Goal: Information Seeking & Learning: Learn about a topic

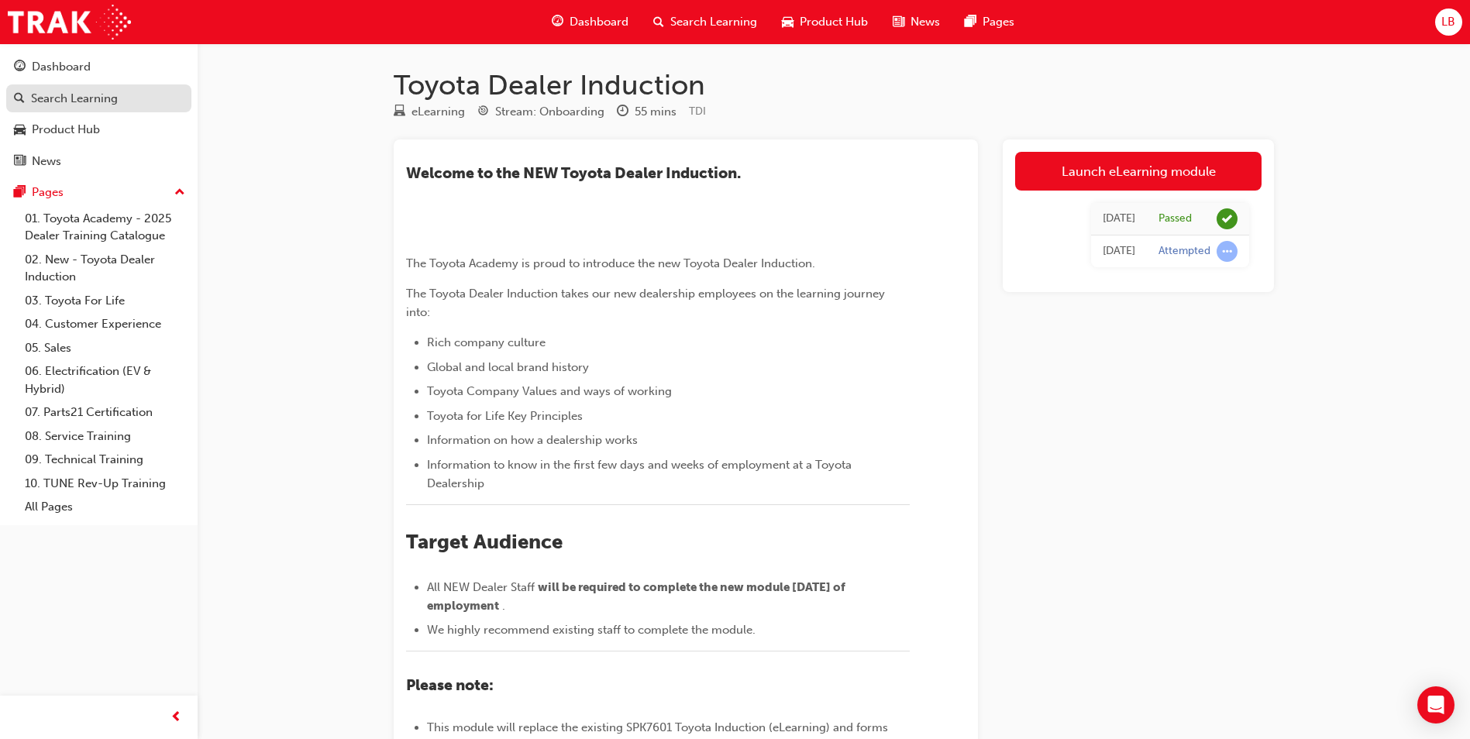
click at [72, 96] on div "Search Learning" at bounding box center [74, 99] width 87 height 18
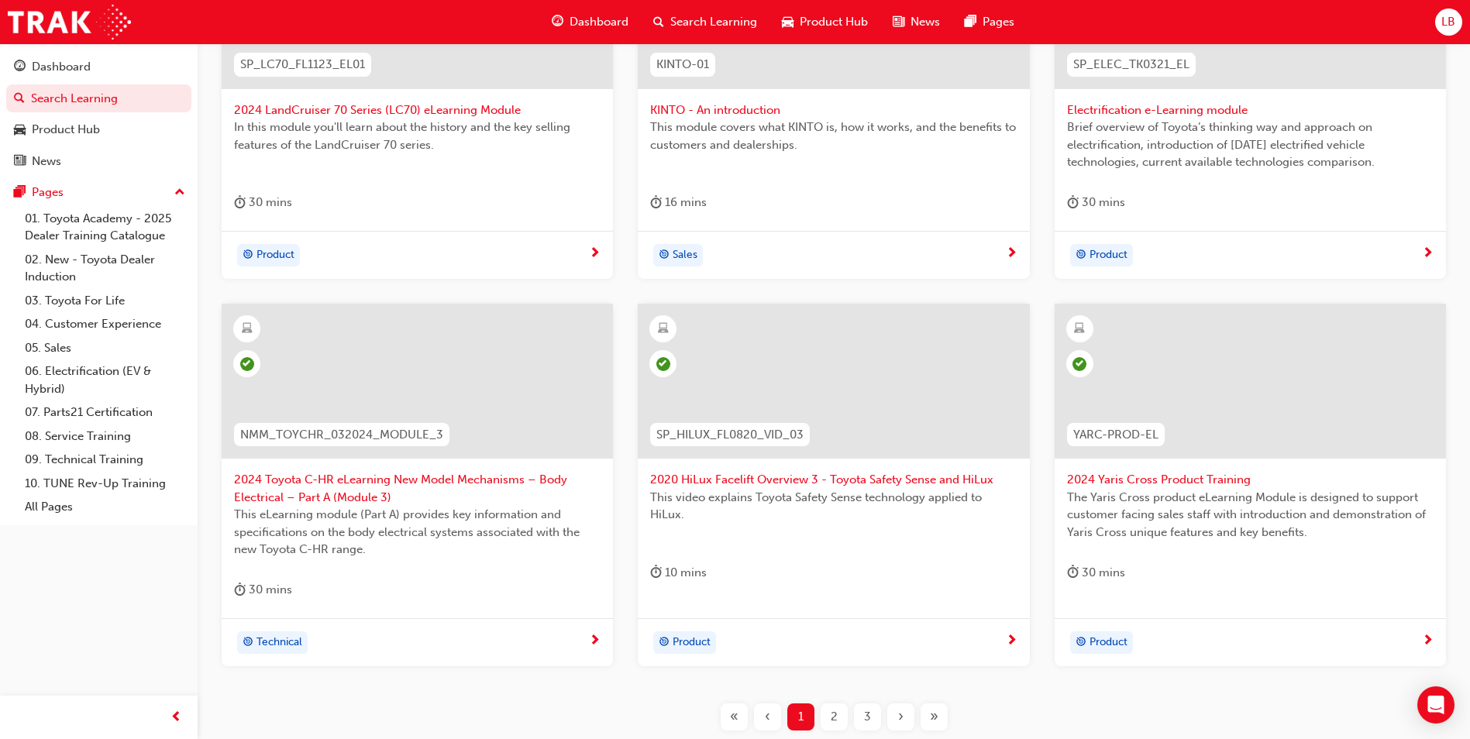
scroll to position [542, 0]
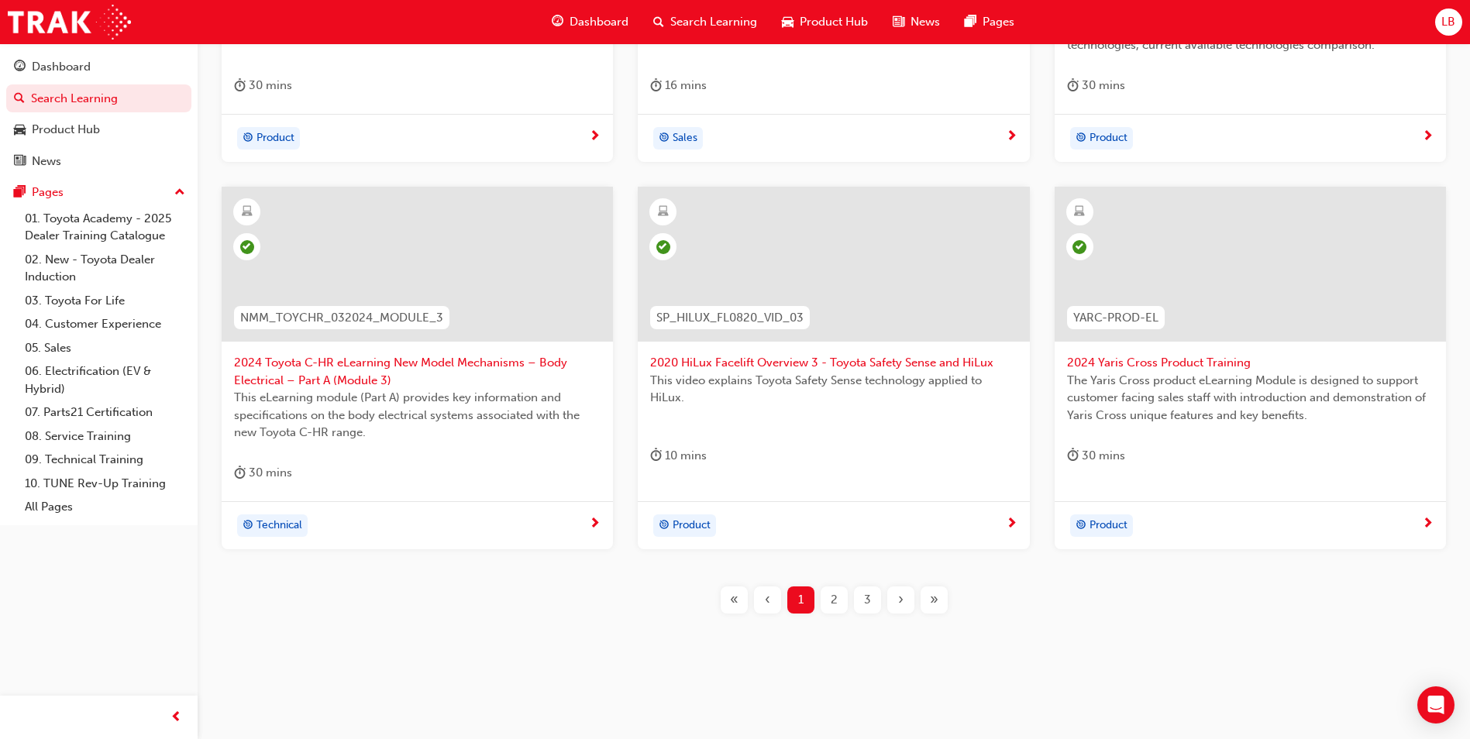
click at [837, 601] on span "2" at bounding box center [834, 600] width 7 height 18
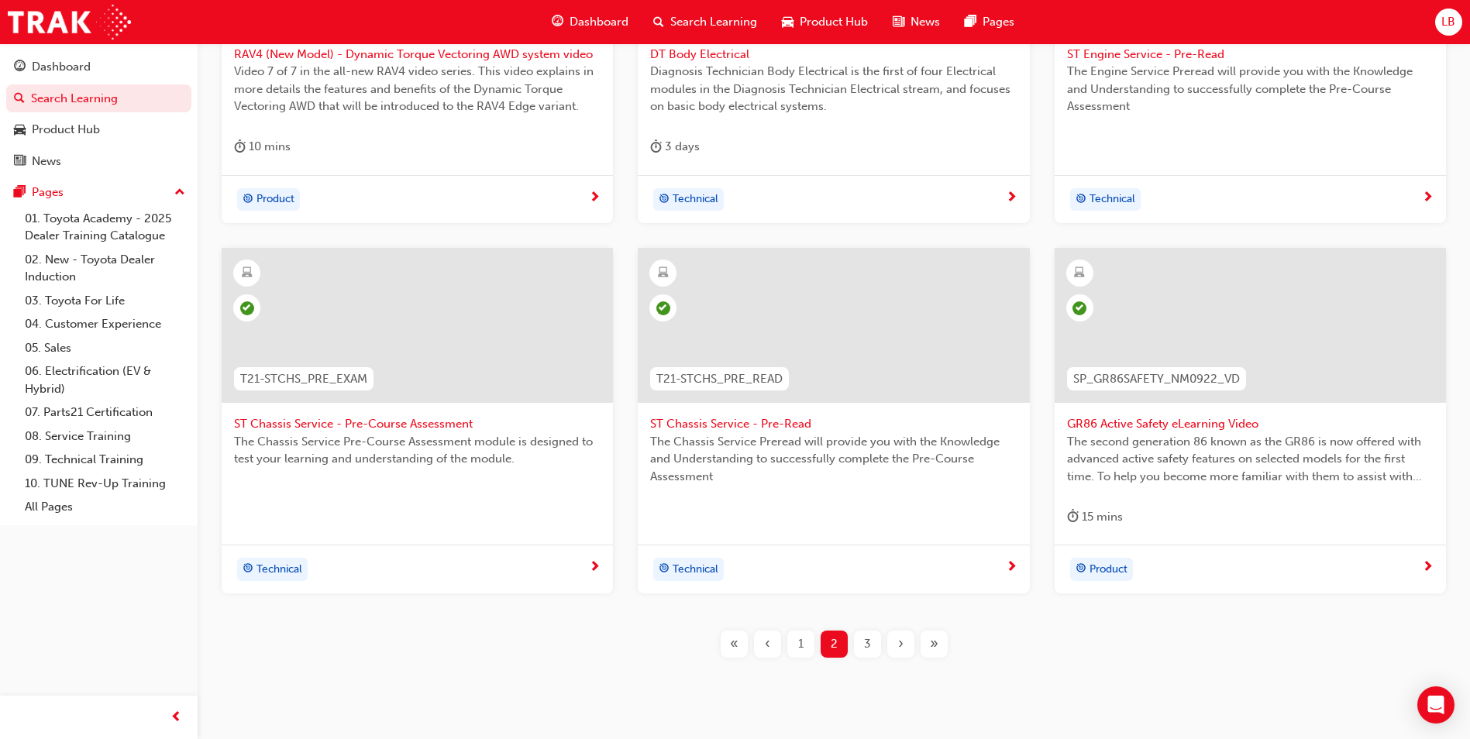
scroll to position [525, 0]
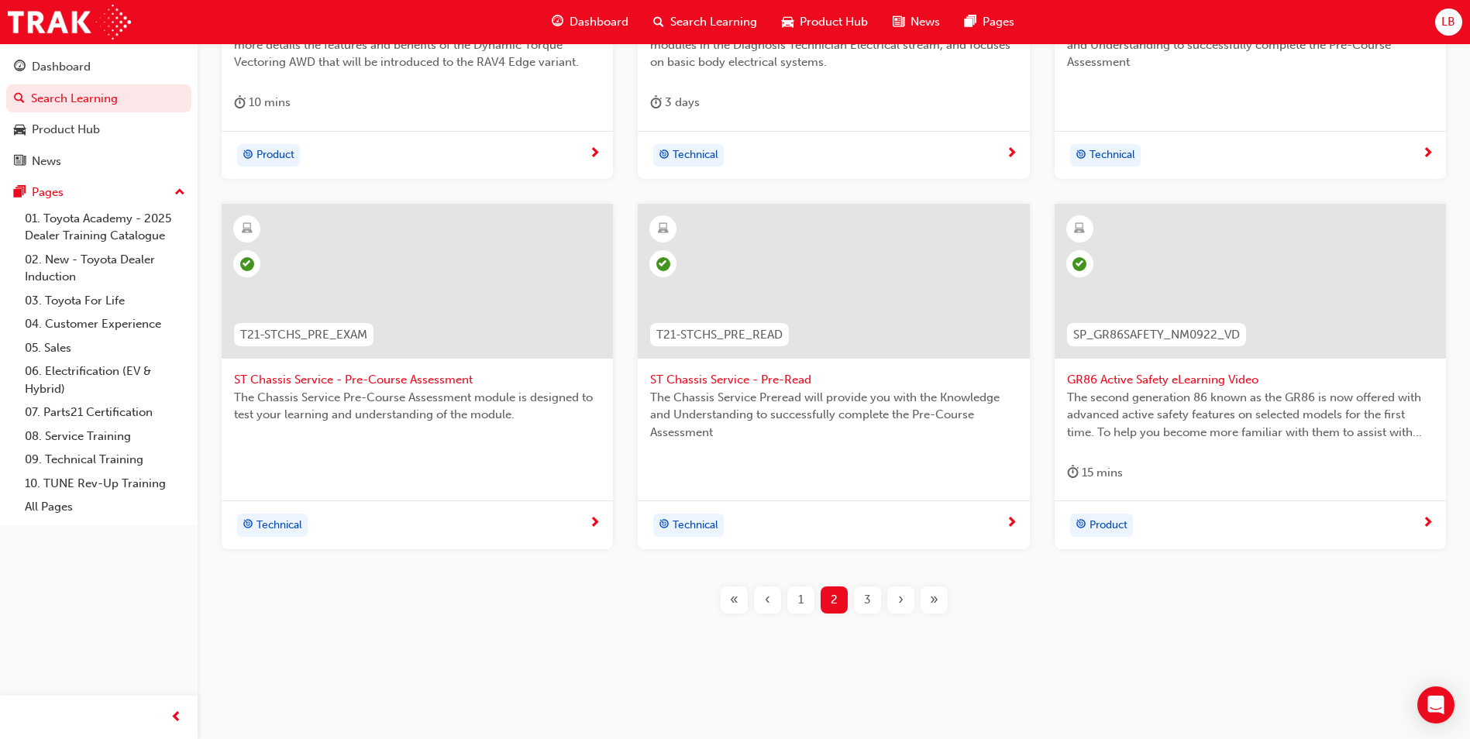
click at [862, 600] on div "3" at bounding box center [867, 600] width 27 height 27
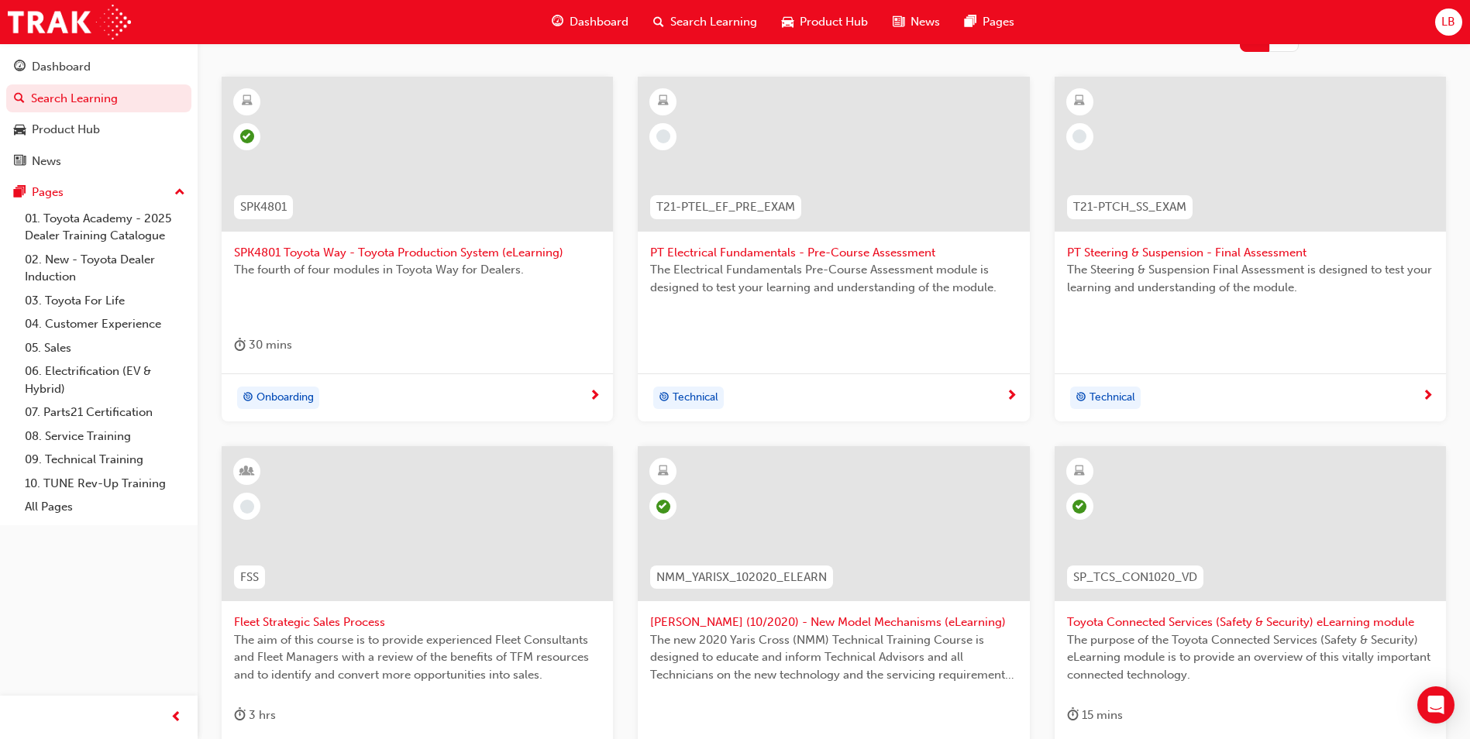
scroll to position [525, 0]
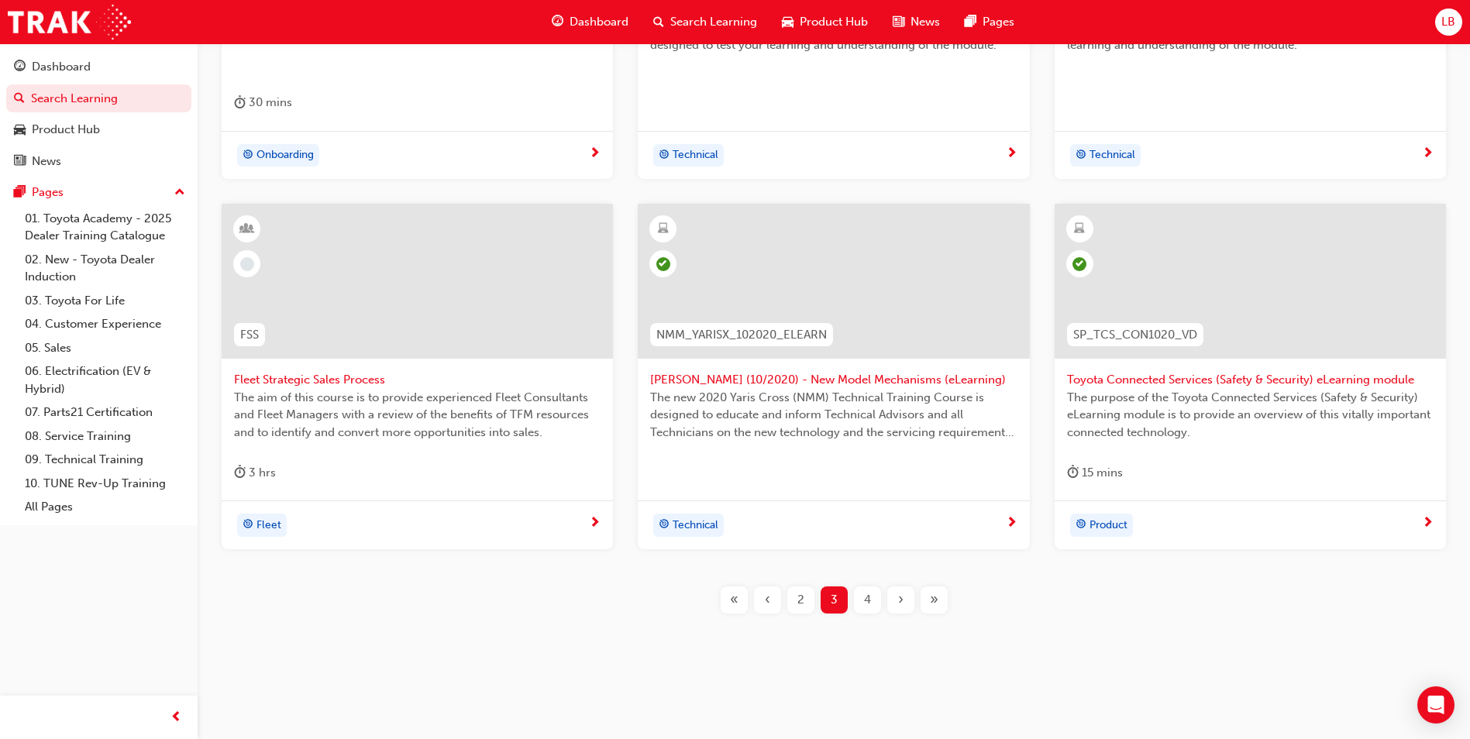
click at [864, 600] on span "4" at bounding box center [867, 600] width 7 height 18
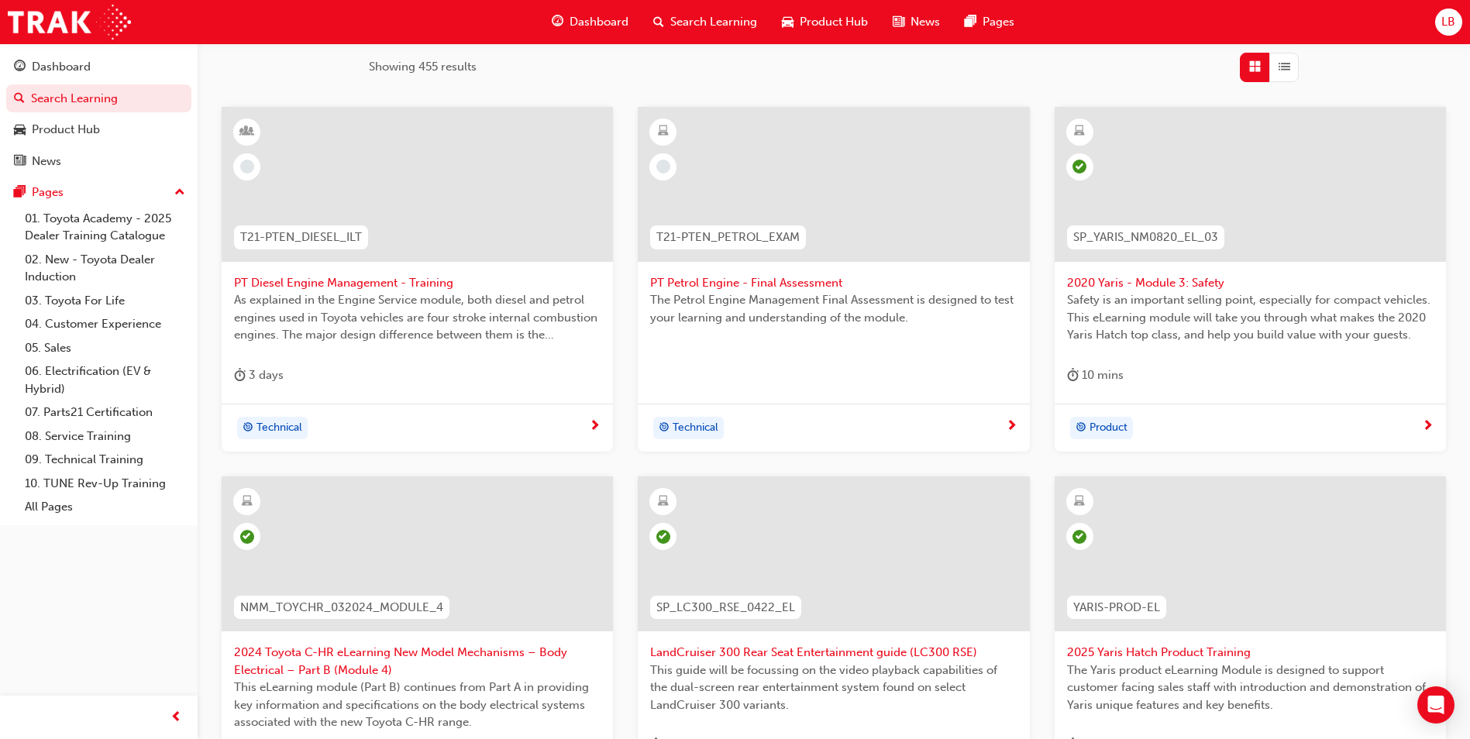
scroll to position [215, 0]
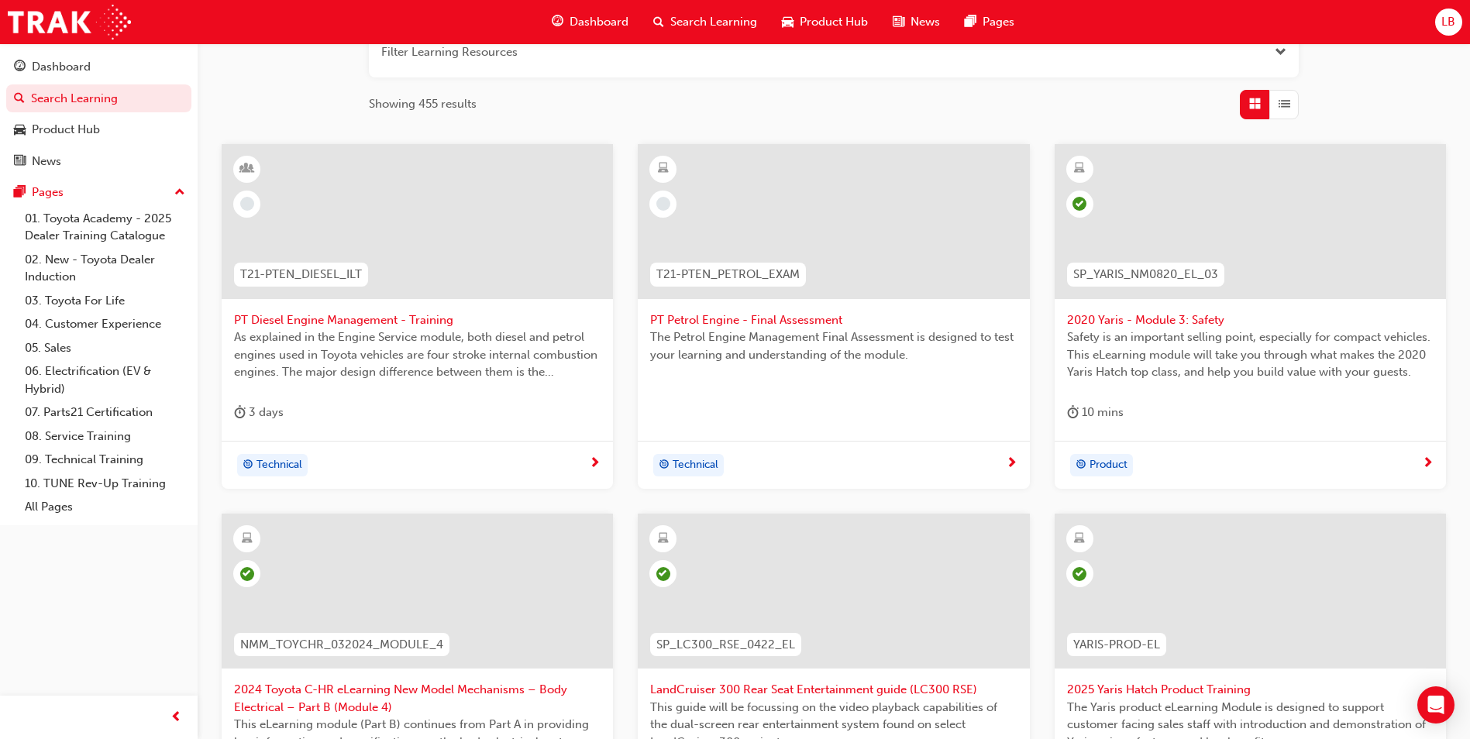
click at [697, 317] on span "PT Petrol Engine - Final Assessment" at bounding box center [833, 320] width 366 height 18
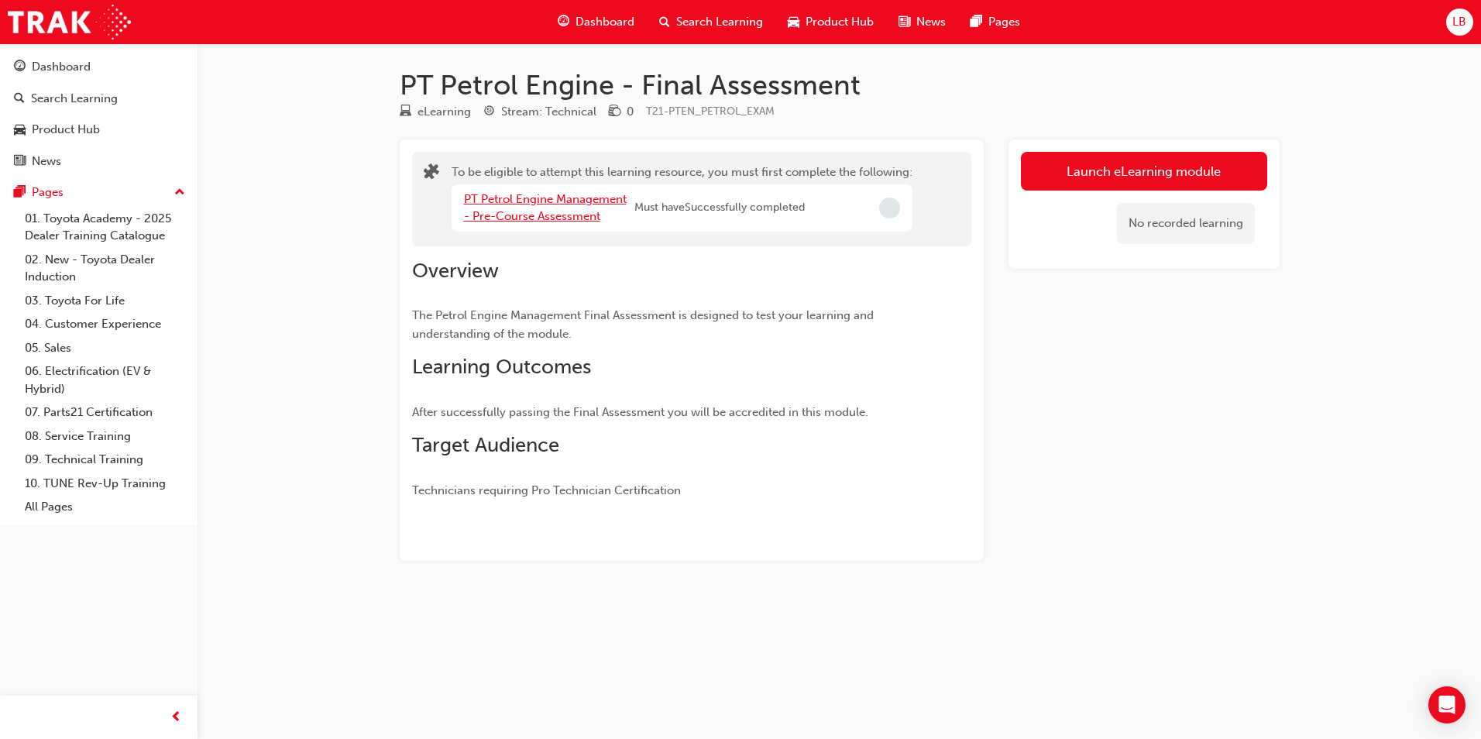
click at [542, 216] on link "PT Petrol Engine Management - Pre-Course Assessment" at bounding box center [545, 208] width 163 height 32
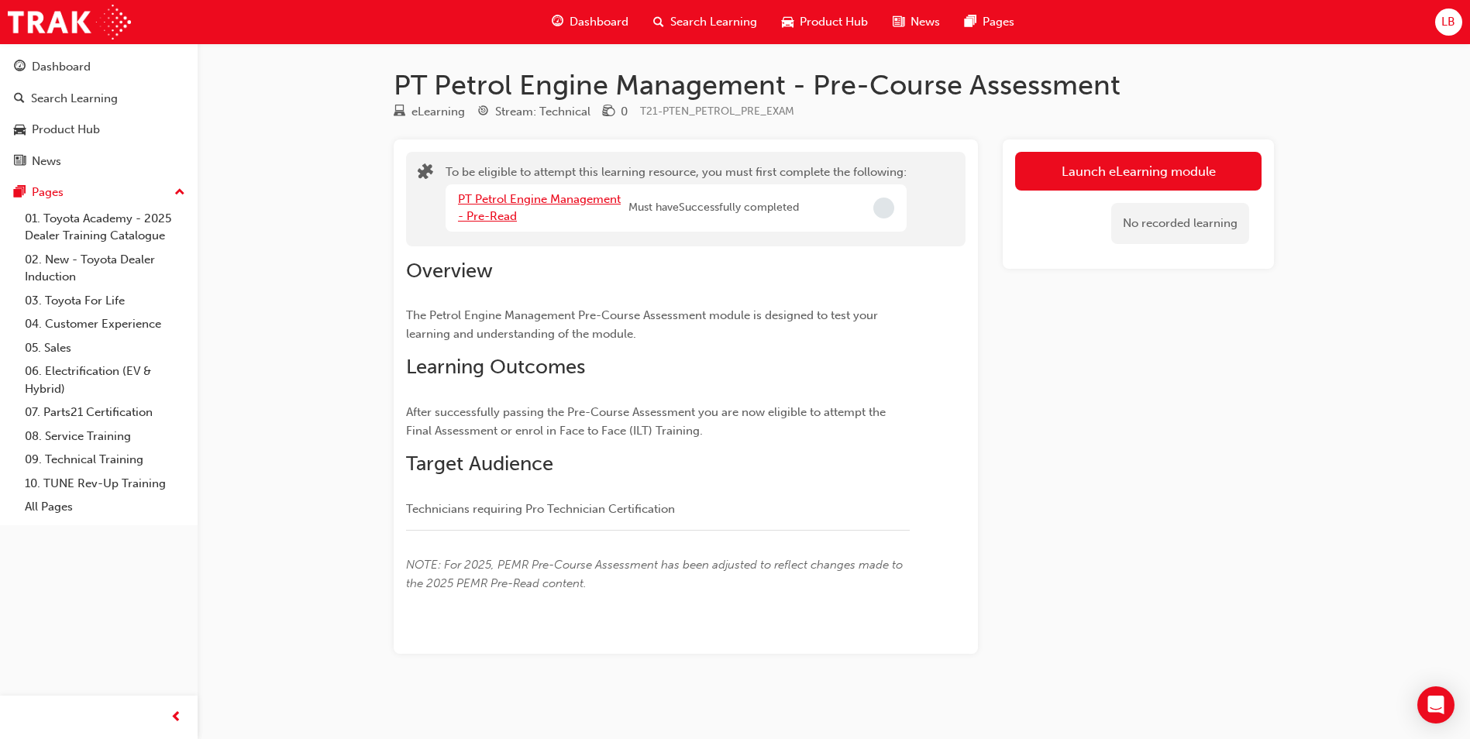
click at [521, 202] on link "PT Petrol Engine Management - Pre-Read" at bounding box center [539, 208] width 163 height 32
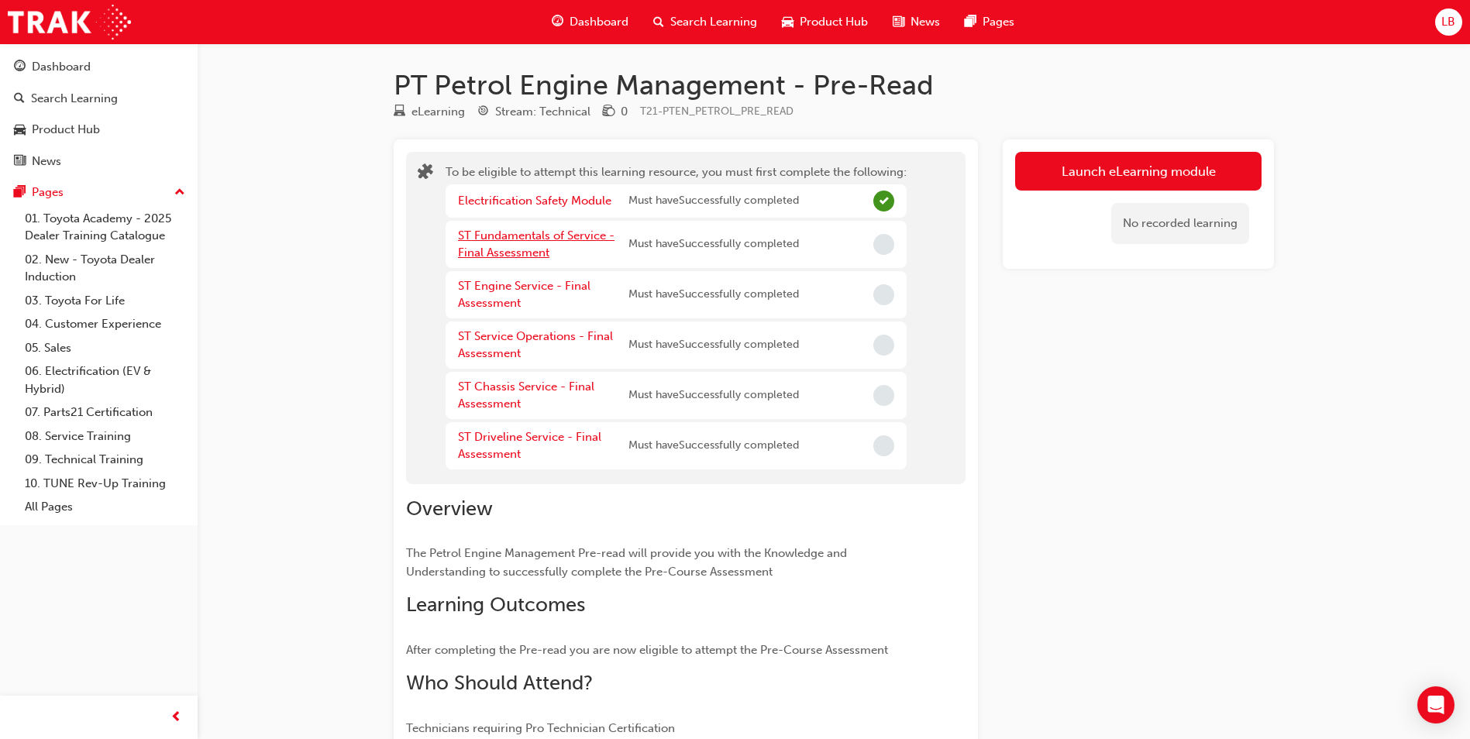
click at [527, 239] on link "ST Fundamentals of Service - Final Assessment" at bounding box center [536, 245] width 157 height 32
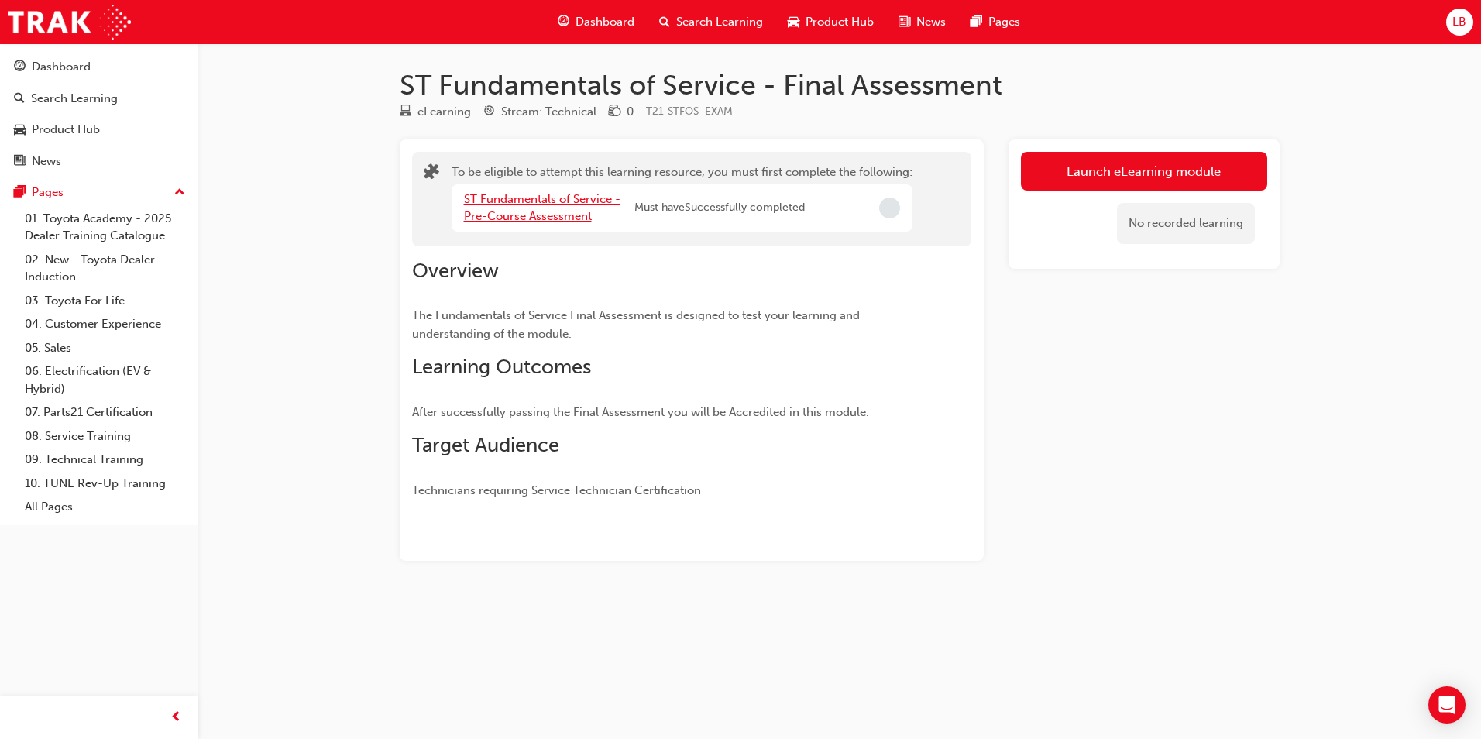
click at [537, 212] on link "ST Fundamentals of Service - Pre-Course Assessment" at bounding box center [542, 208] width 157 height 32
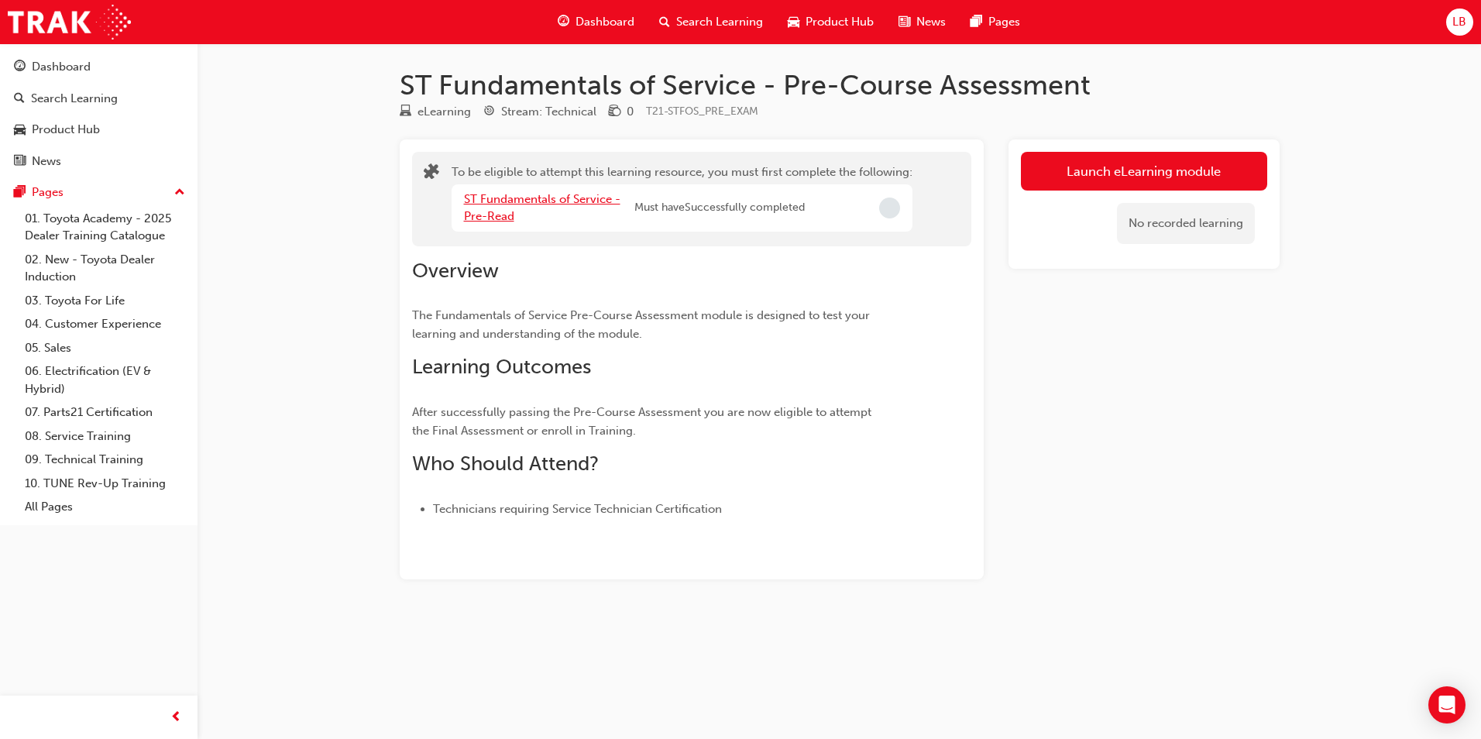
click at [484, 209] on link "ST Fundamentals of Service - Pre-Read" at bounding box center [542, 208] width 157 height 32
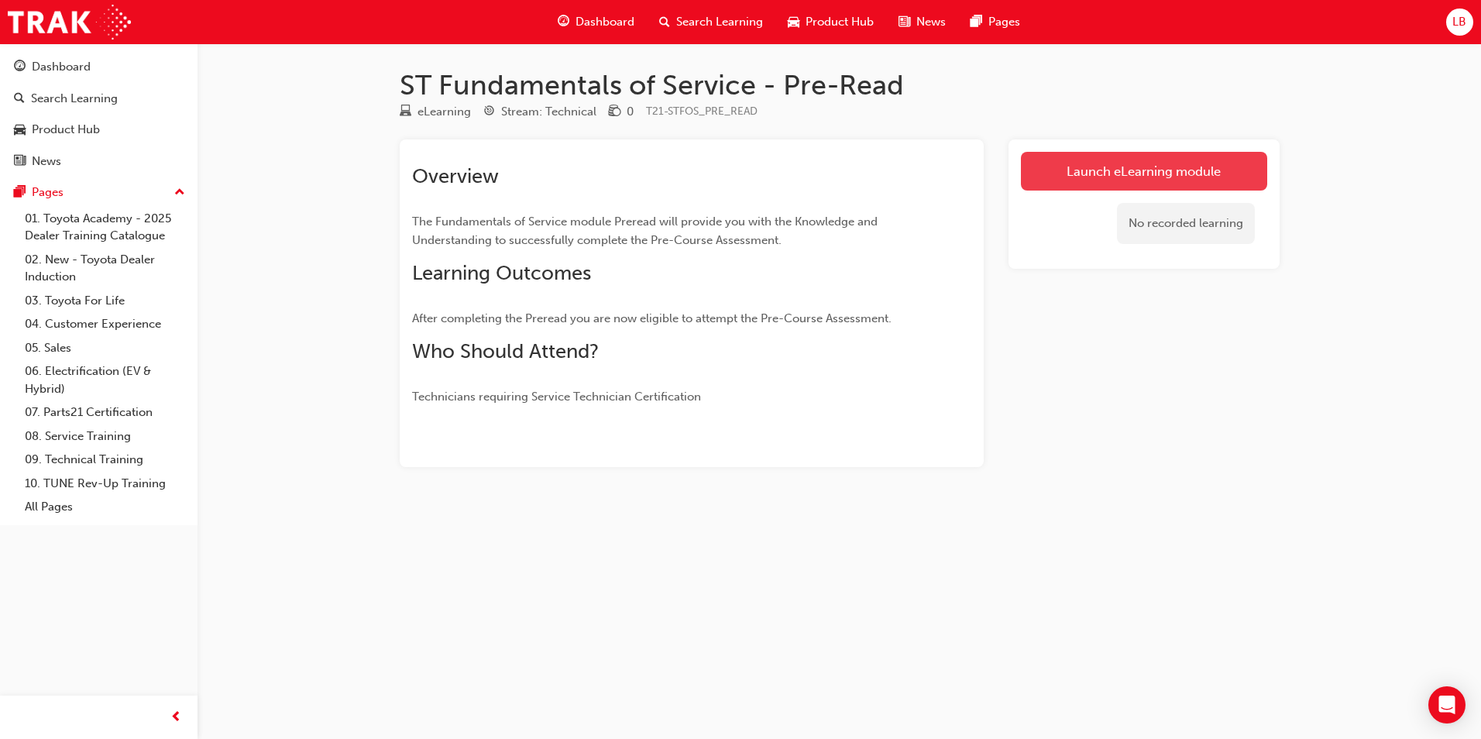
click at [1090, 172] on link "Launch eLearning module" at bounding box center [1144, 171] width 246 height 39
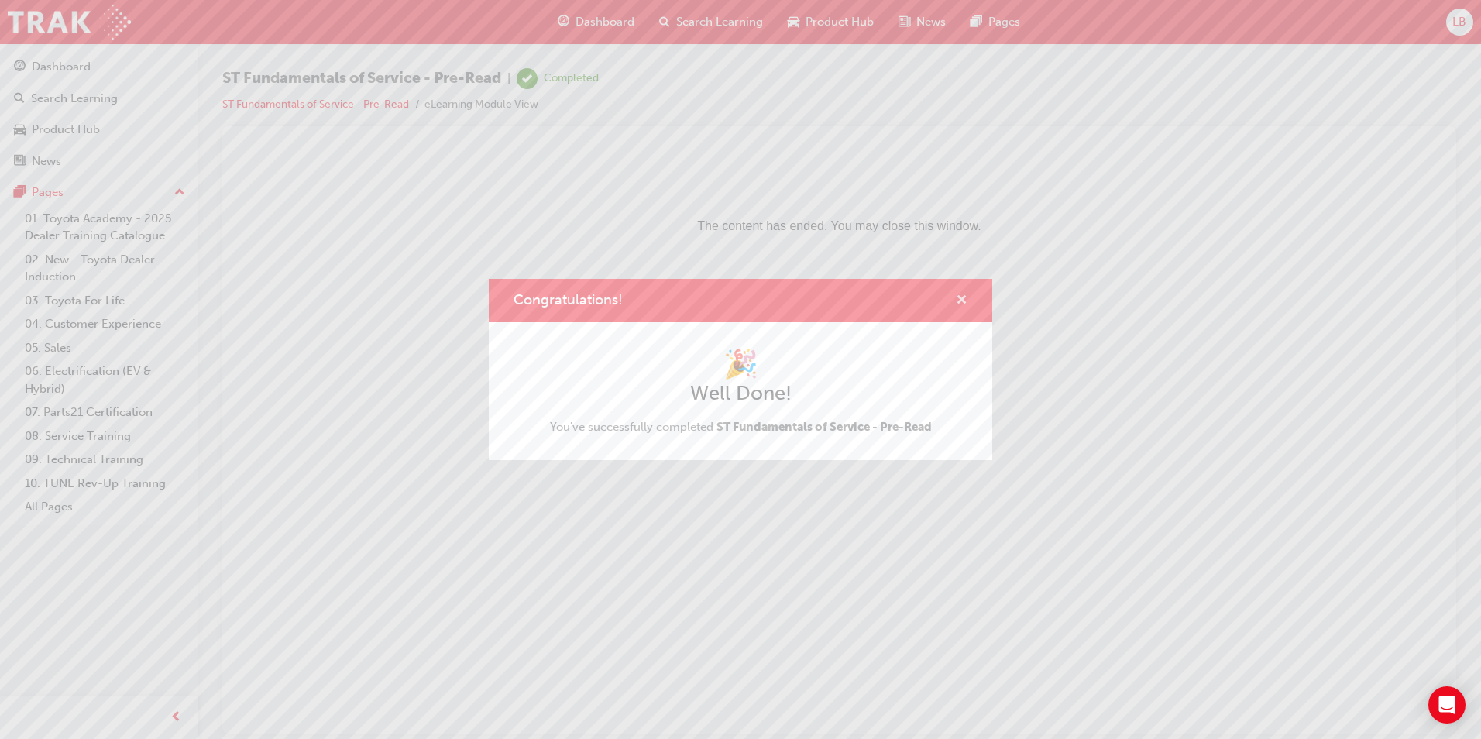
click at [962, 305] on span "cross-icon" at bounding box center [962, 301] width 12 height 14
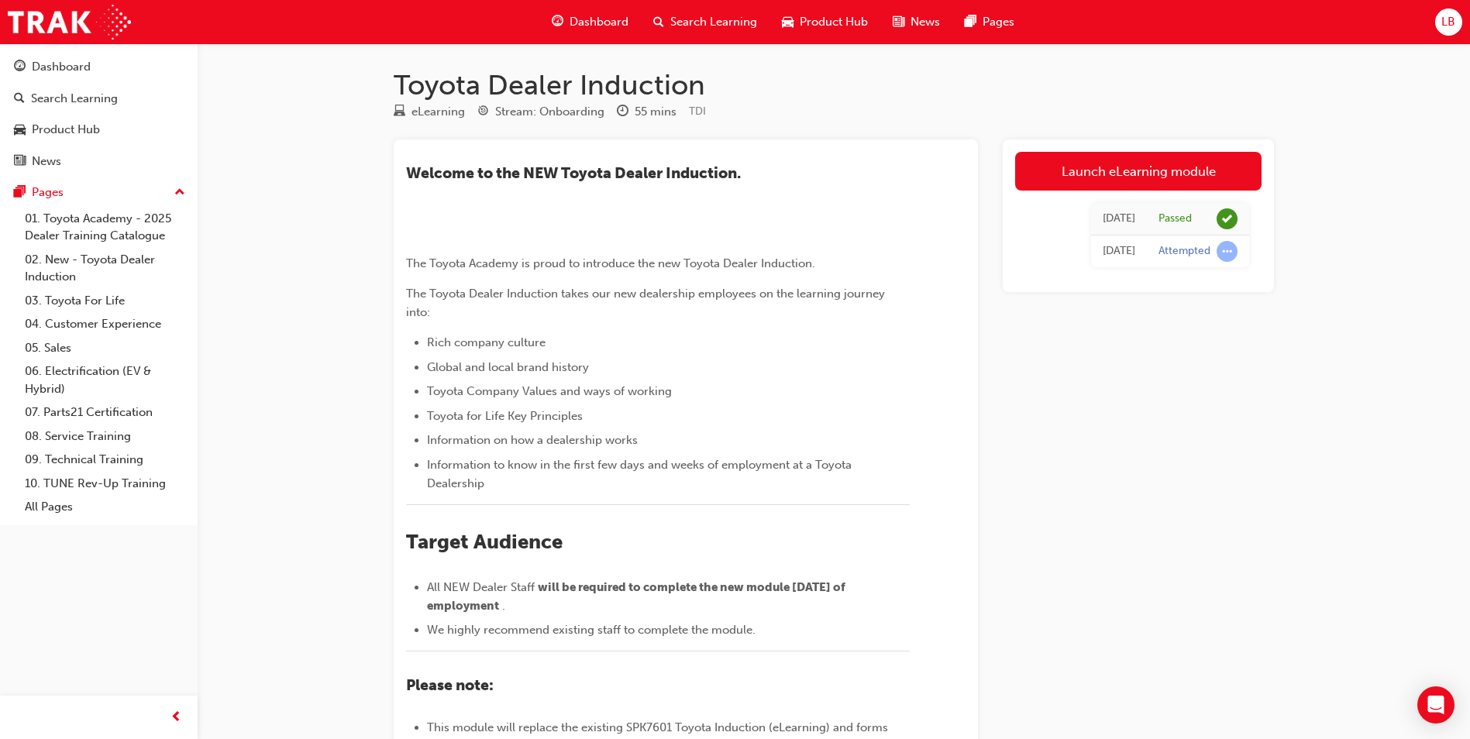
click at [704, 17] on span "Search Learning" at bounding box center [713, 22] width 87 height 18
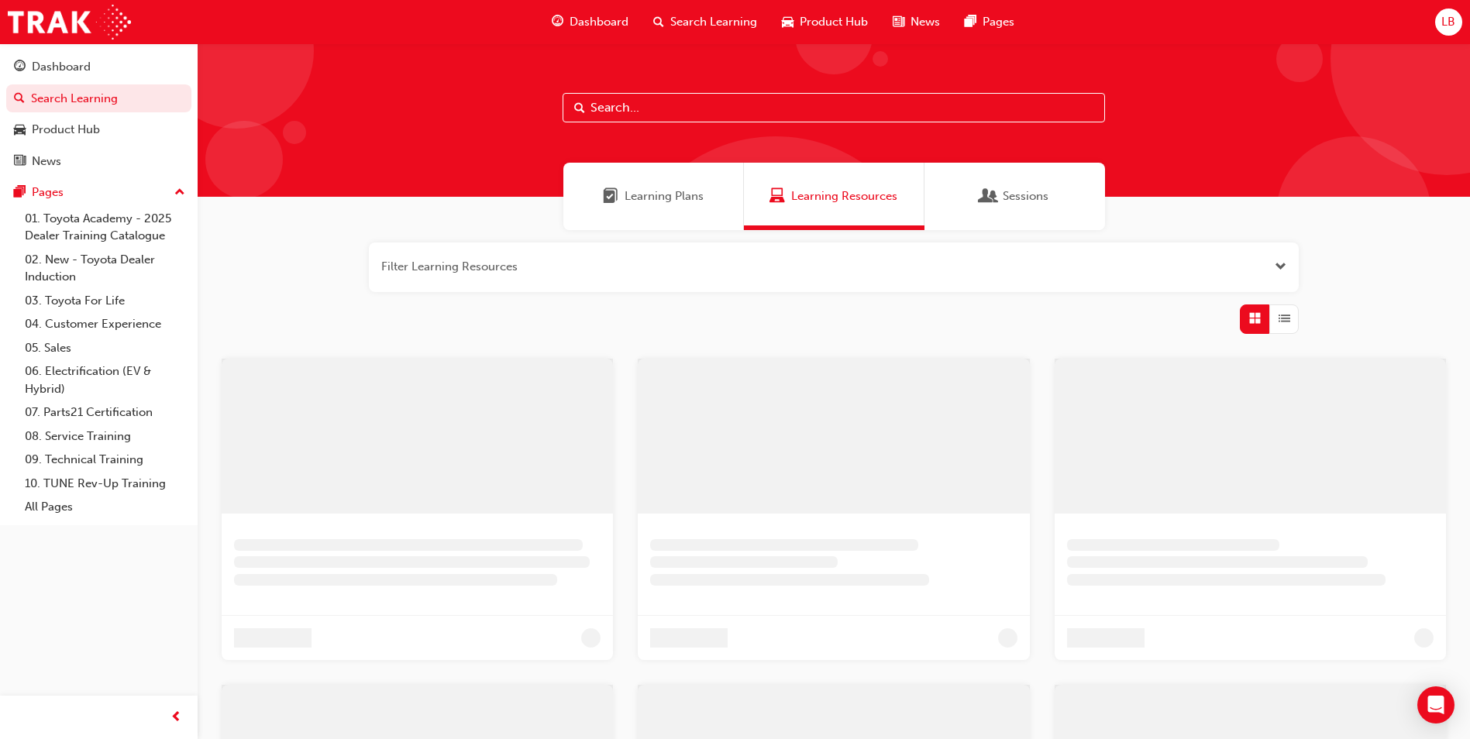
click at [626, 108] on input "text" at bounding box center [834, 107] width 542 height 29
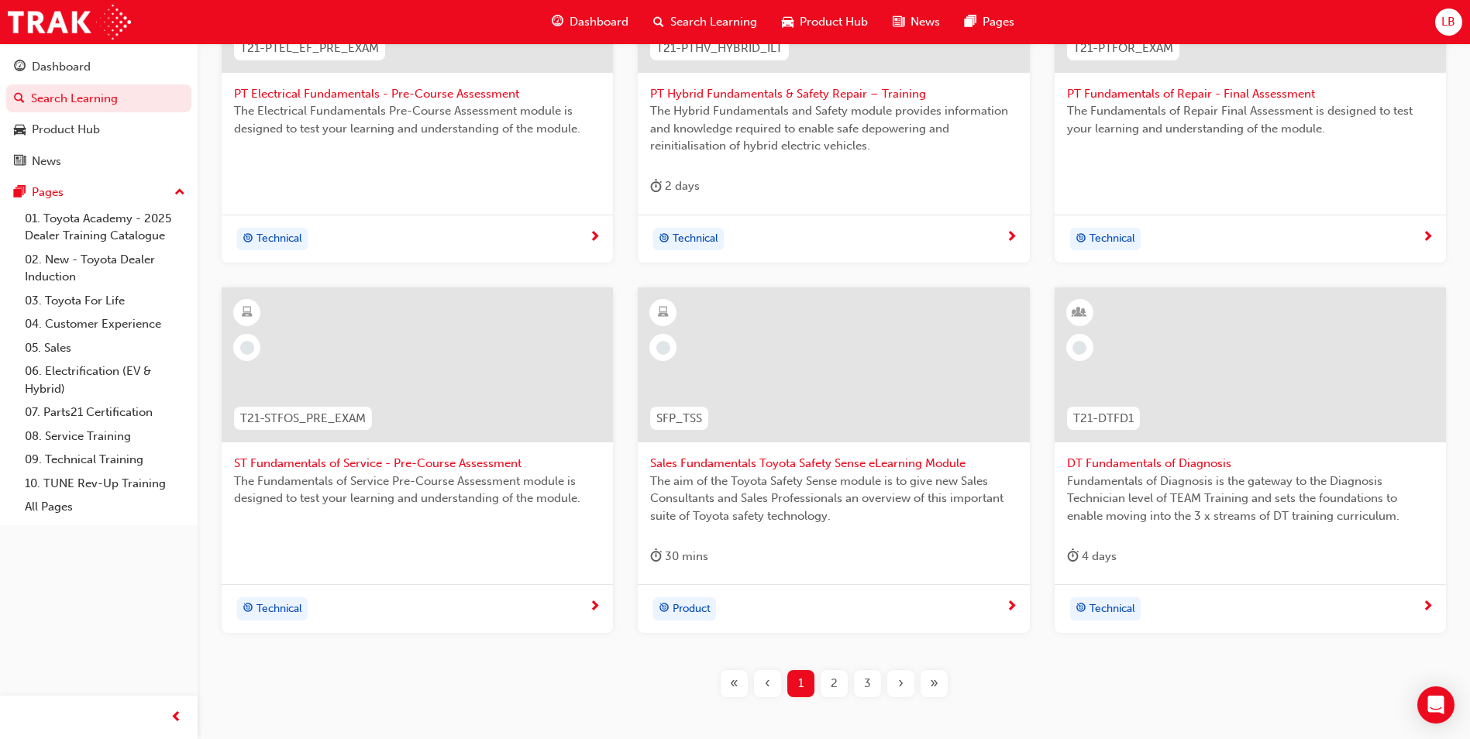
scroll to position [465, 0]
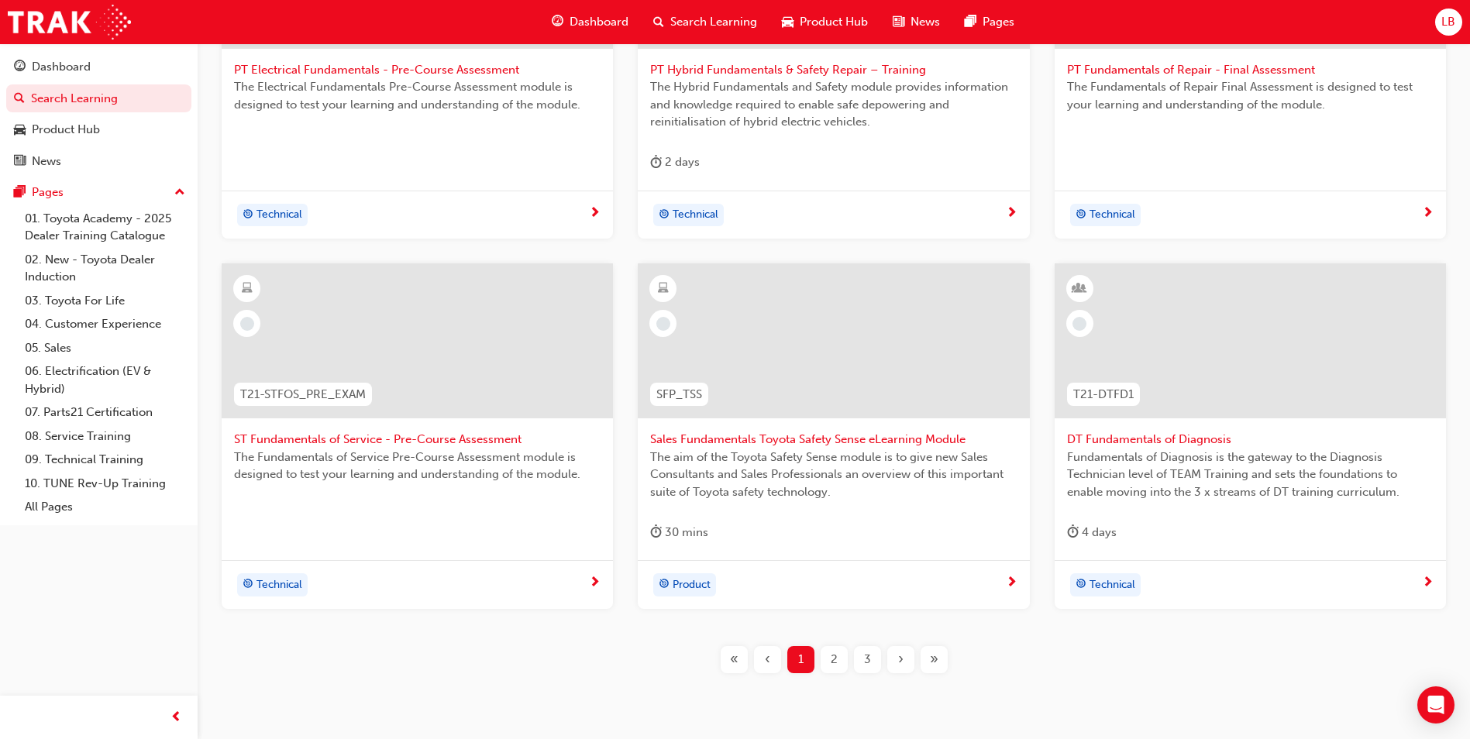
type input "fundamentals"
click at [834, 659] on span "2" at bounding box center [834, 660] width 7 height 18
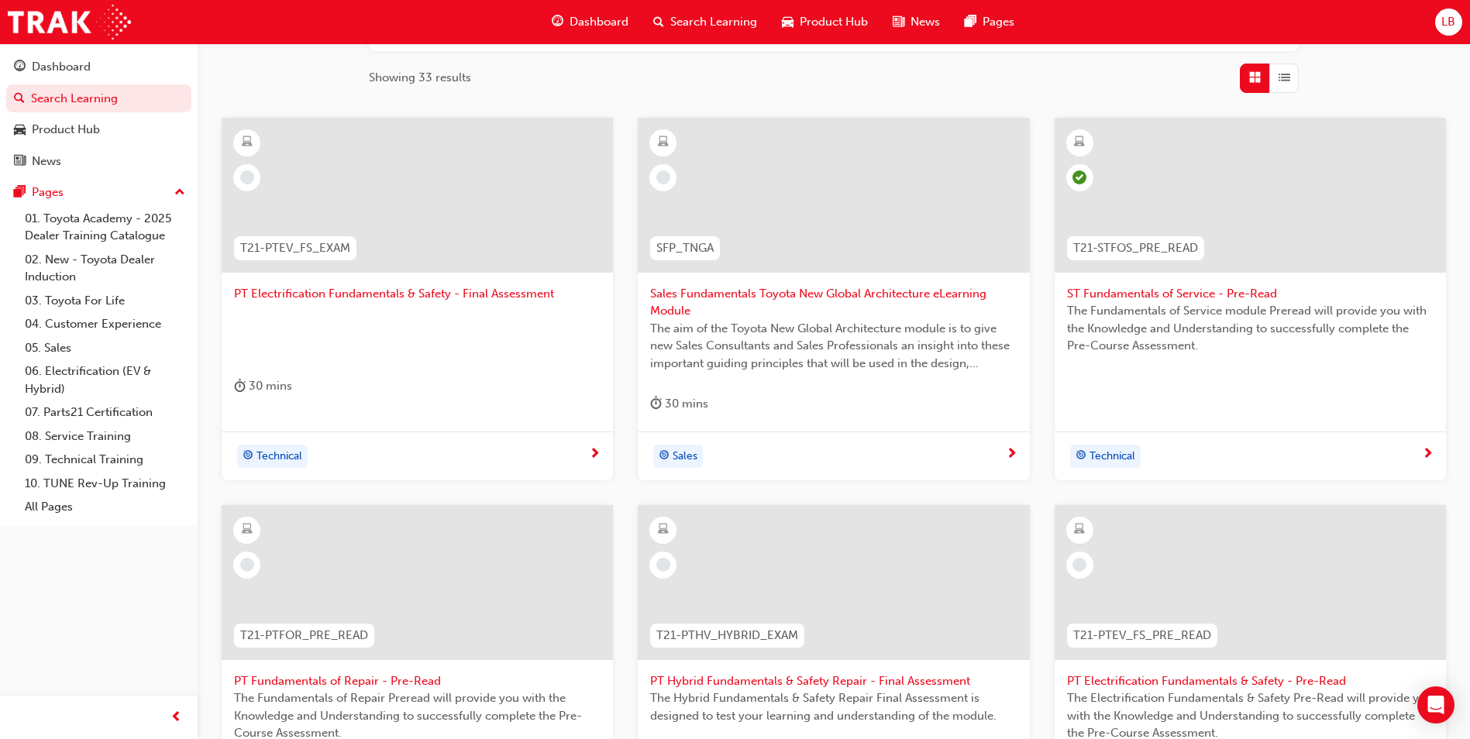
scroll to position [232, 0]
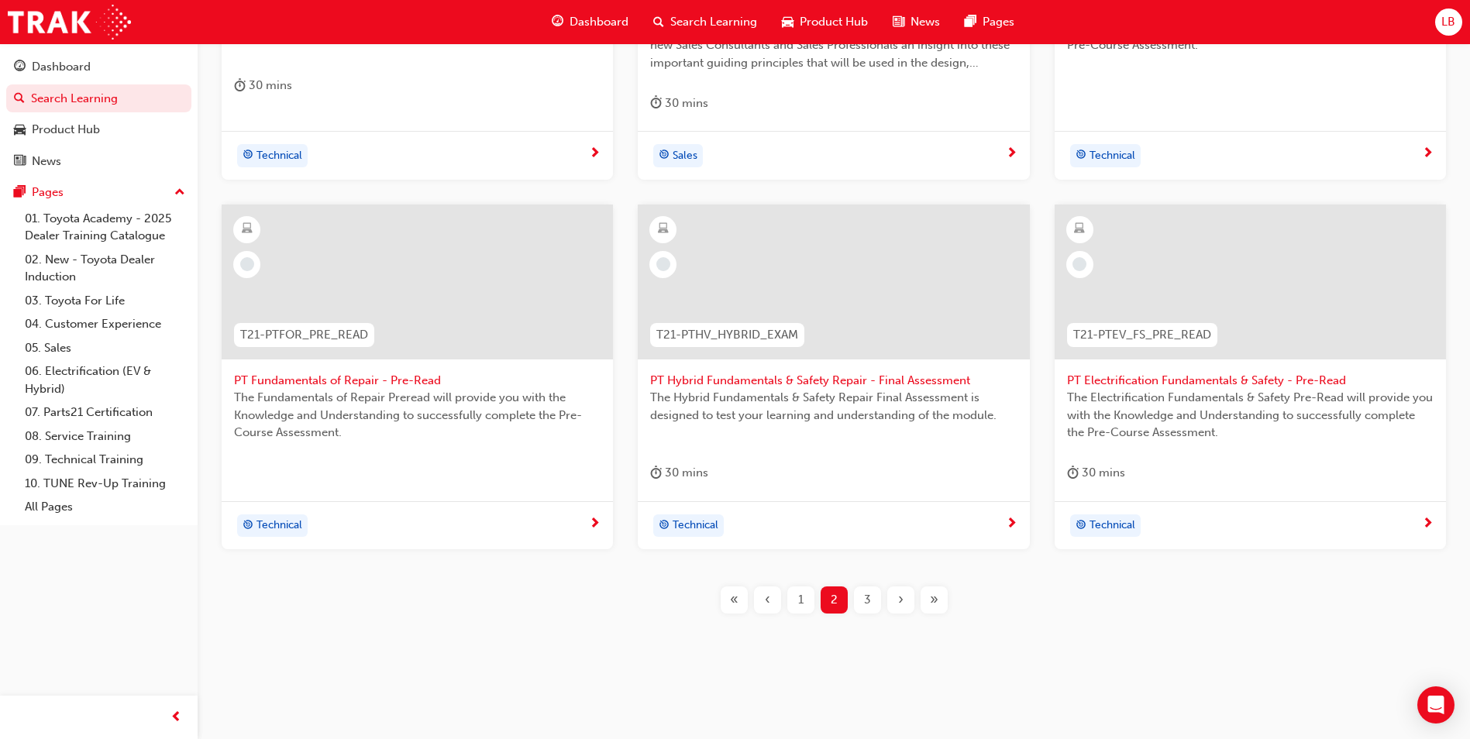
click at [804, 600] on div "1" at bounding box center [800, 600] width 27 height 27
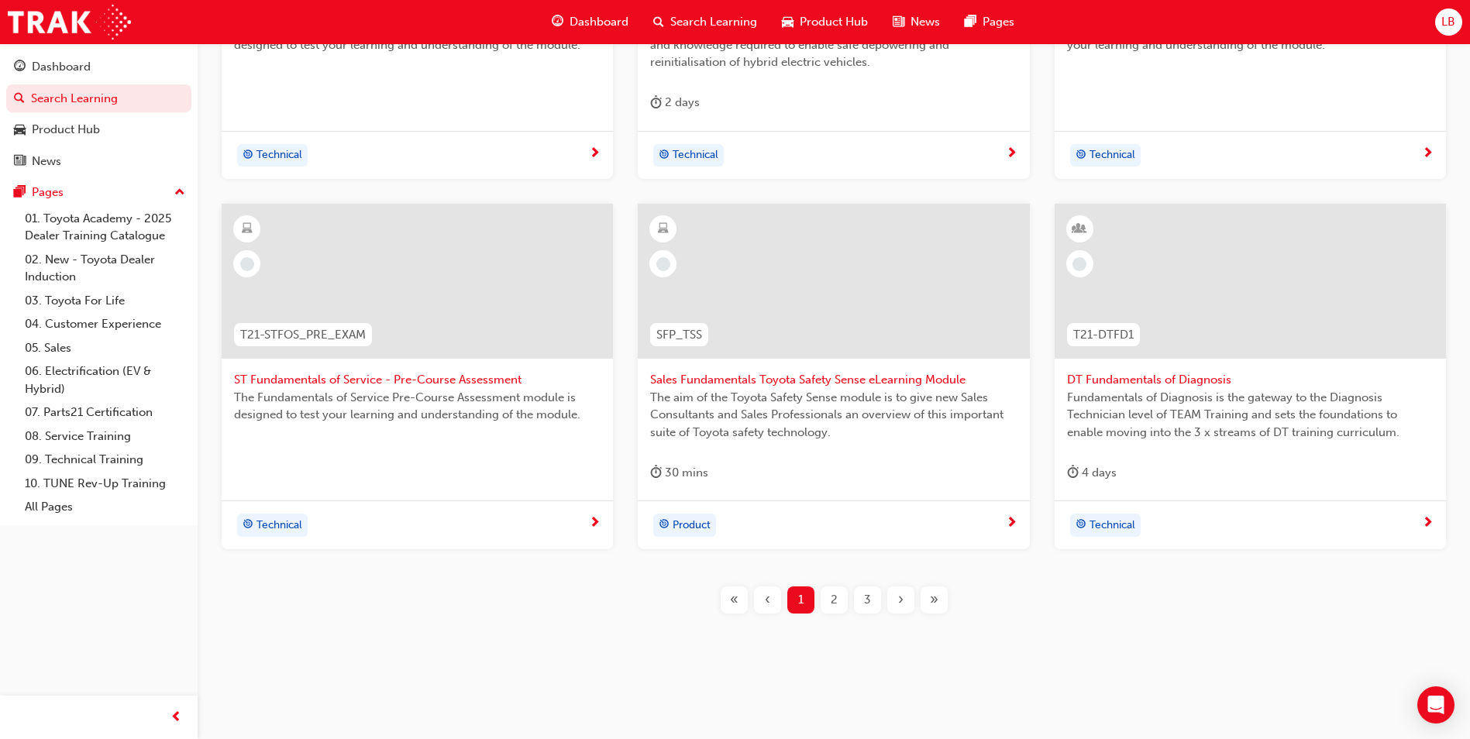
click at [426, 374] on span "ST Fundamentals of Service - Pre-Course Assessment" at bounding box center [417, 380] width 366 height 18
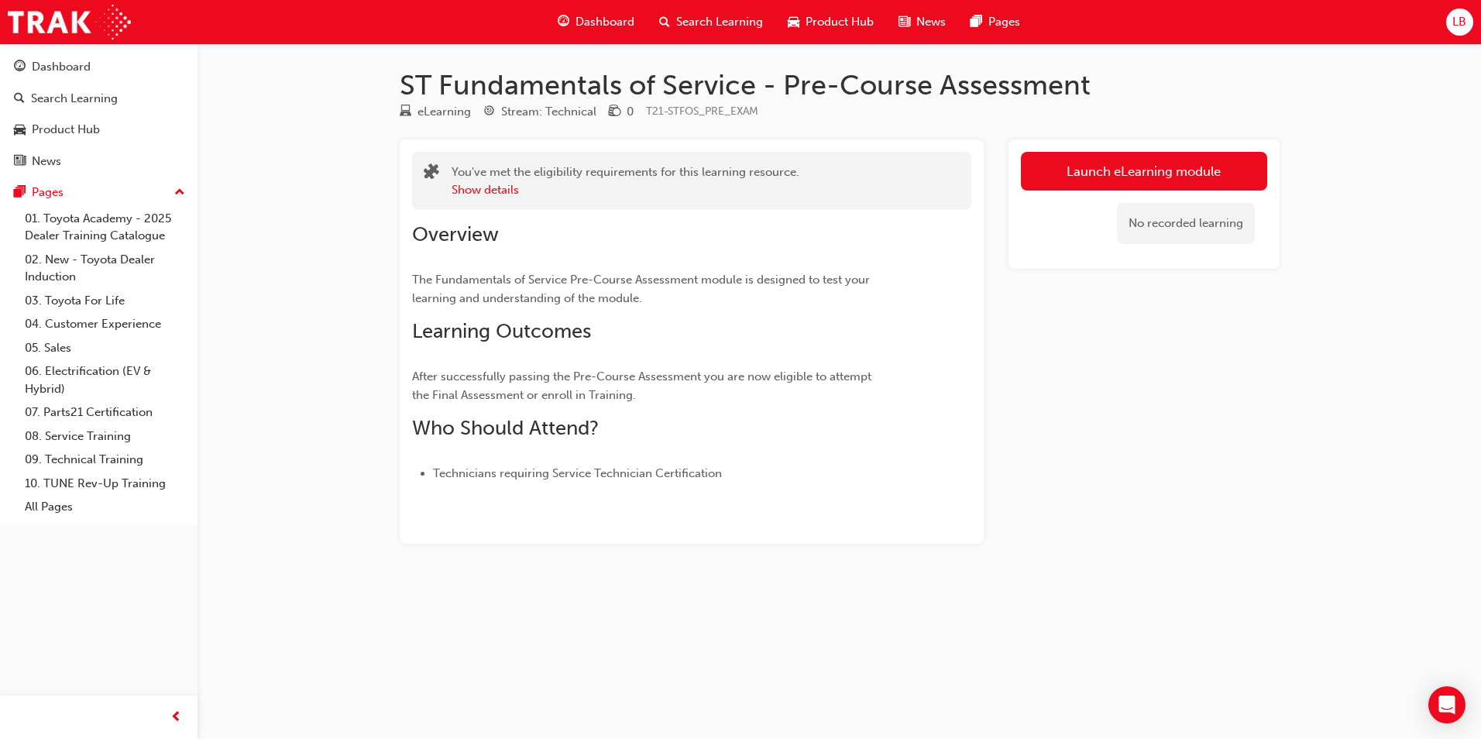
drag, startPoint x: 1135, startPoint y: 167, endPoint x: 1124, endPoint y: 171, distance: 11.8
click at [1135, 167] on link "Launch eLearning module" at bounding box center [1144, 171] width 246 height 39
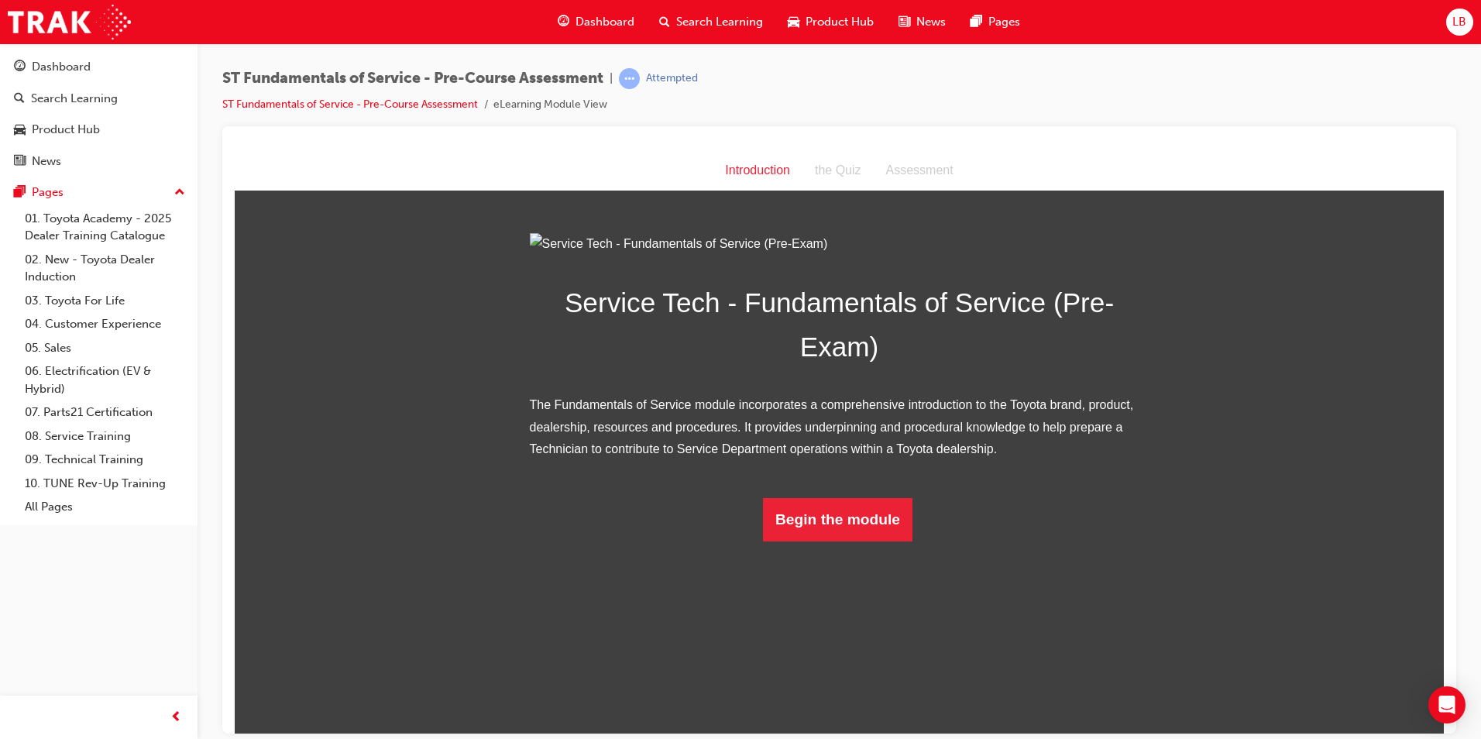
click at [835, 722] on html "Introduction Introduction the Quiz Assessment Service Tech - Fundamentals of Se…" at bounding box center [840, 441] width 1210 height 583
click at [841, 541] on button "Begin the module" at bounding box center [838, 518] width 150 height 43
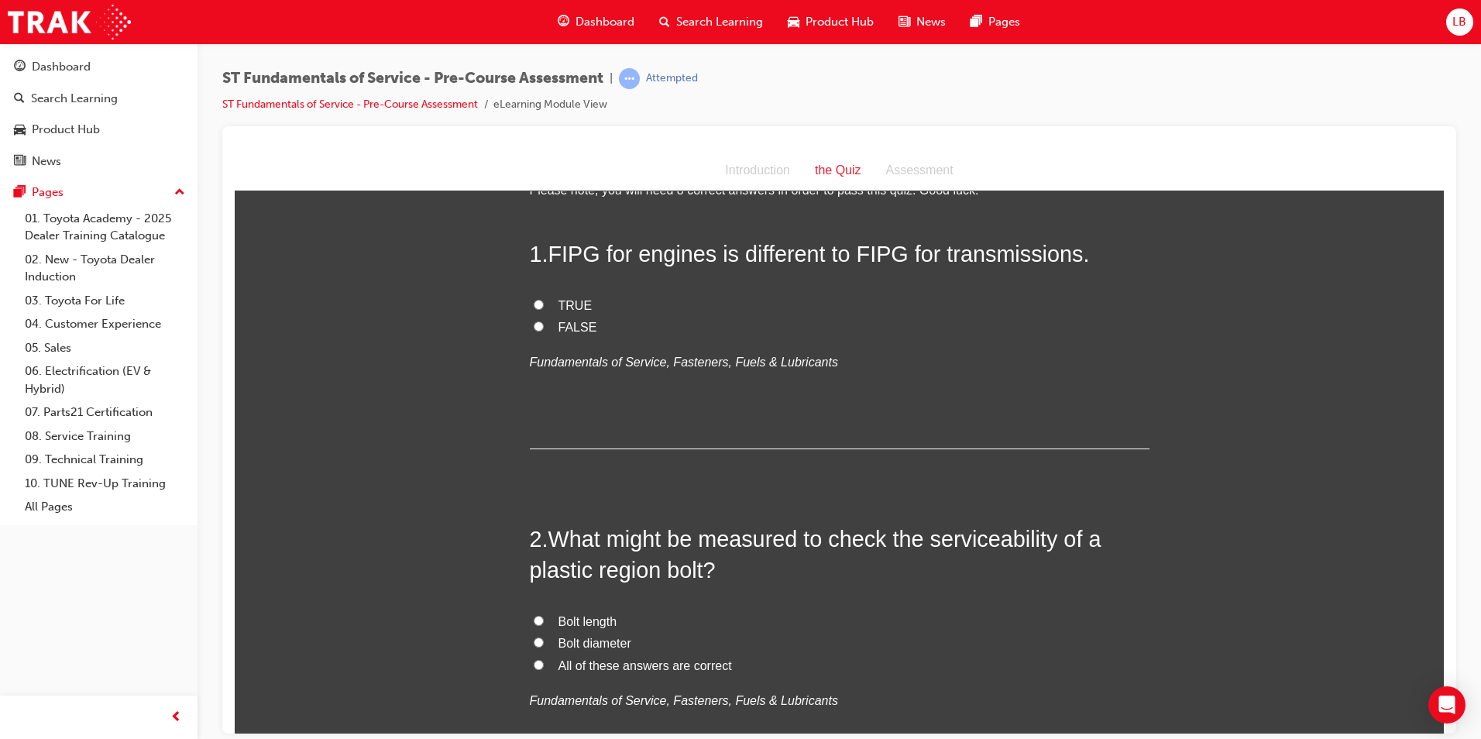
scroll to position [77, 0]
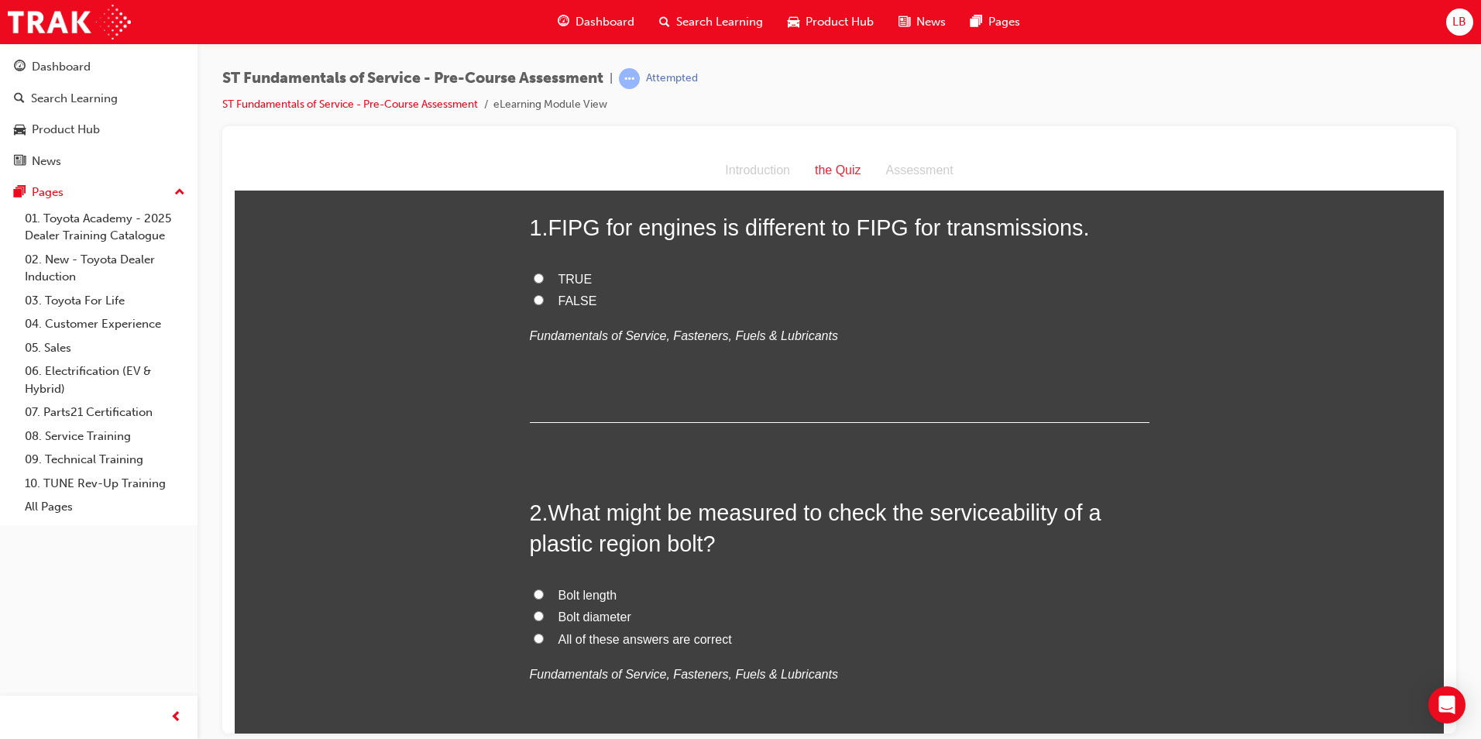
click at [534, 278] on input "TRUE" at bounding box center [539, 278] width 10 height 10
radio input "true"
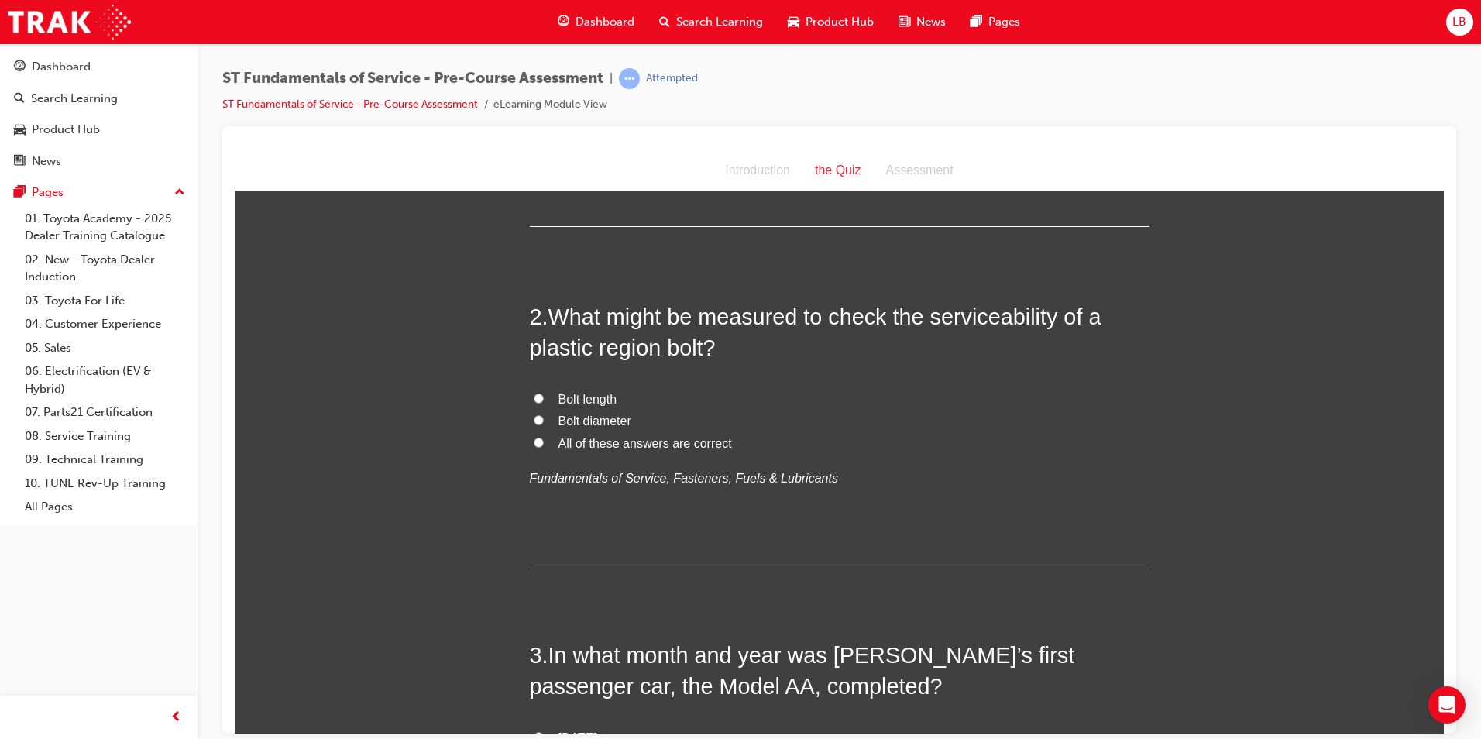
scroll to position [310, 0]
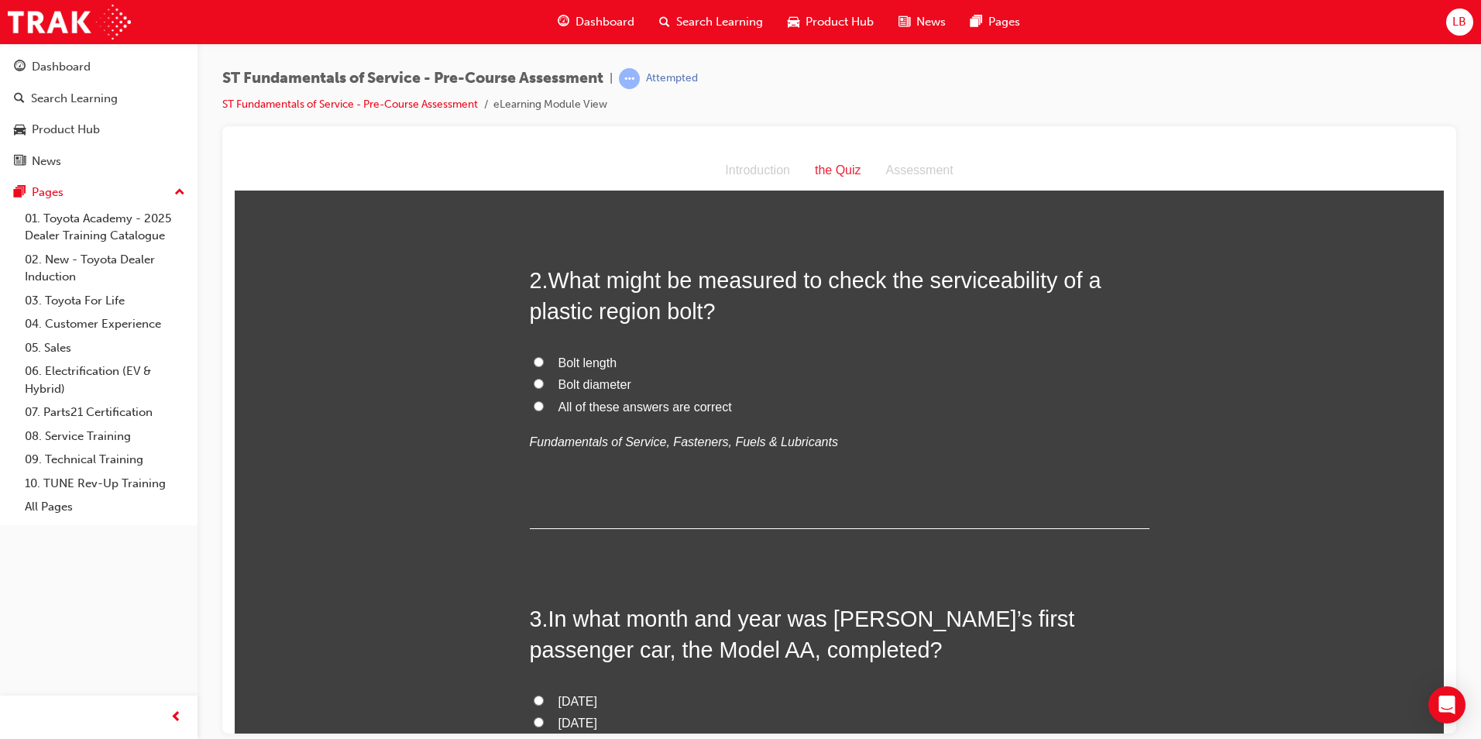
click at [591, 408] on span "All of these answers are correct" at bounding box center [646, 406] width 174 height 13
click at [544, 408] on input "All of these answers are correct" at bounding box center [539, 406] width 10 height 10
radio input "true"
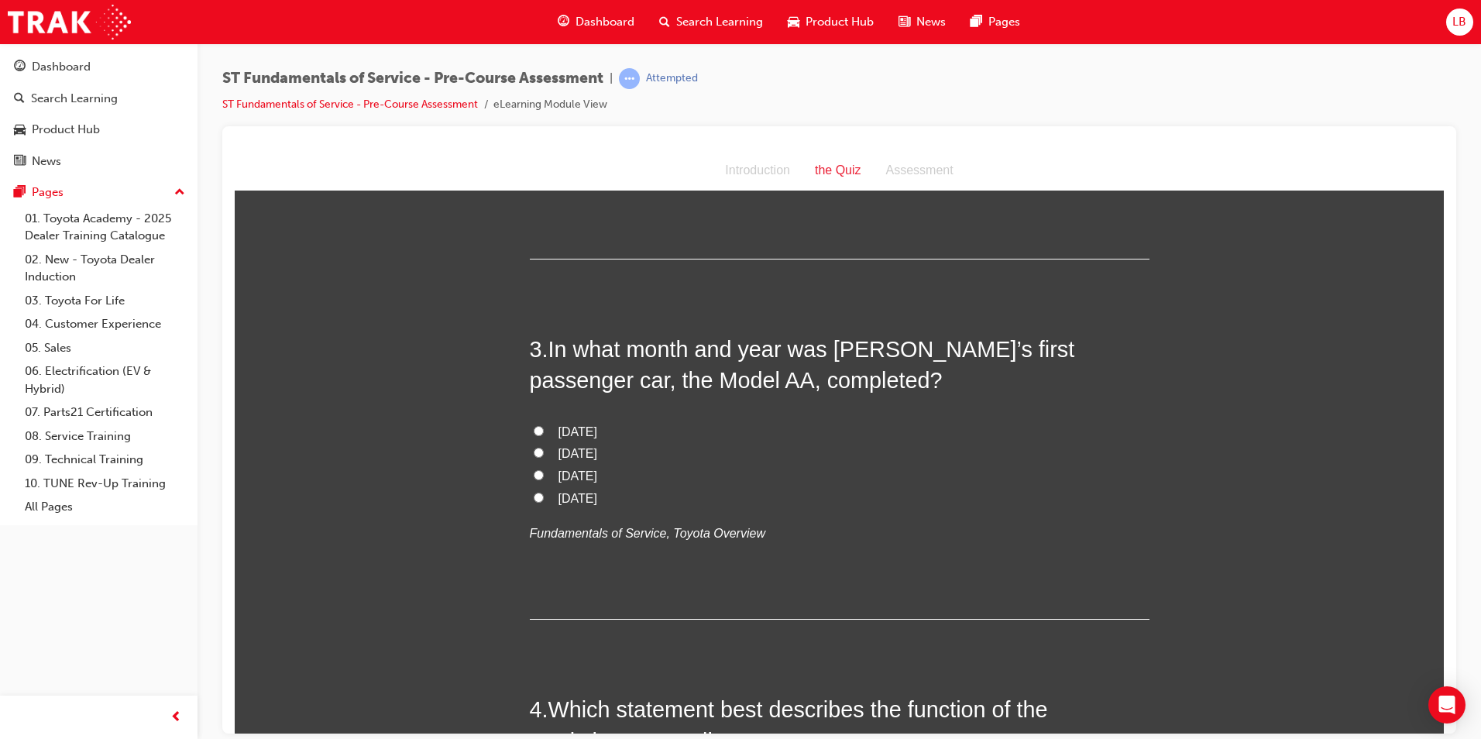
scroll to position [620, 0]
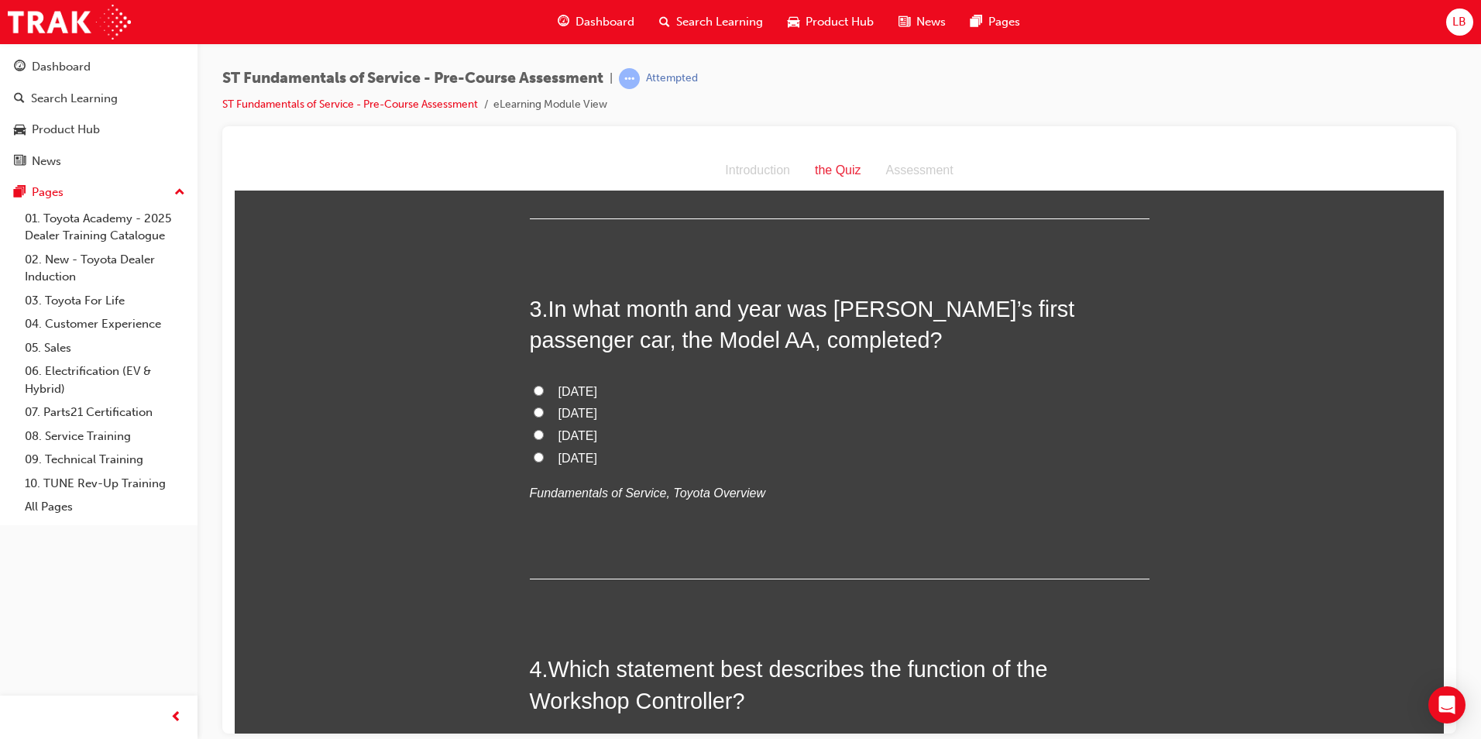
click at [595, 394] on span "April 1936" at bounding box center [578, 390] width 39 height 13
click at [544, 394] on input "April 1936" at bounding box center [539, 390] width 10 height 10
radio input "true"
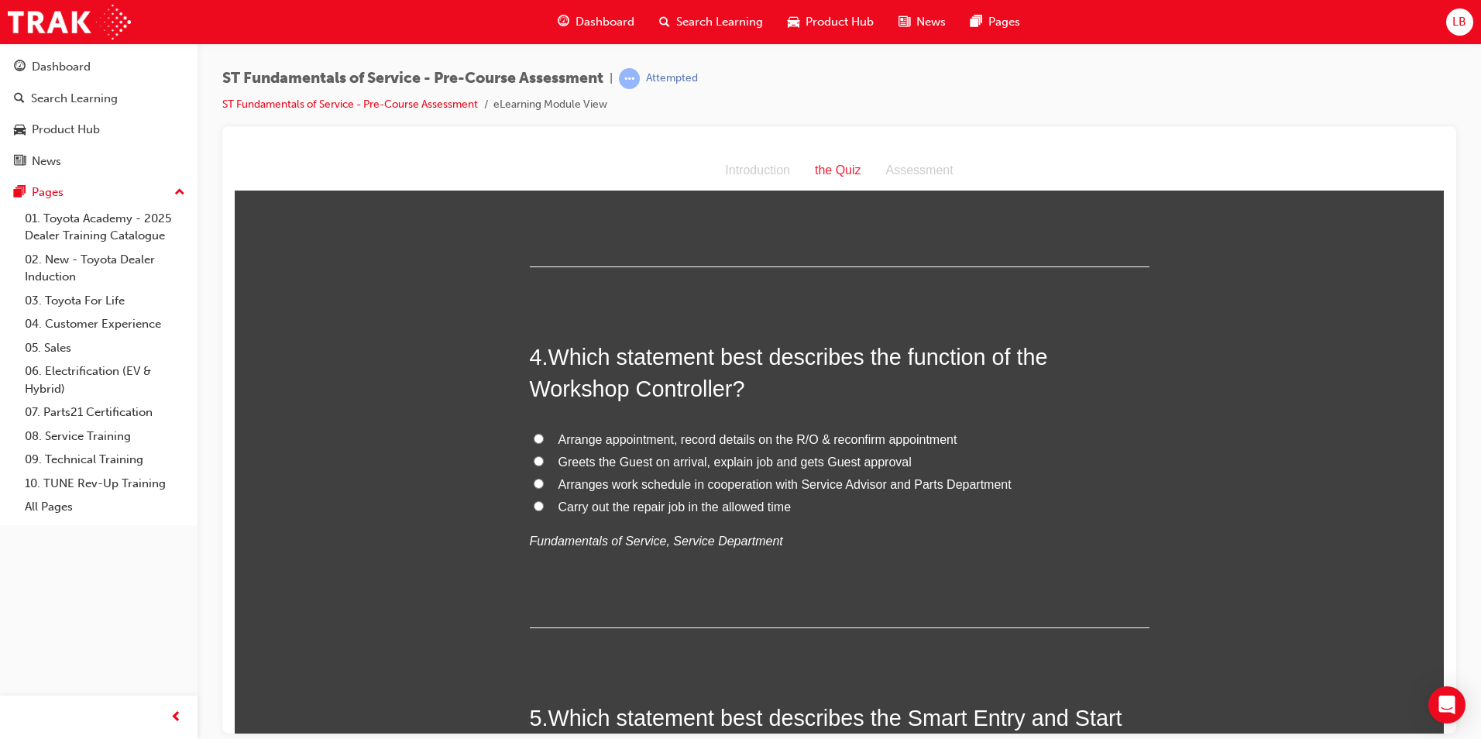
scroll to position [1007, 0]
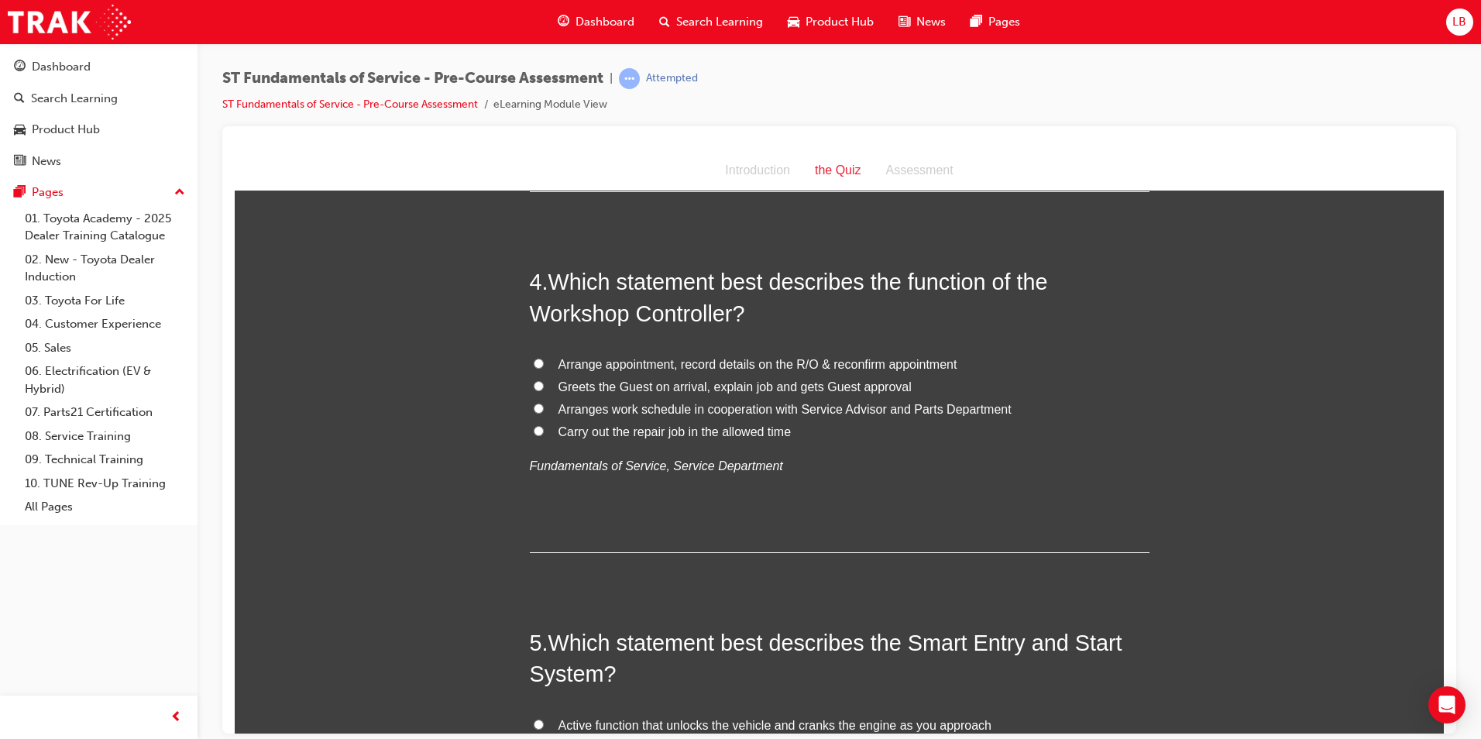
click at [650, 408] on span "Arranges work schedule in cooperation with Service Advisor and Parts Department" at bounding box center [785, 408] width 453 height 13
click at [544, 408] on input "Arranges work schedule in cooperation with Service Advisor and Parts Department" at bounding box center [539, 408] width 10 height 10
radio input "true"
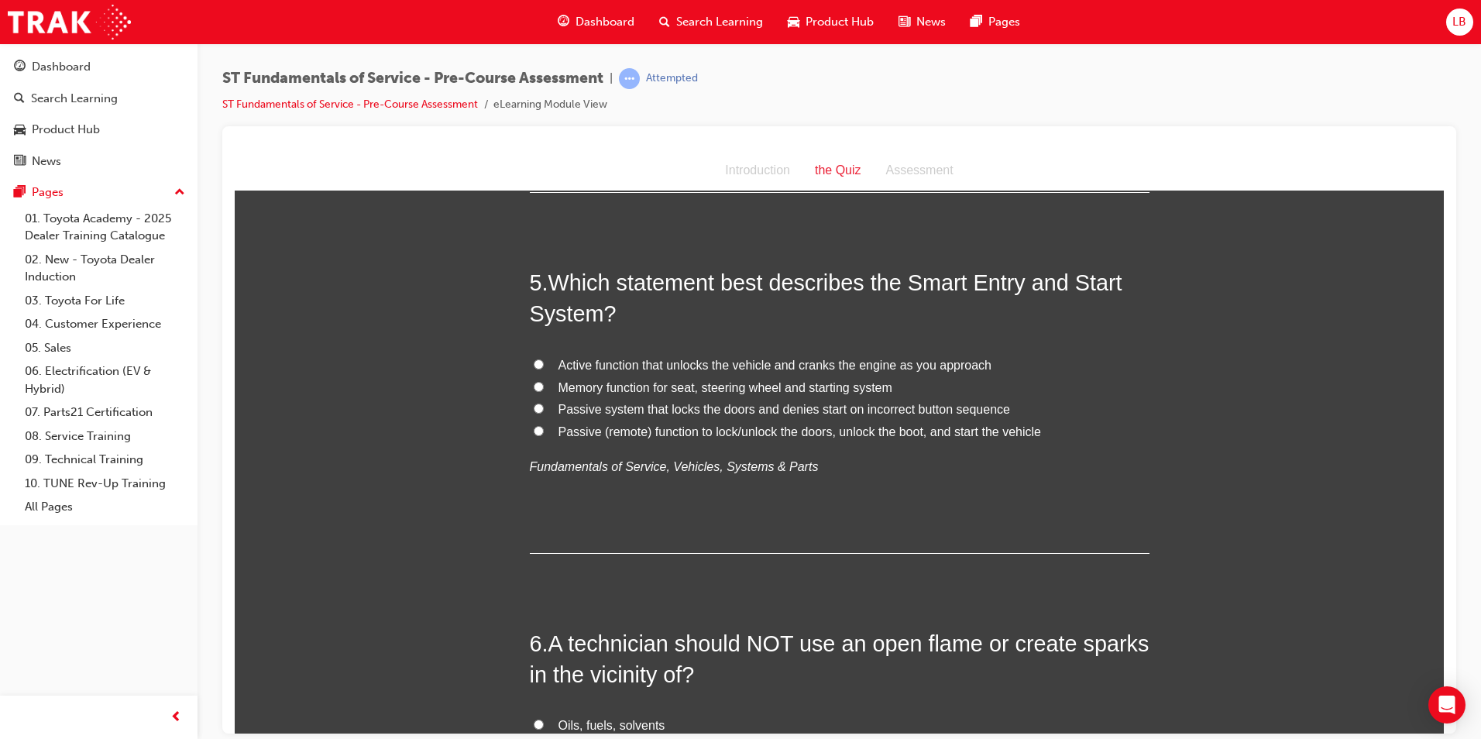
scroll to position [1395, 0]
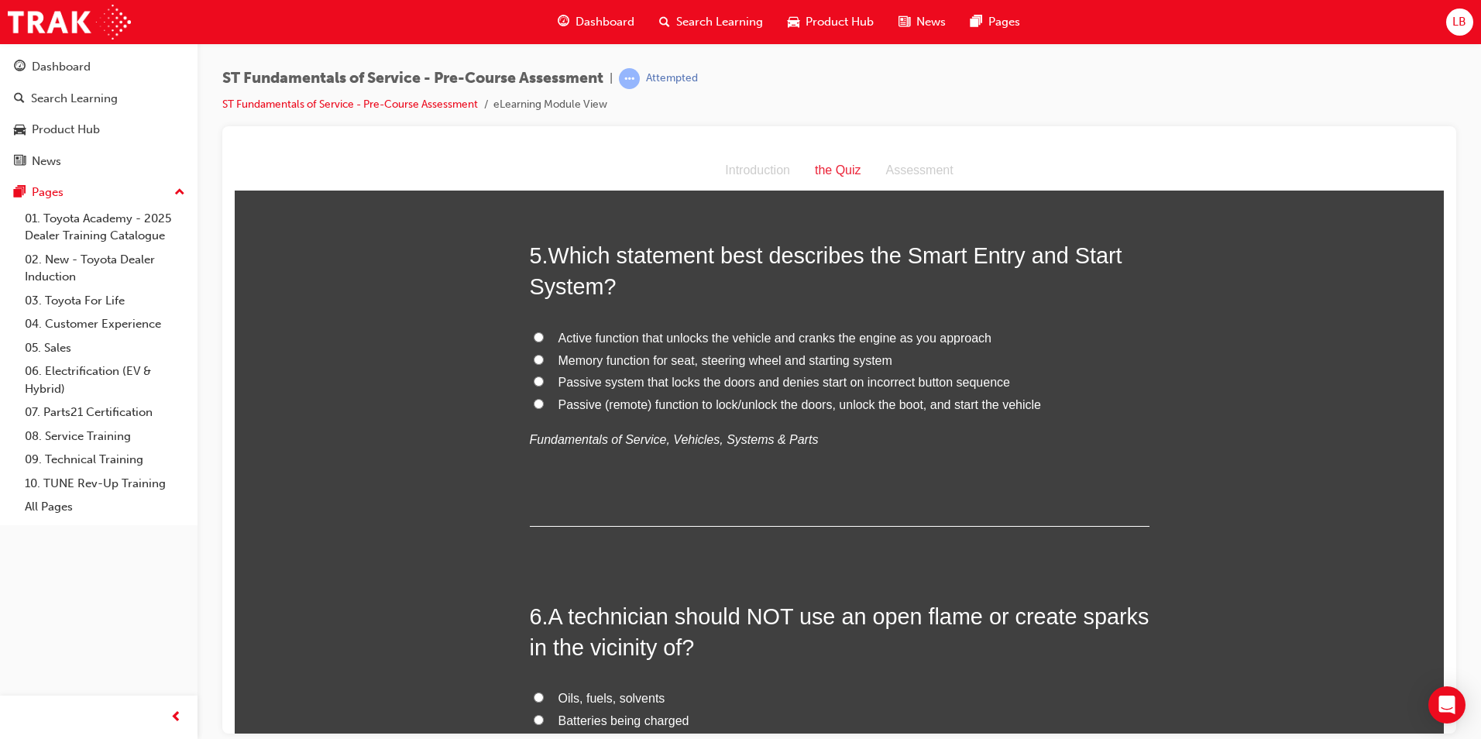
click at [628, 408] on span "Passive (remote) function to lock/unlock the doors, unlock the boot, and start …" at bounding box center [800, 403] width 483 height 13
click at [544, 408] on input "Passive (remote) function to lock/unlock the doors, unlock the boot, and start …" at bounding box center [539, 403] width 10 height 10
radio input "true"
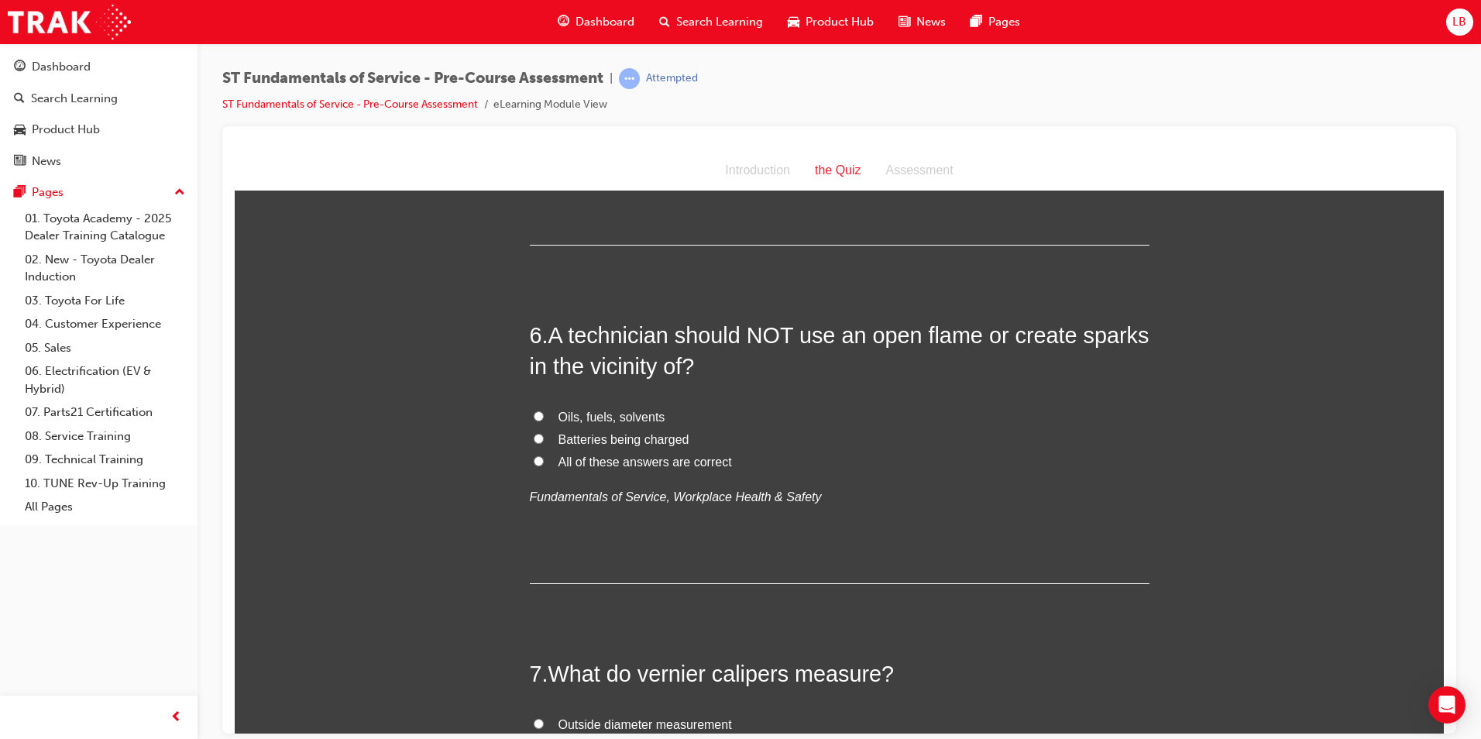
scroll to position [1705, 0]
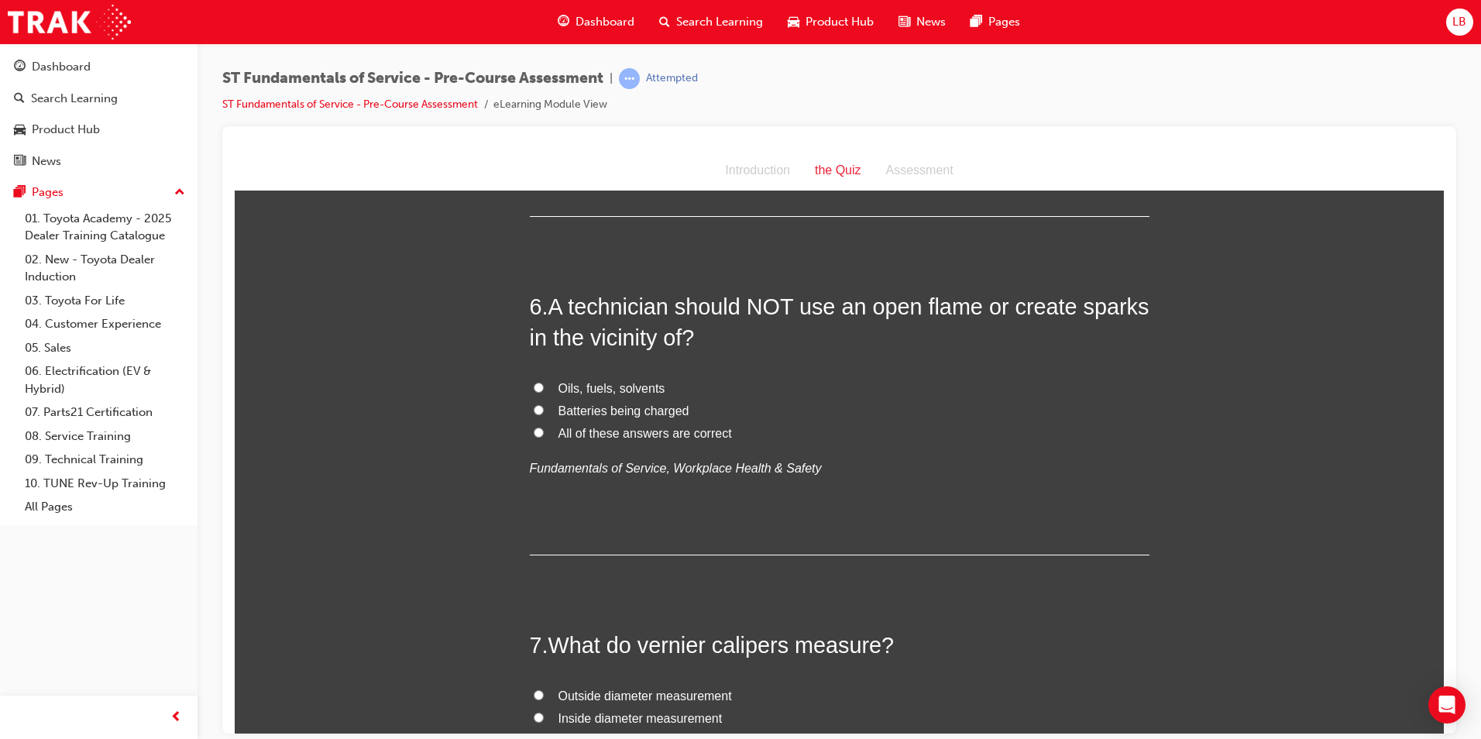
click at [594, 434] on span "All of these answers are correct" at bounding box center [646, 432] width 174 height 13
click at [544, 434] on input "All of these answers are correct" at bounding box center [539, 432] width 10 height 10
radio input "true"
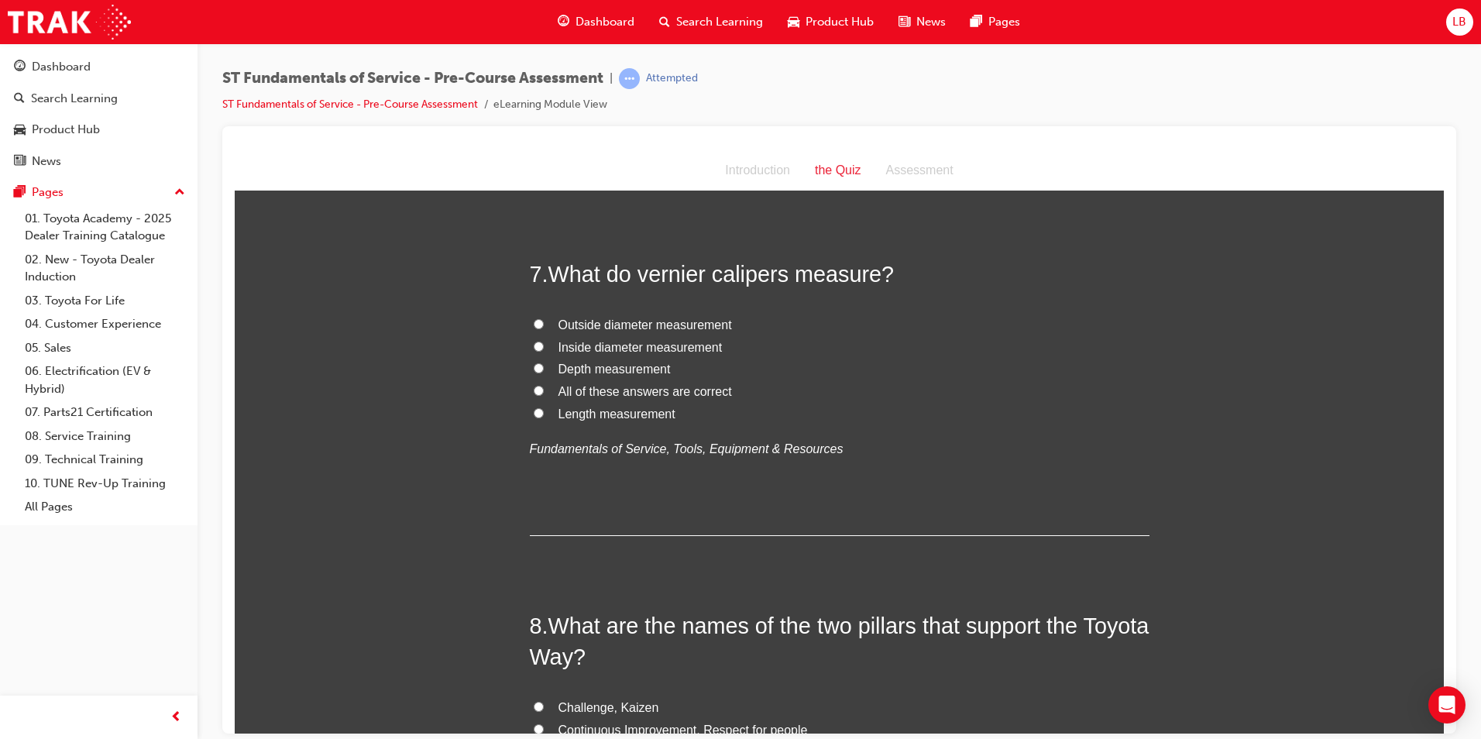
scroll to position [2092, 0]
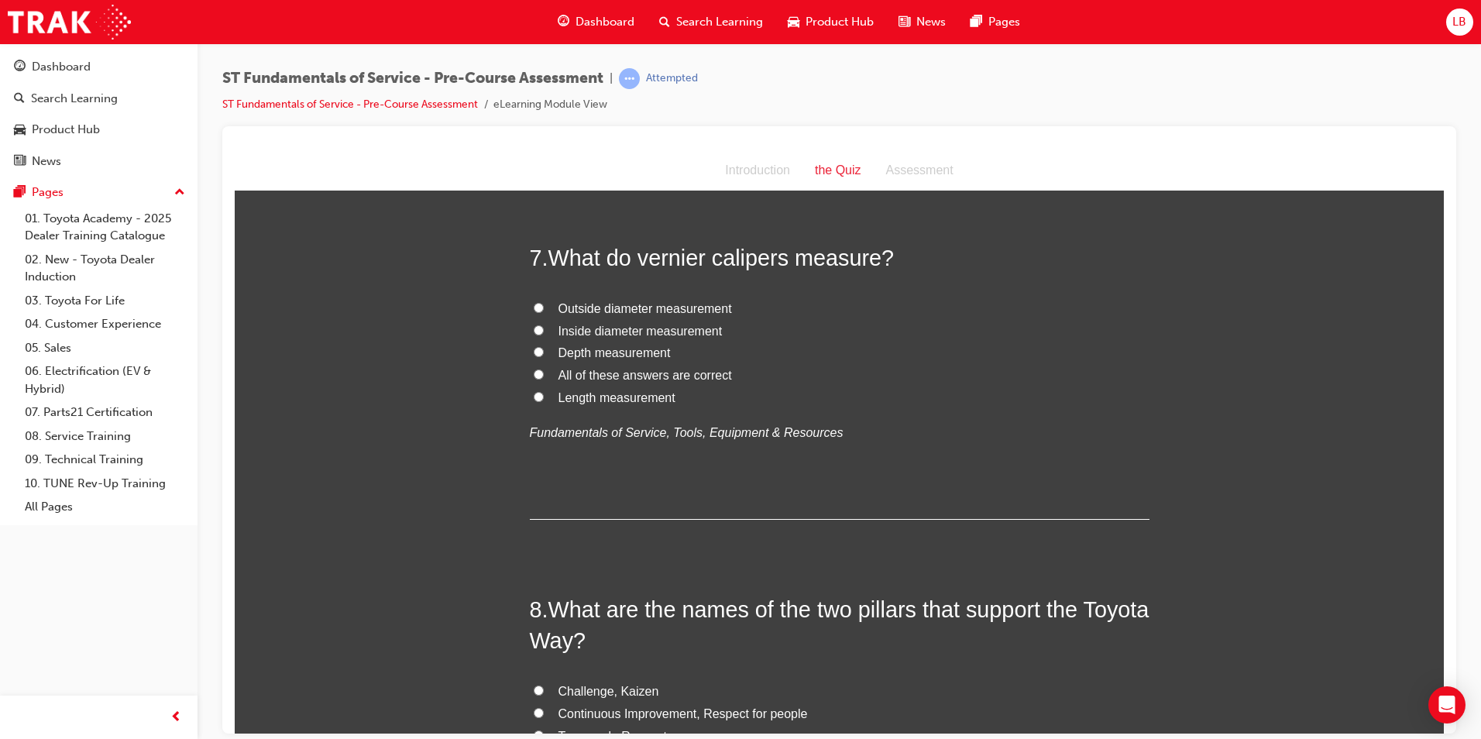
click at [589, 378] on span "All of these answers are correct" at bounding box center [646, 374] width 174 height 13
click at [544, 378] on input "All of these answers are correct" at bounding box center [539, 374] width 10 height 10
radio input "true"
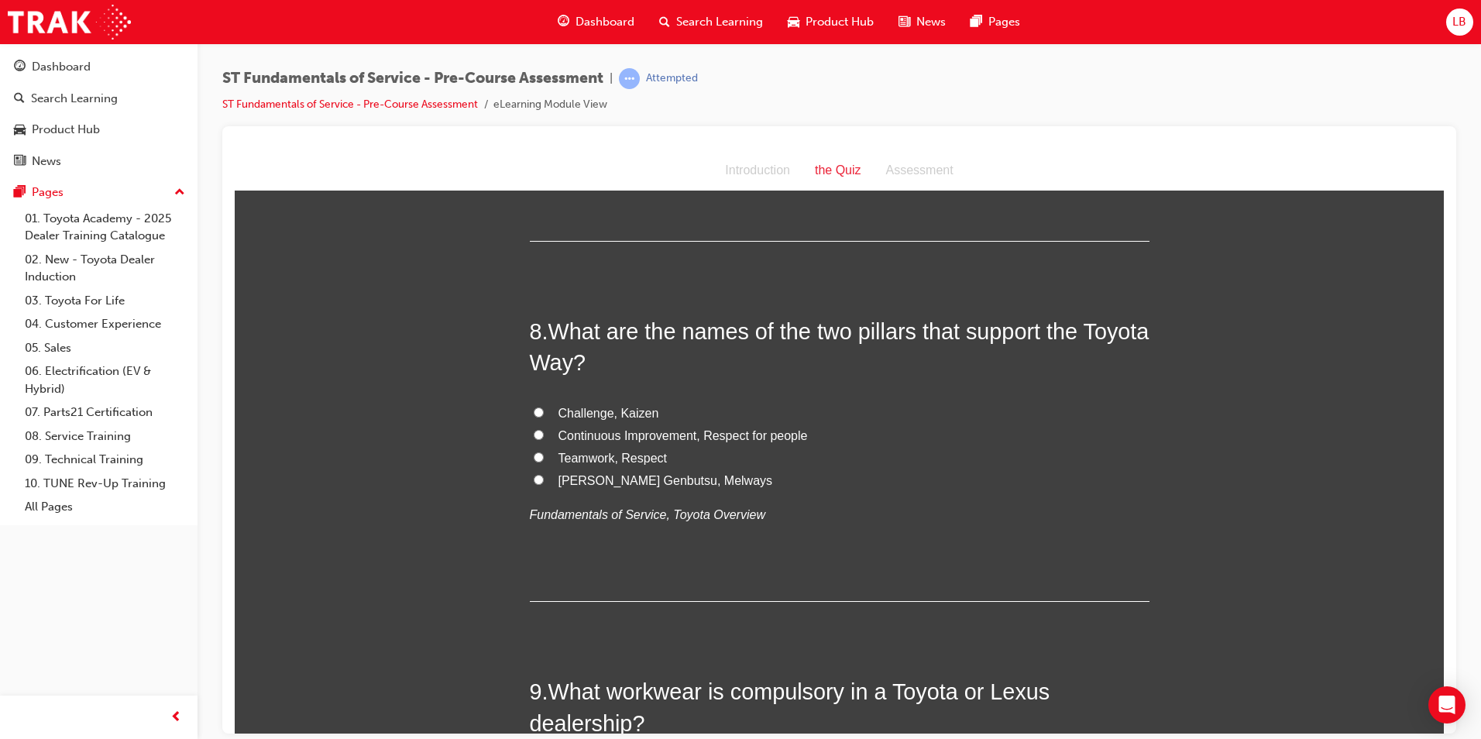
scroll to position [2402, 0]
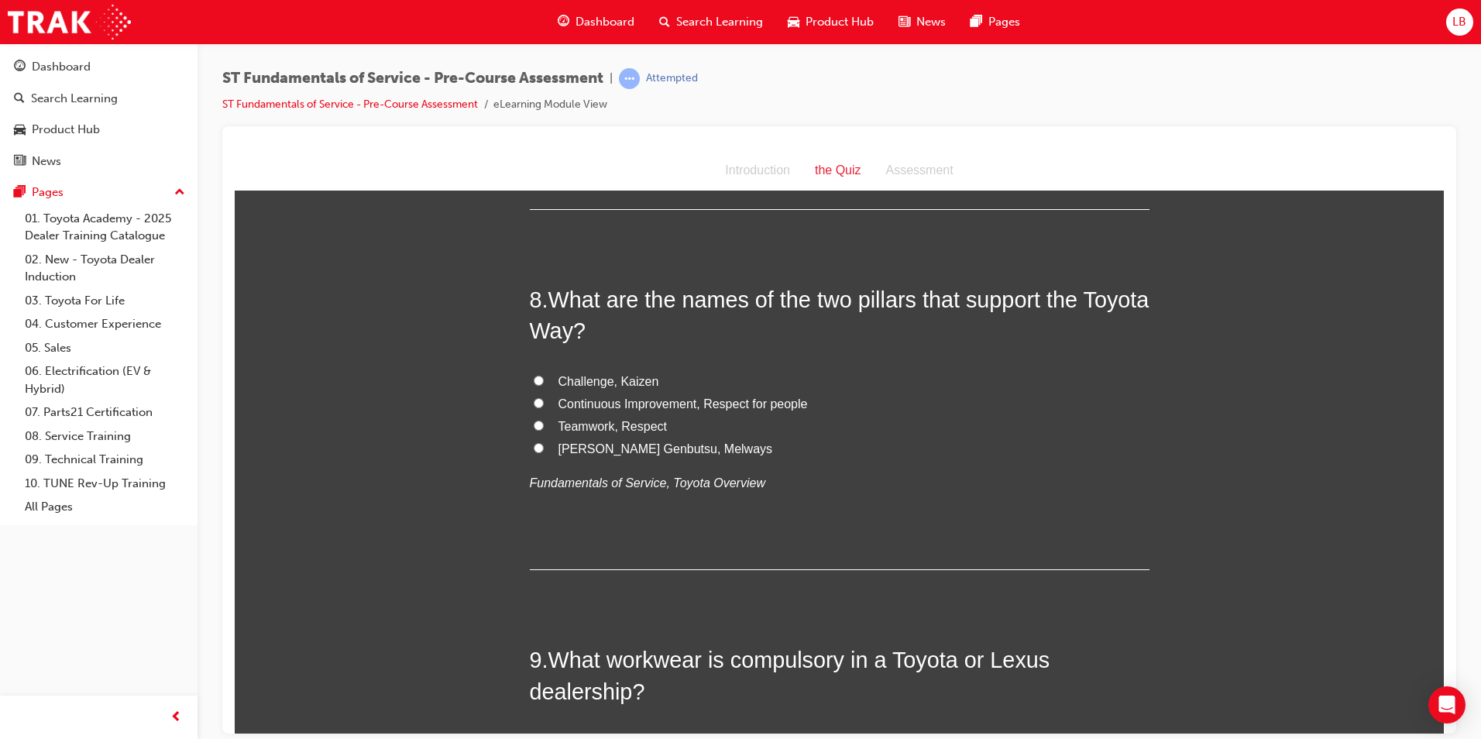
click at [584, 409] on span "Continuous Improvement, Respect for people" at bounding box center [683, 403] width 249 height 13
click at [544, 408] on input "Continuous Improvement, Respect for people" at bounding box center [539, 402] width 10 height 10
radio input "true"
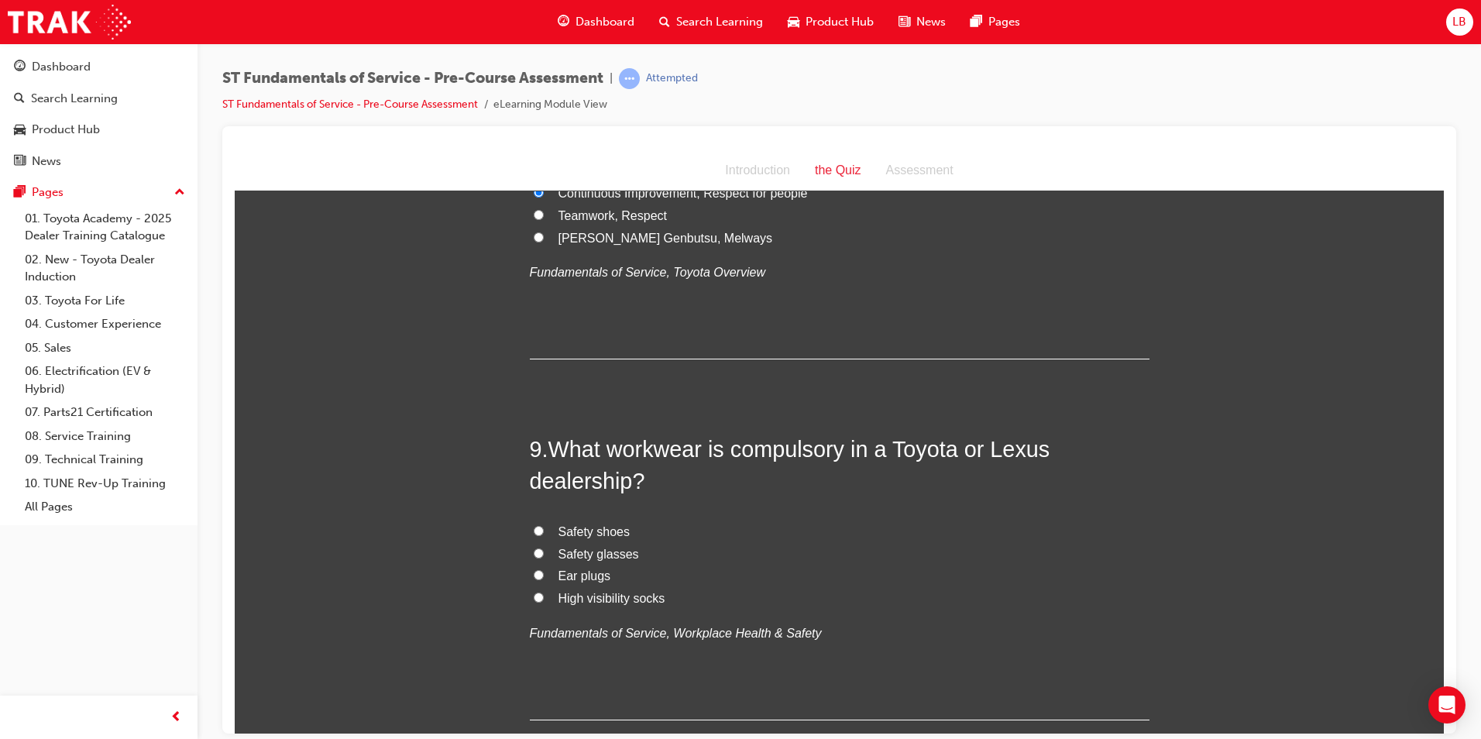
scroll to position [2634, 0]
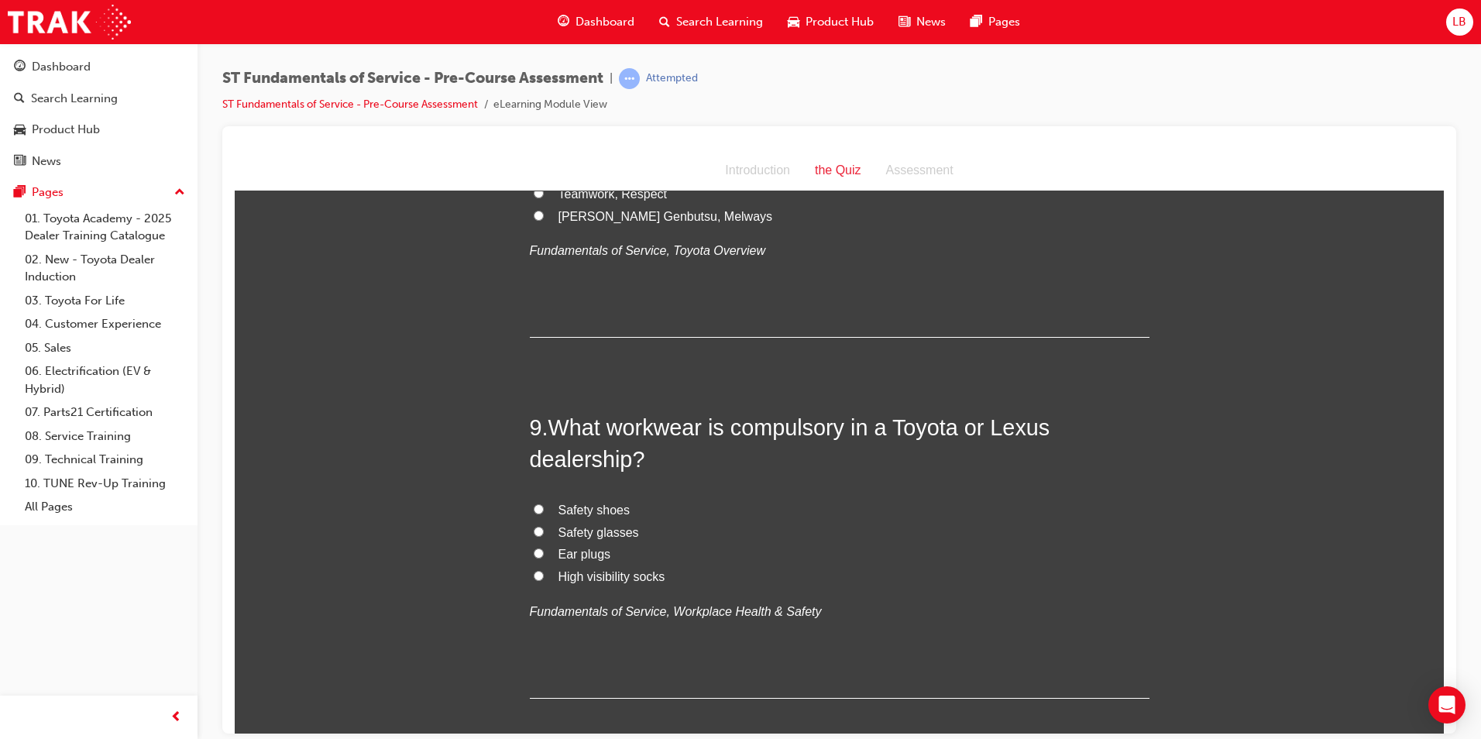
click at [597, 509] on span "Safety shoes" at bounding box center [595, 509] width 72 height 13
click at [544, 509] on input "Safety shoes" at bounding box center [539, 509] width 10 height 10
radio input "true"
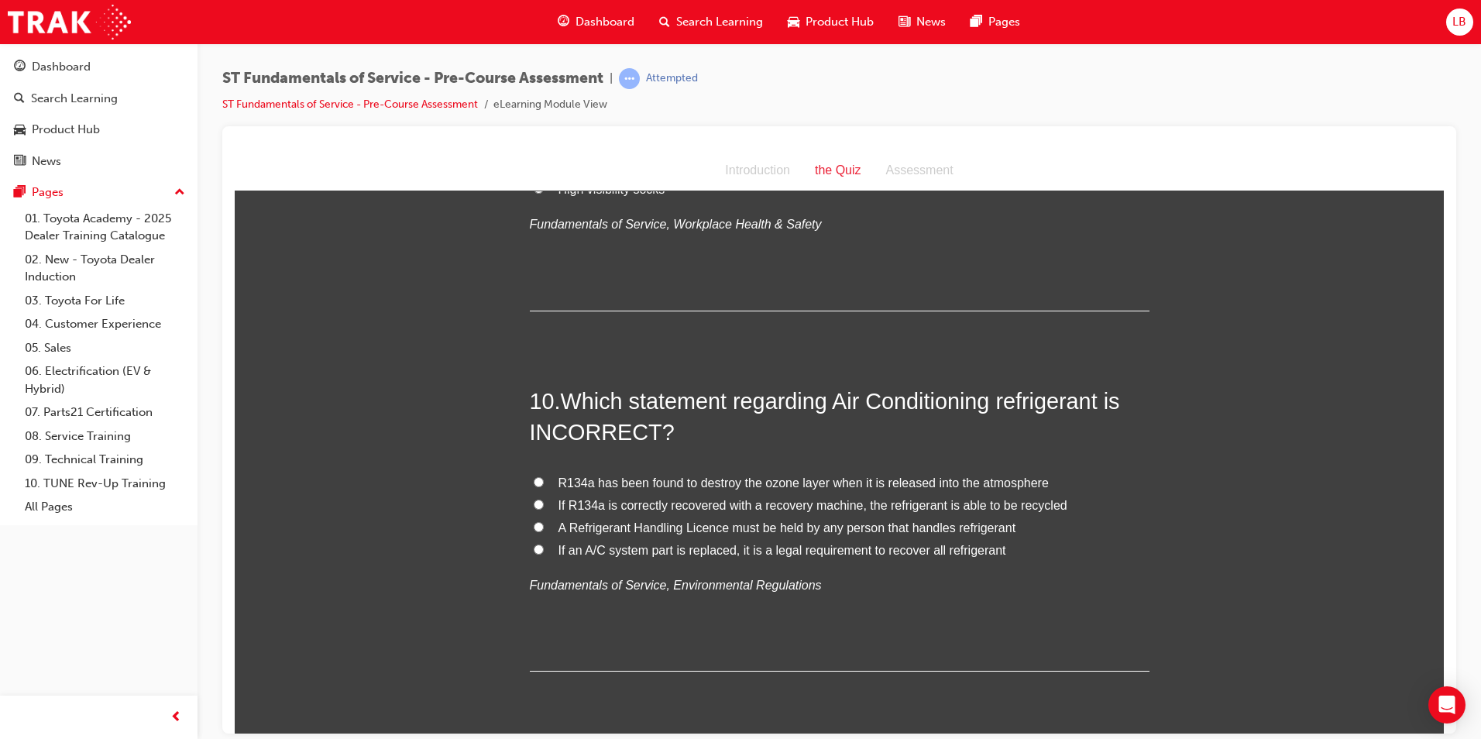
scroll to position [3077, 0]
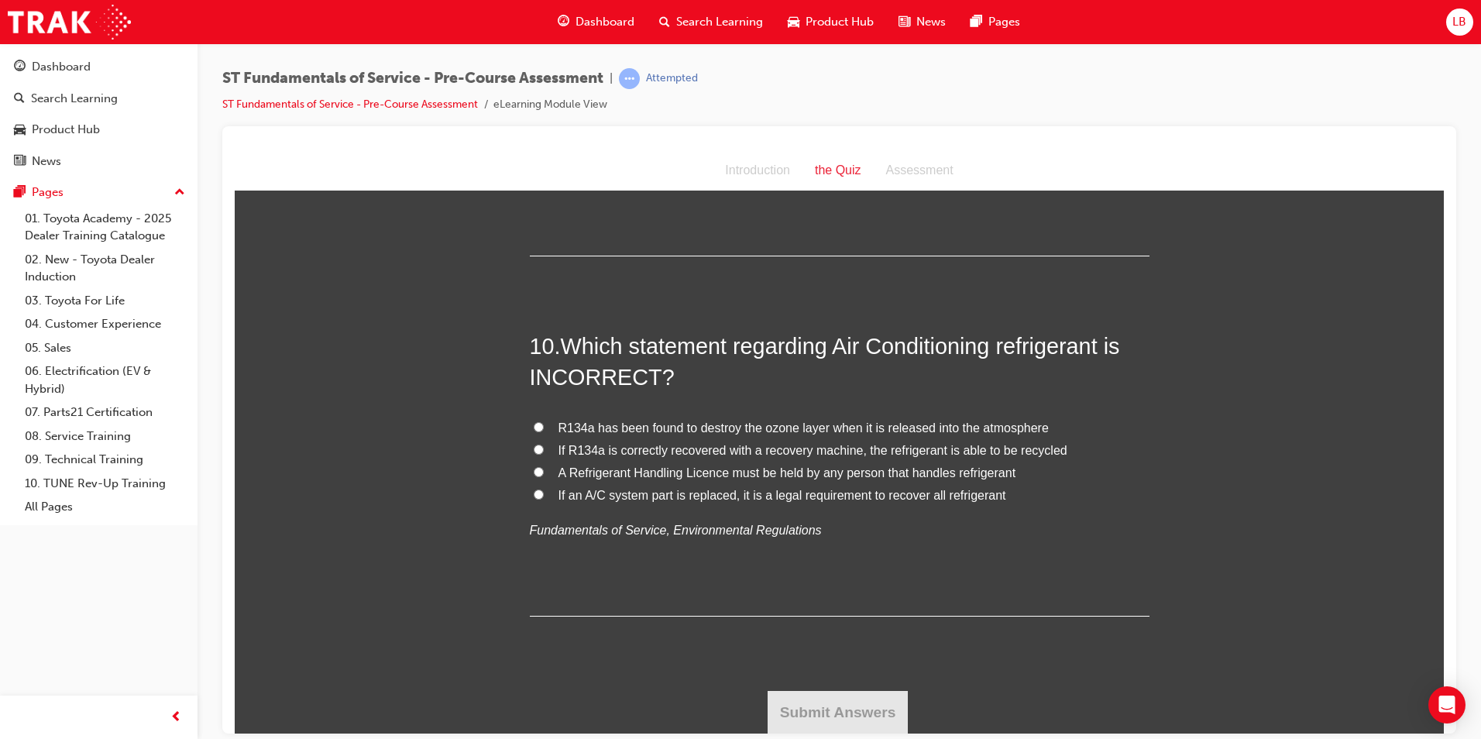
click at [620, 497] on span "If an A/C system part is replaced, it is a legal requirement to recover all ref…" at bounding box center [783, 494] width 448 height 13
click at [544, 497] on input "If an A/C system part is replaced, it is a legal requirement to recover all ref…" at bounding box center [539, 494] width 10 height 10
radio input "true"
click at [844, 704] on button "Submit Answers" at bounding box center [838, 711] width 141 height 43
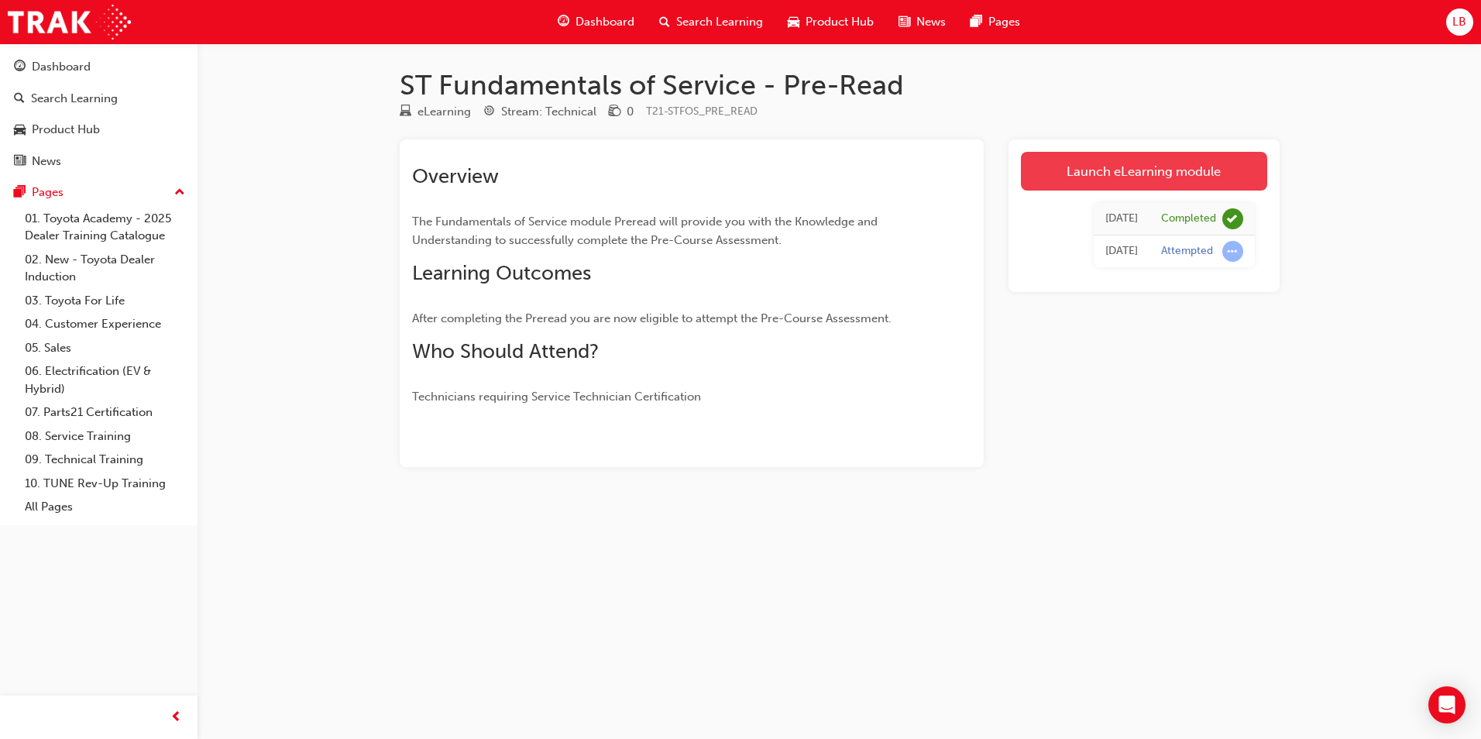
click at [1089, 182] on link "Launch eLearning module" at bounding box center [1144, 171] width 246 height 39
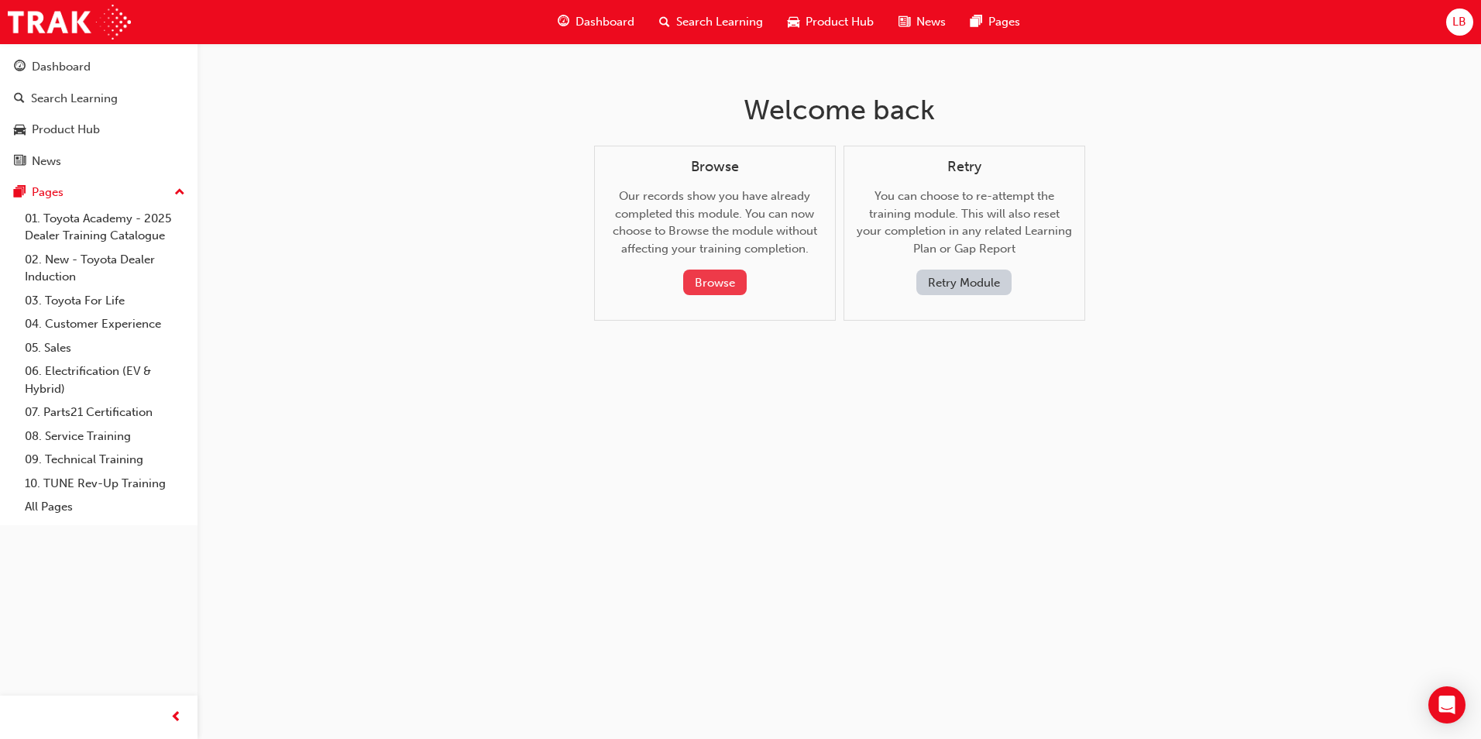
click at [721, 274] on button "Browse" at bounding box center [715, 283] width 64 height 26
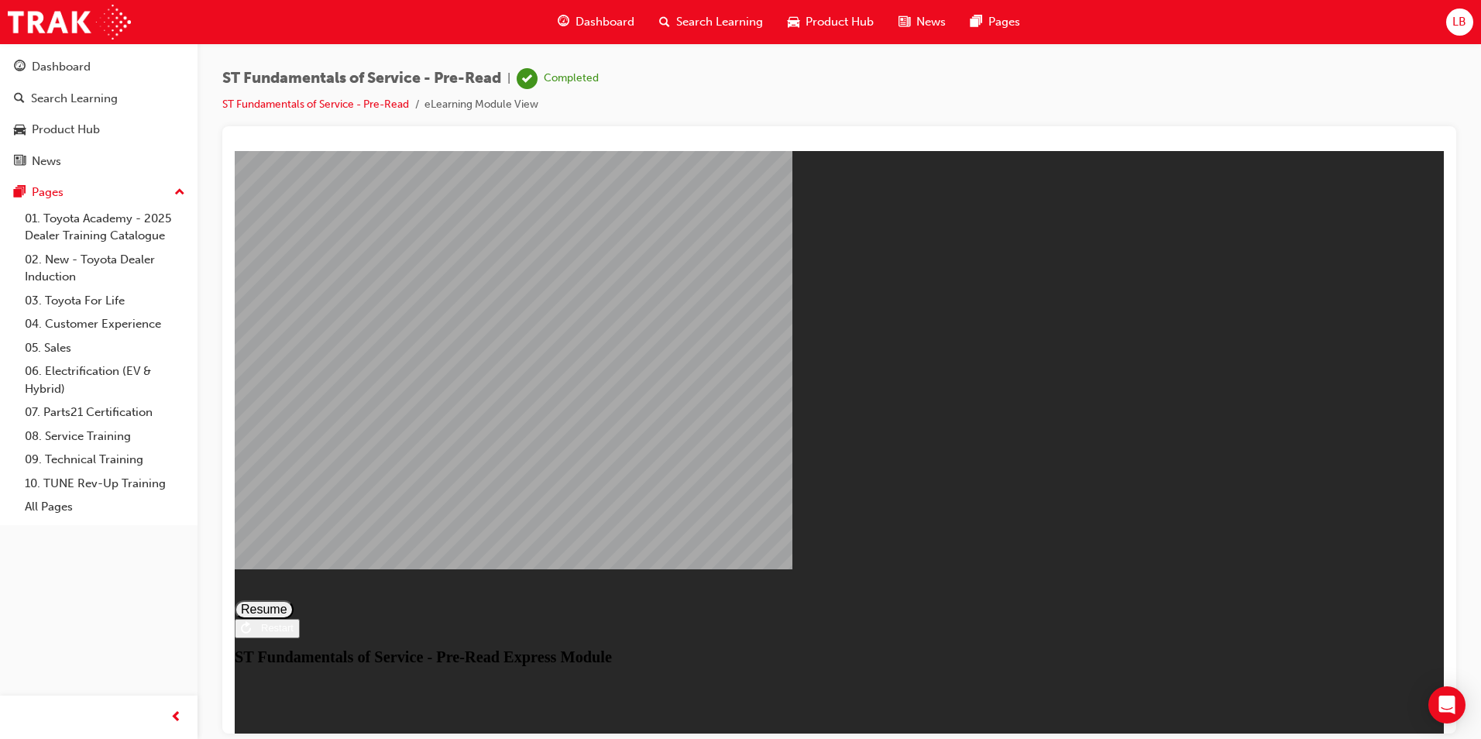
click at [294, 600] on button "Resume" at bounding box center [264, 609] width 59 height 19
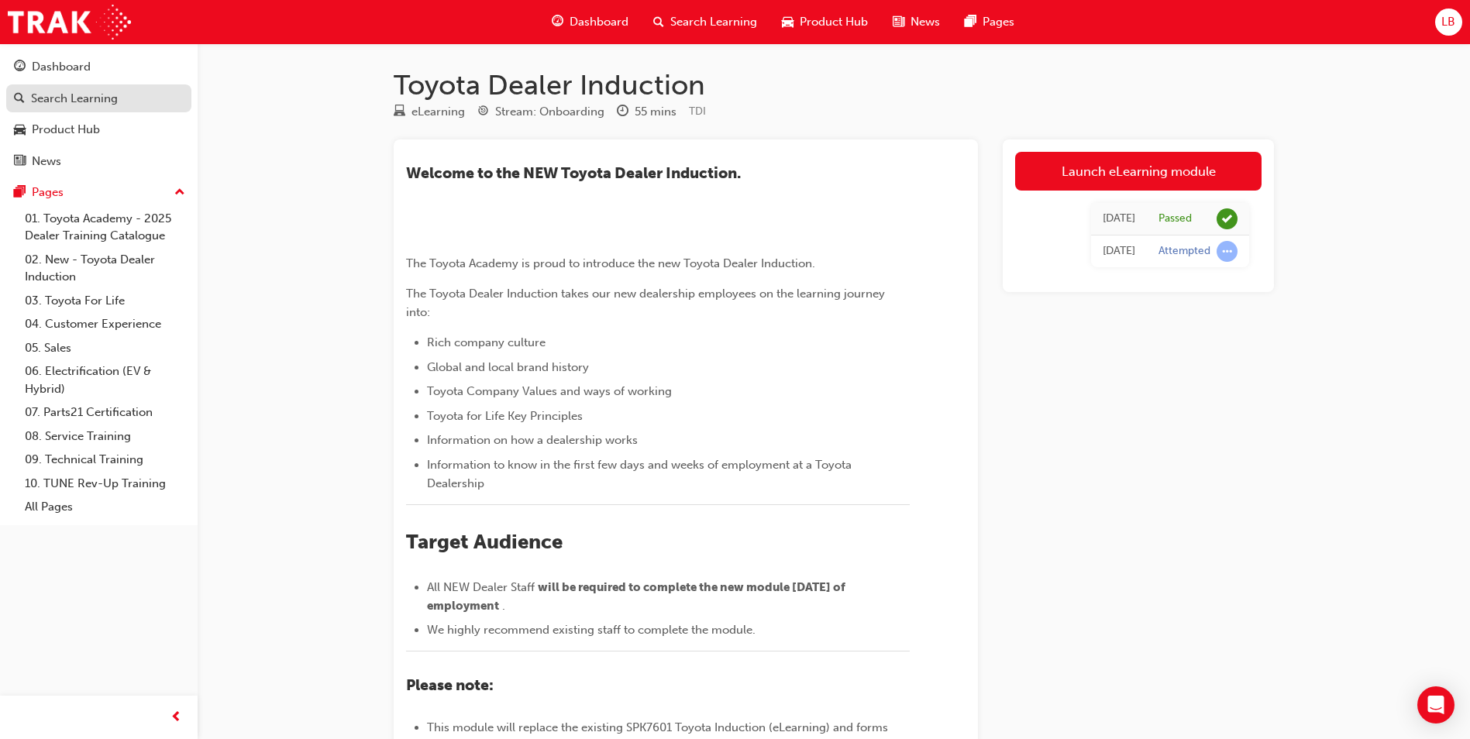
click at [66, 89] on div "Search Learning" at bounding box center [99, 98] width 170 height 19
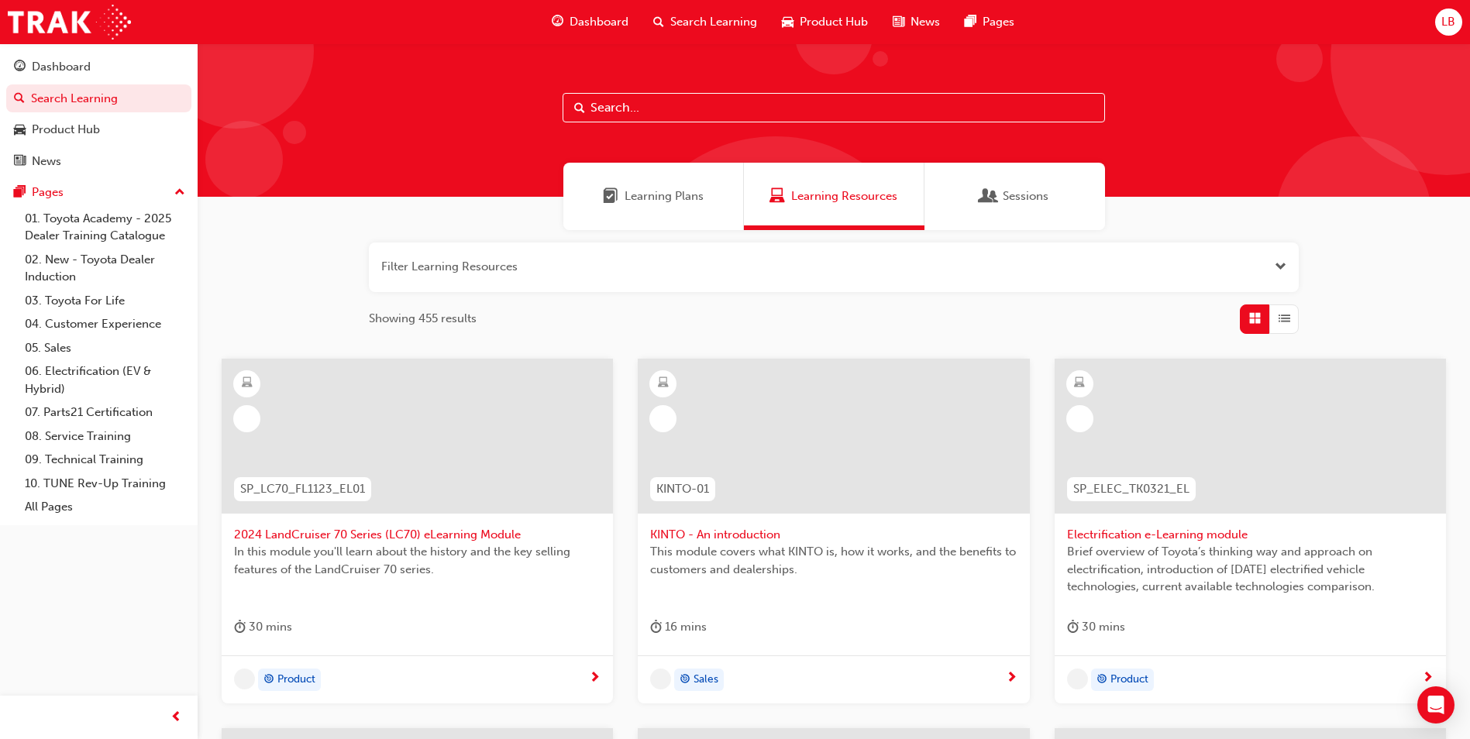
click at [663, 114] on input "text" at bounding box center [834, 107] width 542 height 29
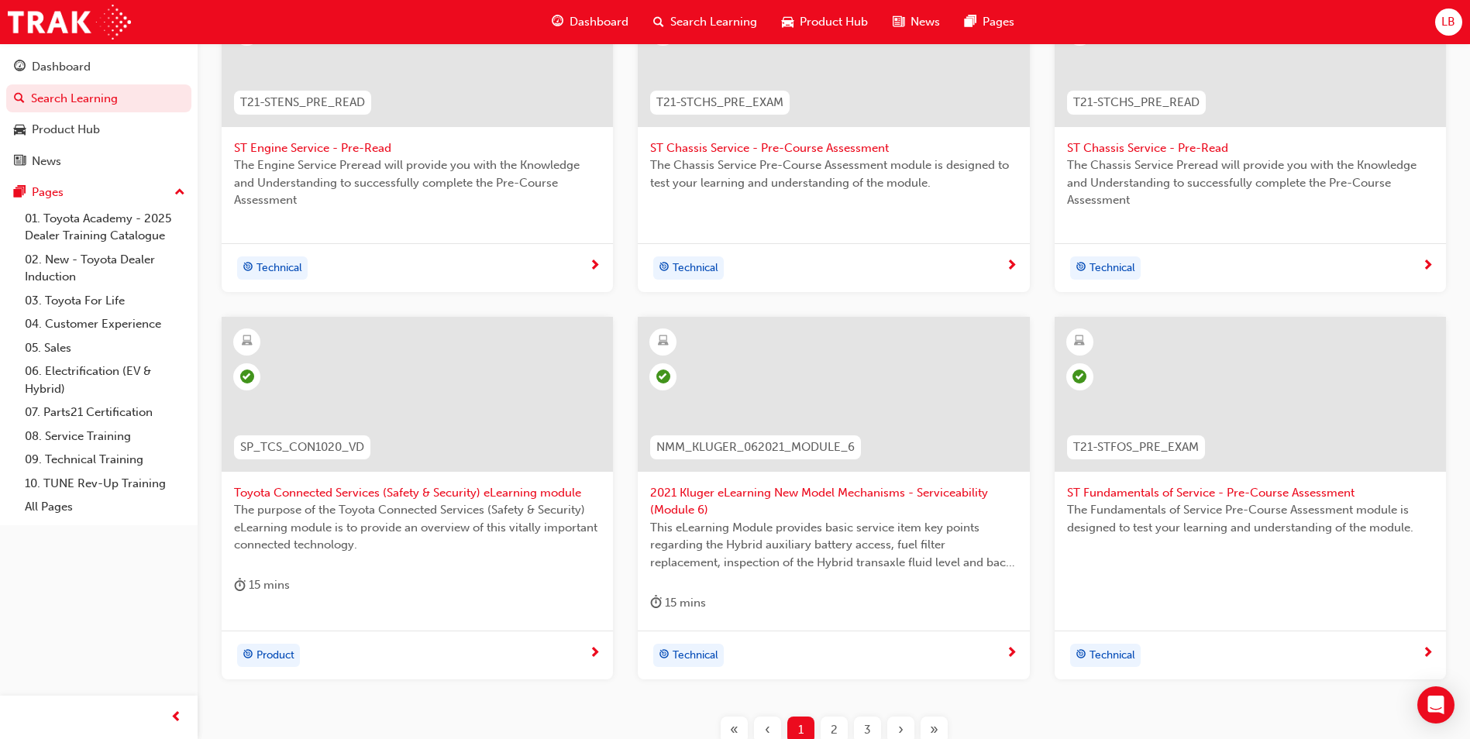
scroll to position [517, 0]
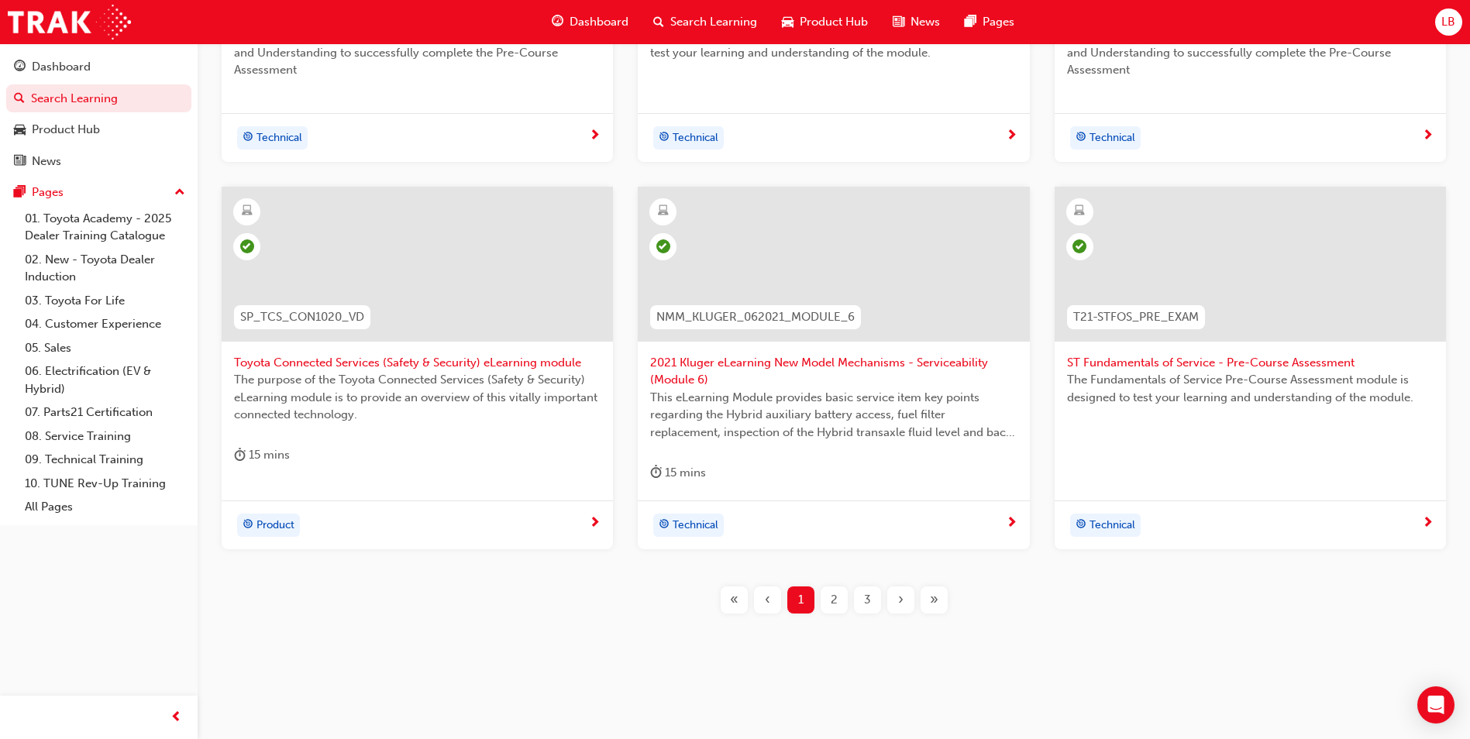
click at [833, 598] on span "2" at bounding box center [834, 600] width 7 height 18
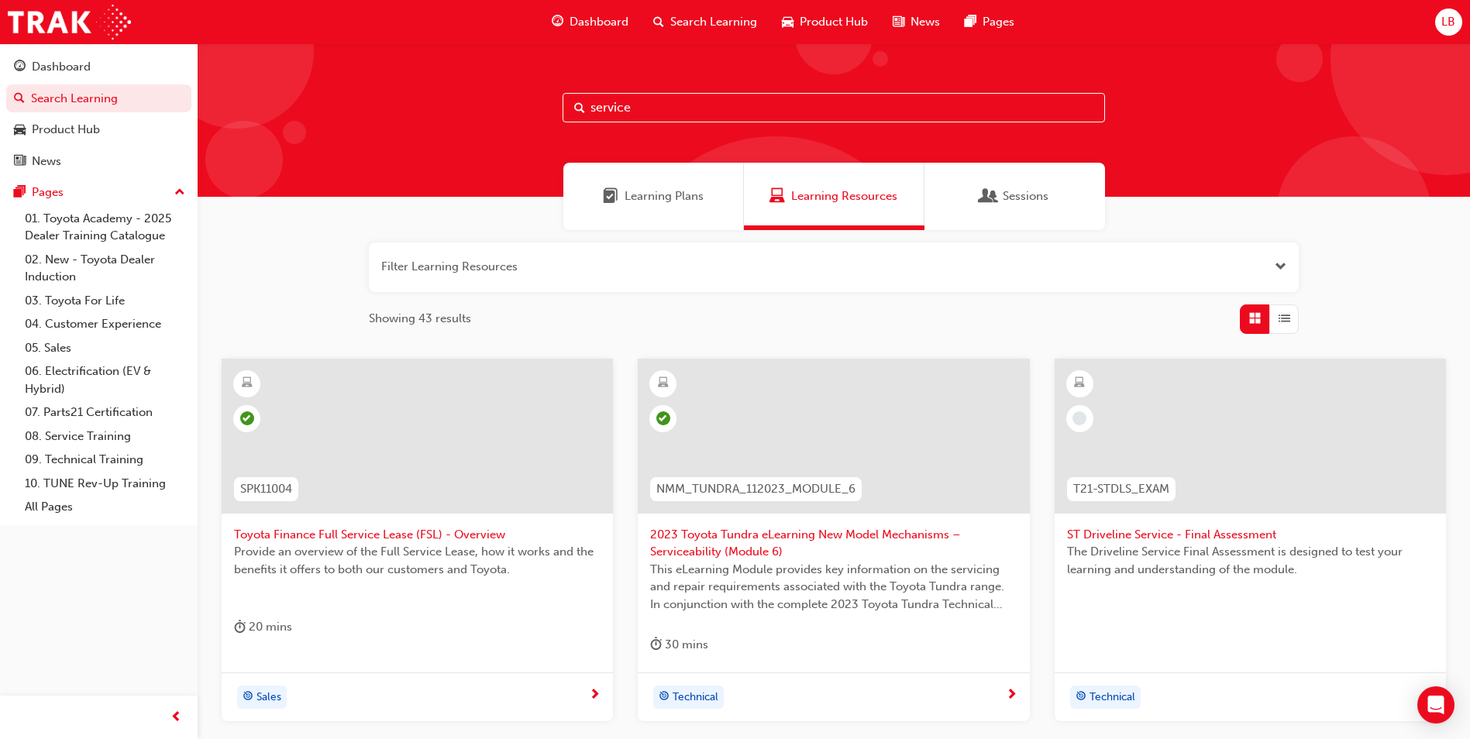
click at [705, 114] on input "service" at bounding box center [834, 107] width 542 height 29
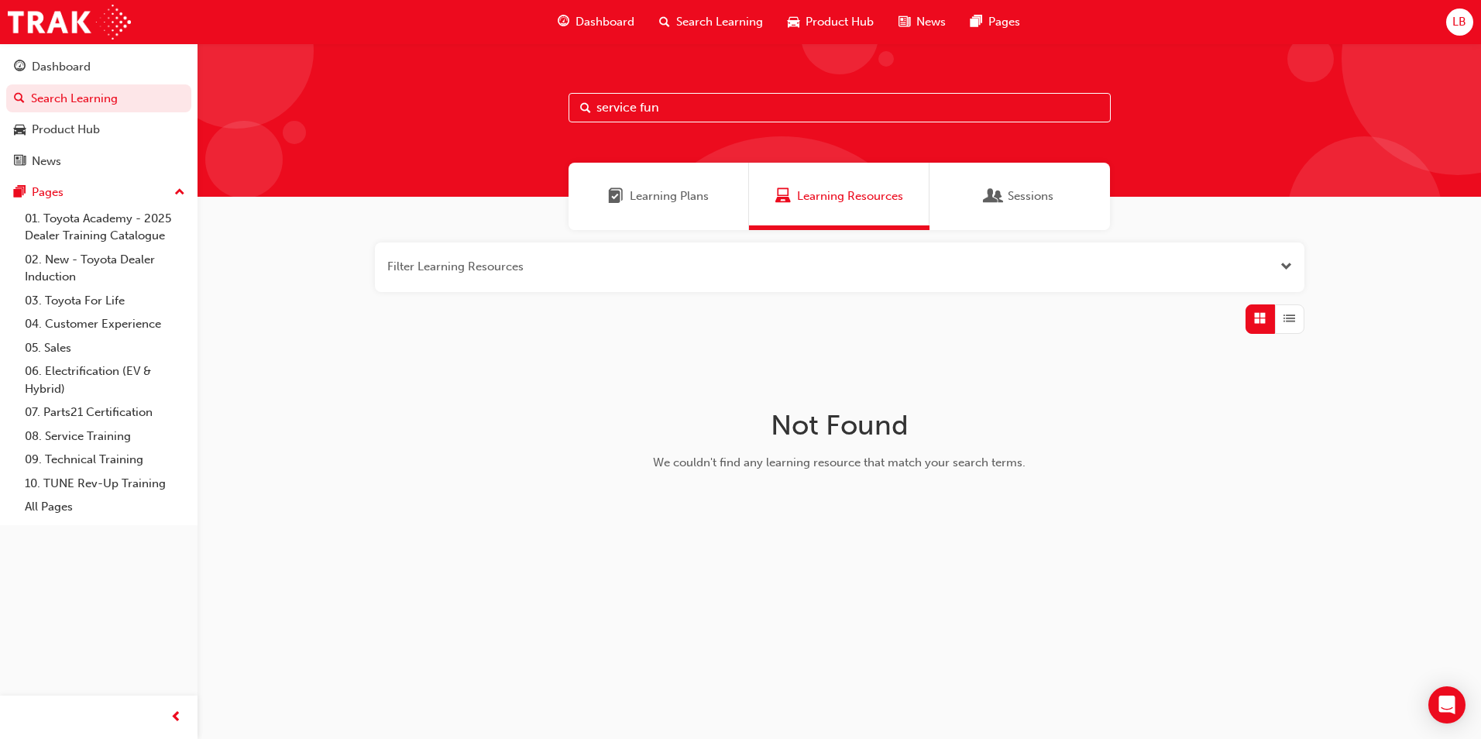
drag, startPoint x: 685, startPoint y: 109, endPoint x: 334, endPoint y: 154, distance: 353.9
click at [334, 154] on div "service fun" at bounding box center [840, 119] width 1284 height 153
type input "fundamental"
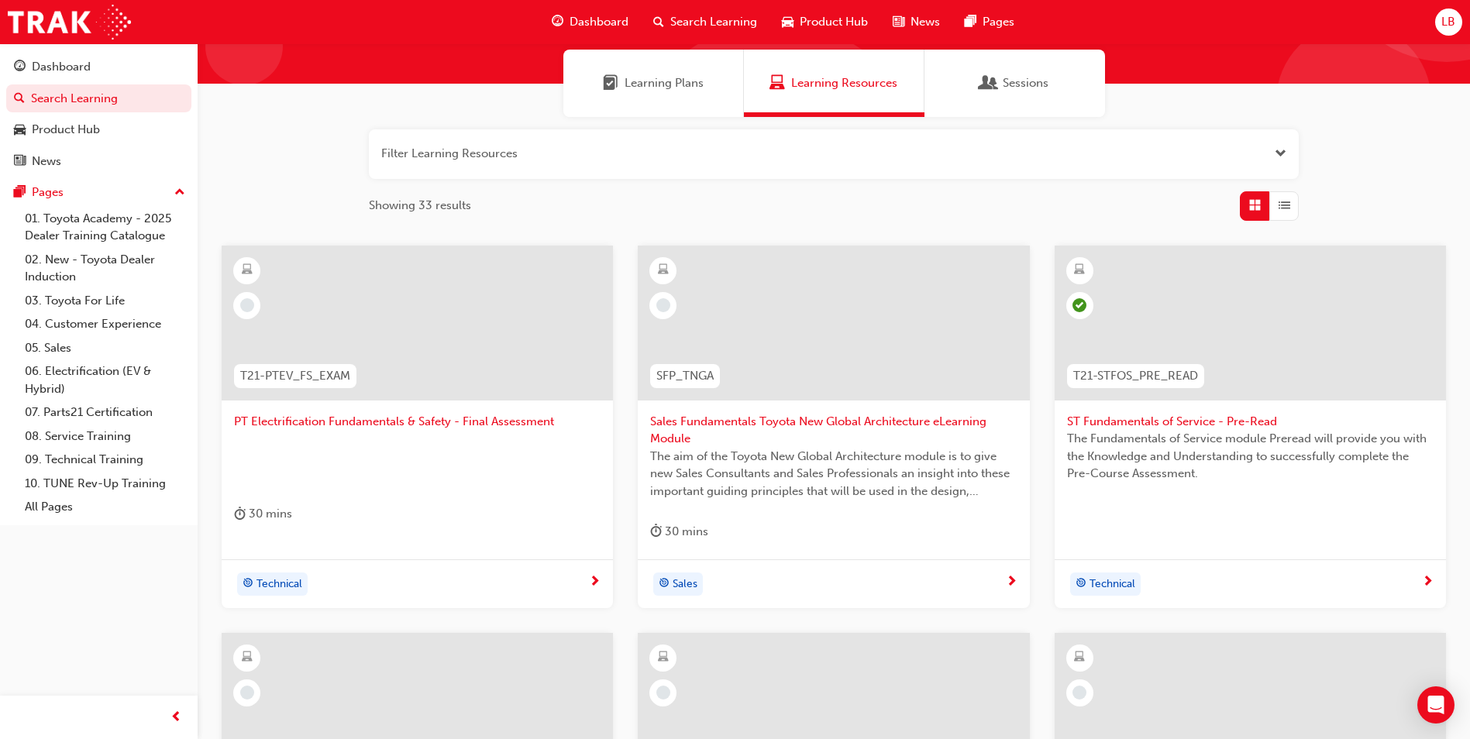
scroll to position [155, 0]
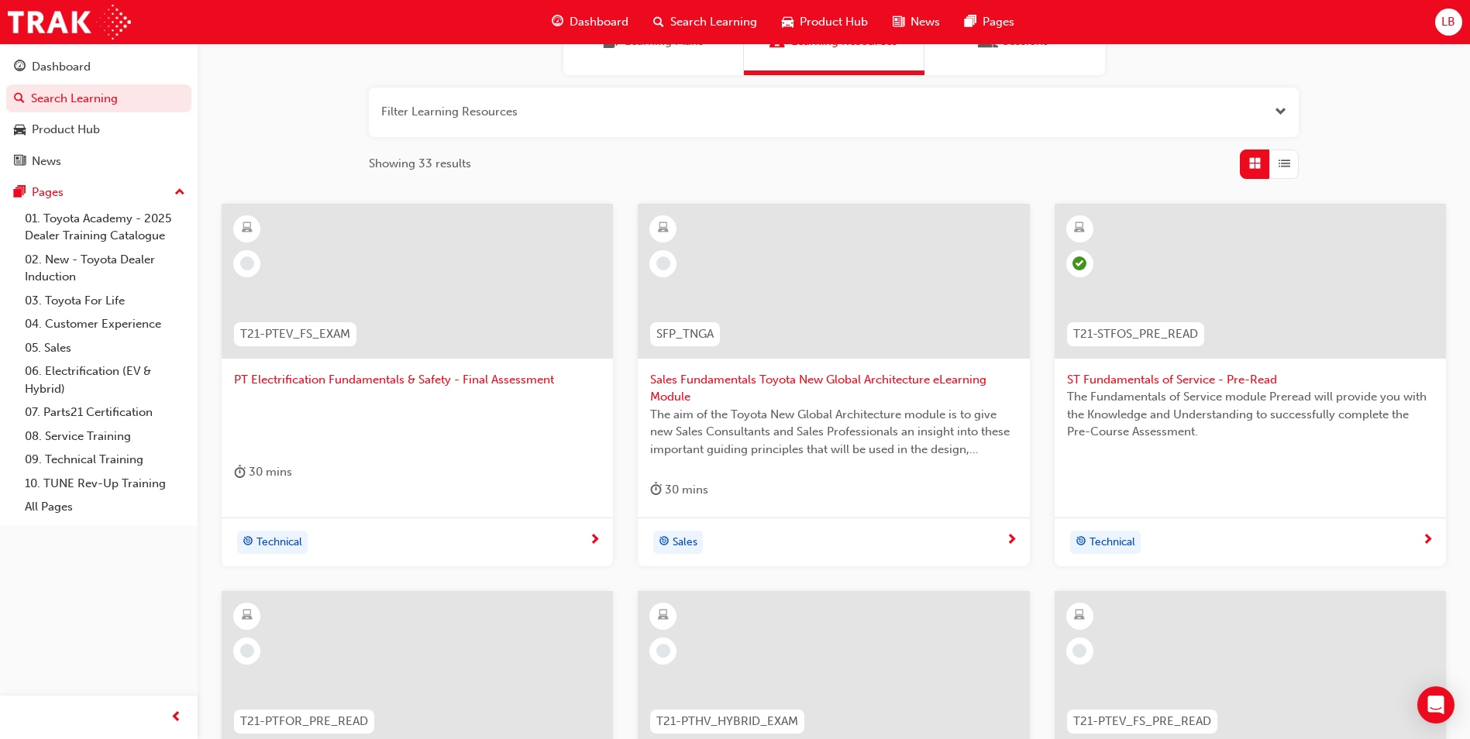
click at [675, 388] on span "Sales Fundamentals Toyota New Global Architecture eLearning Module" at bounding box center [833, 388] width 366 height 35
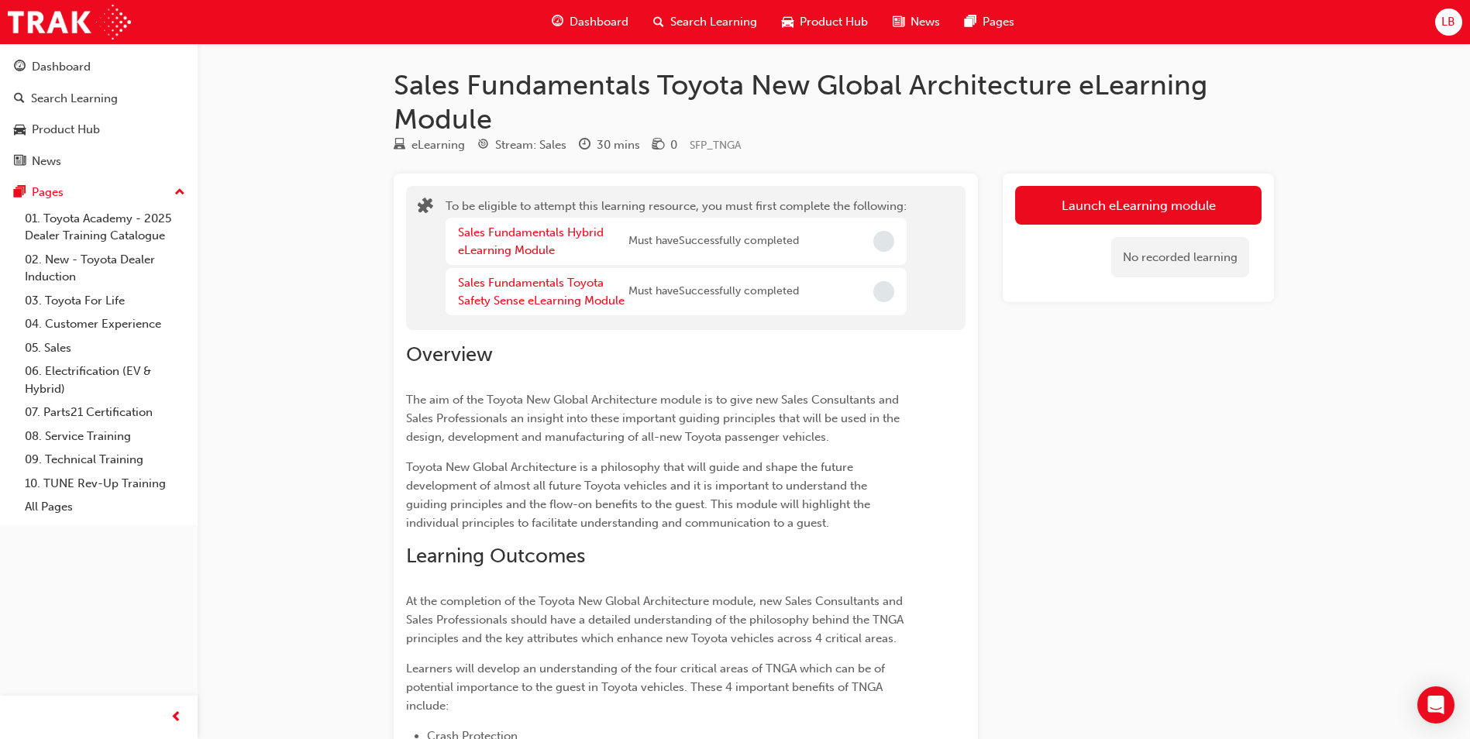
click at [510, 290] on div "Sales Fundamentals Toyota Safety Sense eLearning Module" at bounding box center [543, 291] width 170 height 35
click at [514, 287] on link "Sales Fundamentals Toyota Safety Sense eLearning Module" at bounding box center [541, 292] width 167 height 32
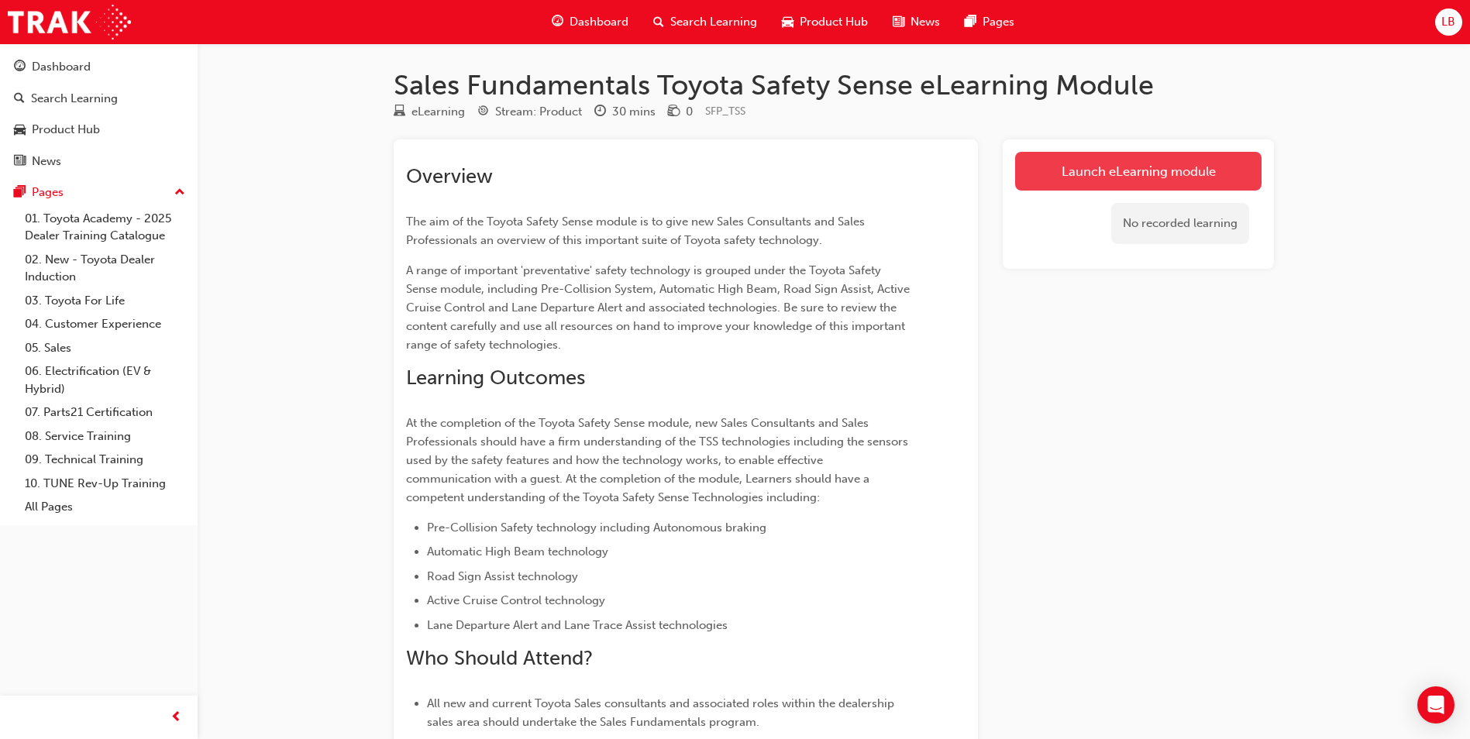
click at [1099, 176] on link "Launch eLearning module" at bounding box center [1138, 171] width 246 height 39
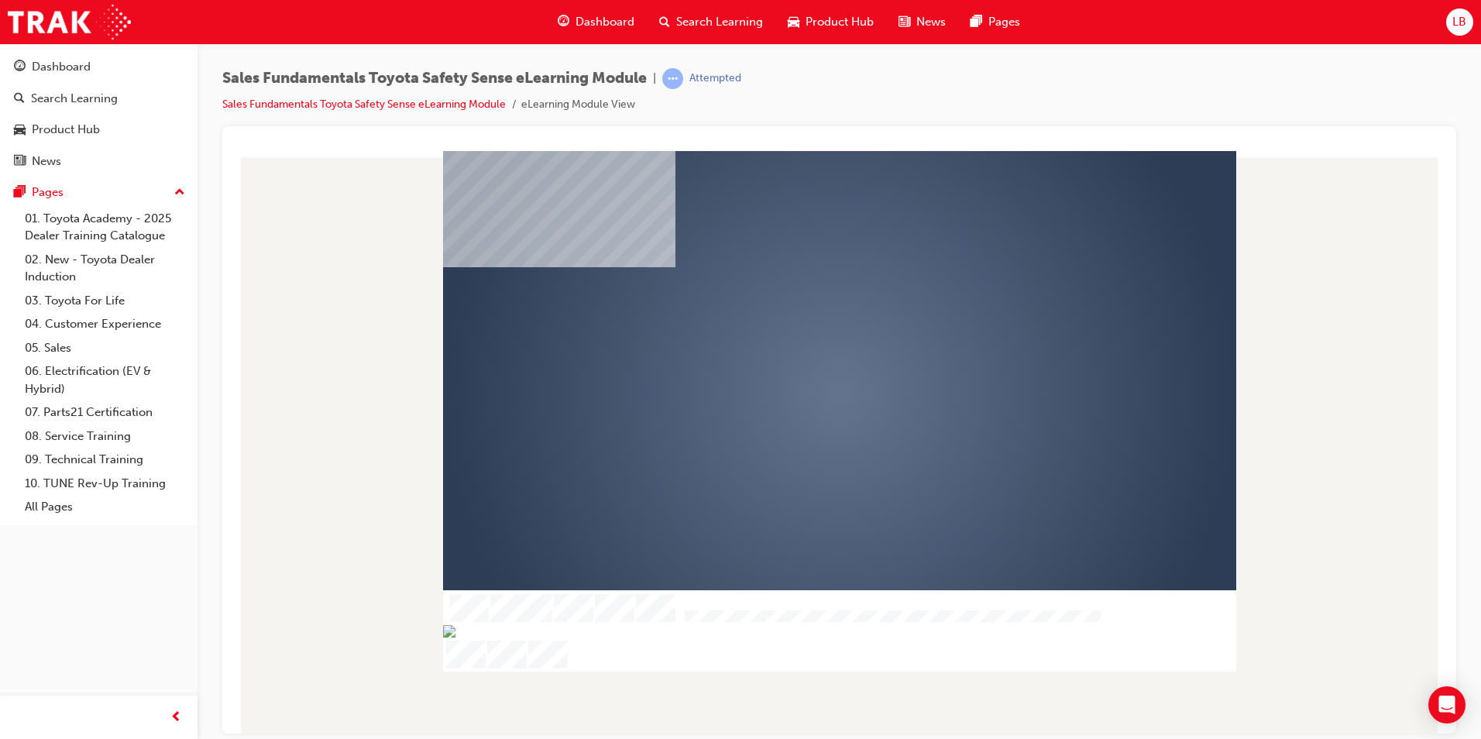
click at [795, 349] on div "play" at bounding box center [795, 349] width 0 height 0
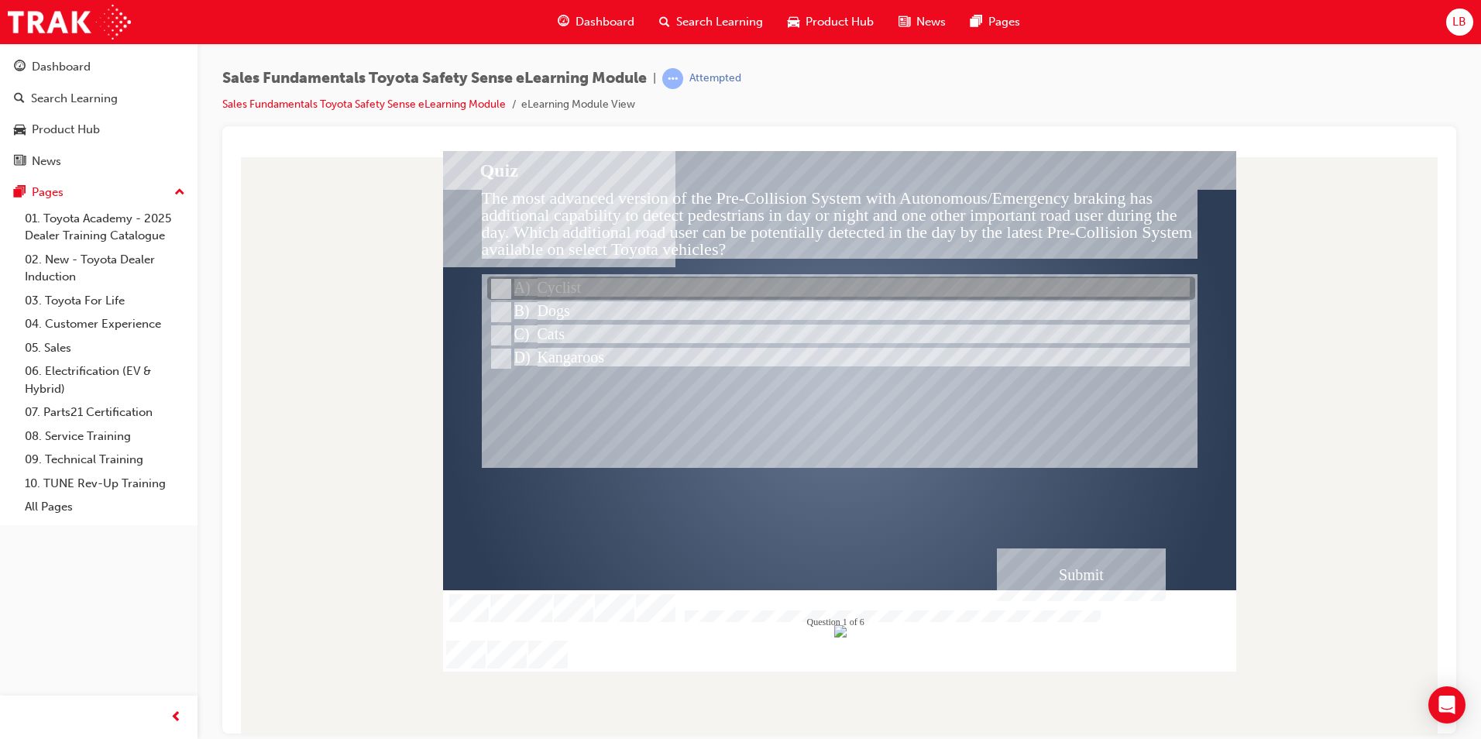
click at [565, 284] on div at bounding box center [841, 288] width 708 height 23
radio input "true"
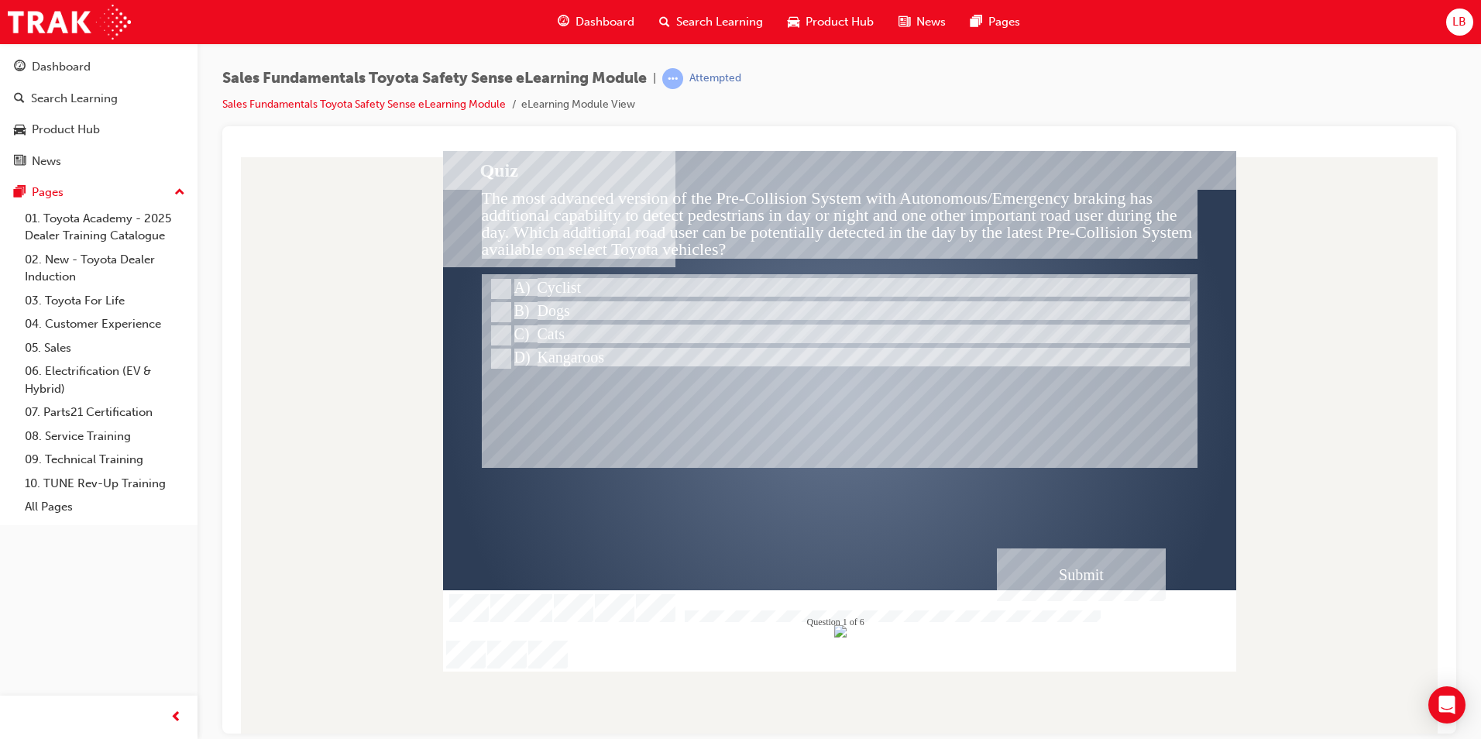
click at [1104, 577] on div "Submit" at bounding box center [1081, 574] width 169 height 53
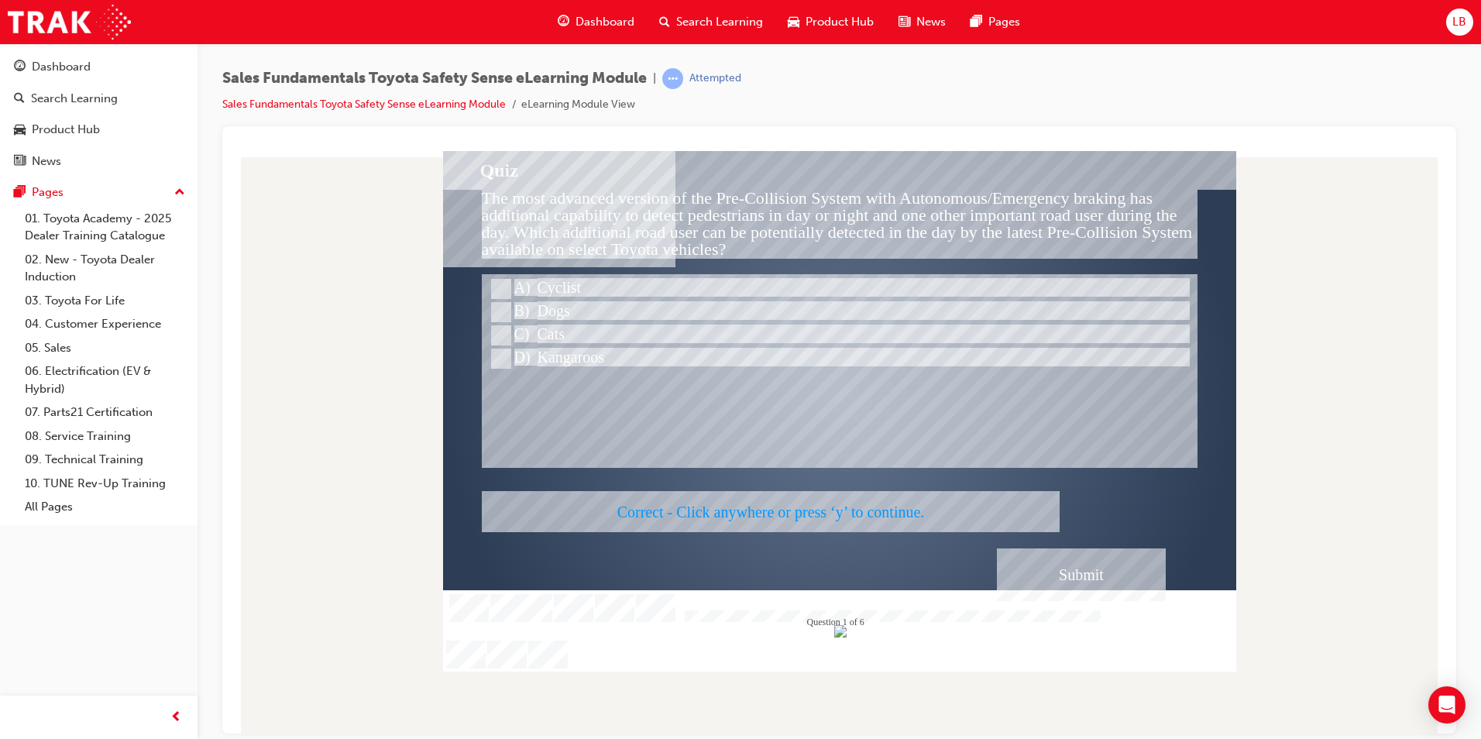
click at [792, 502] on div at bounding box center [839, 410] width 793 height 521
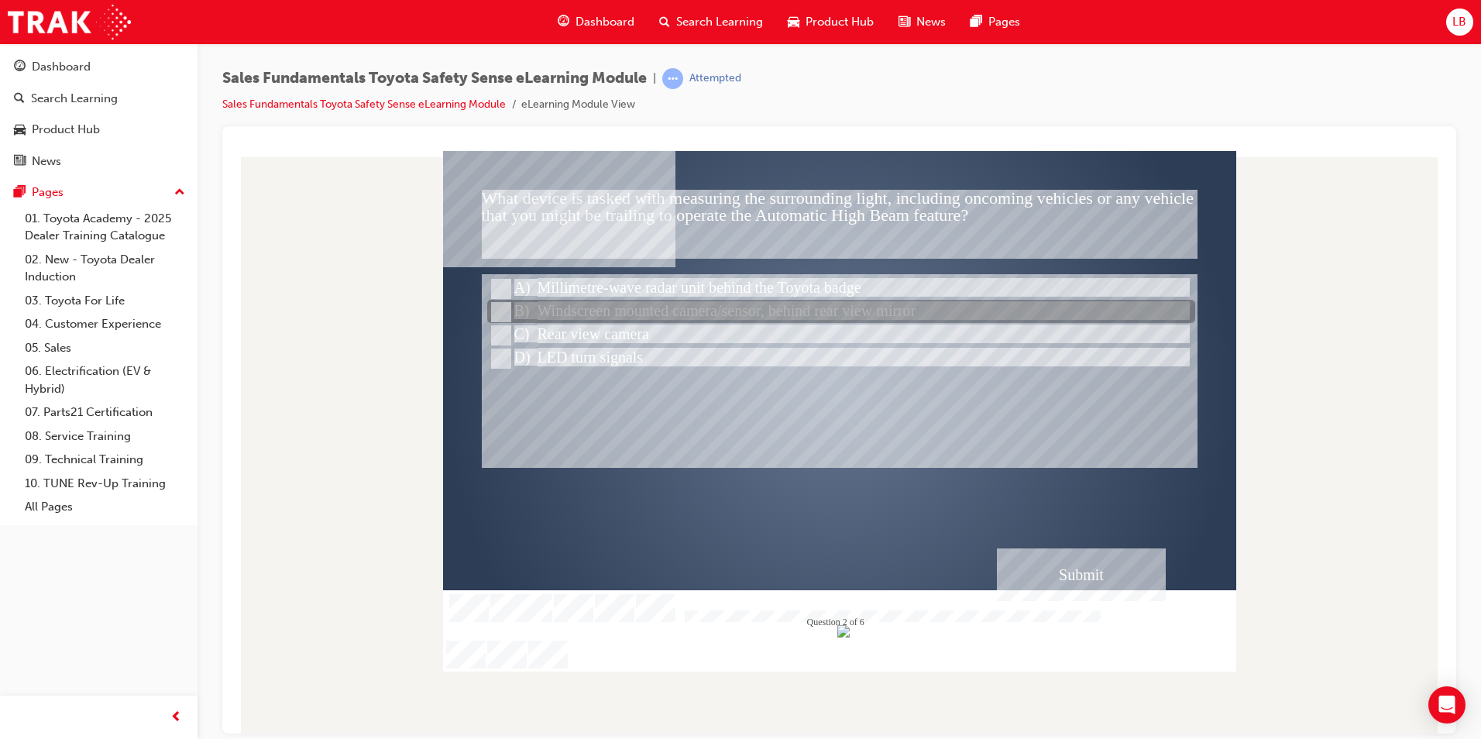
click at [605, 322] on div at bounding box center [841, 312] width 708 height 23
radio input "true"
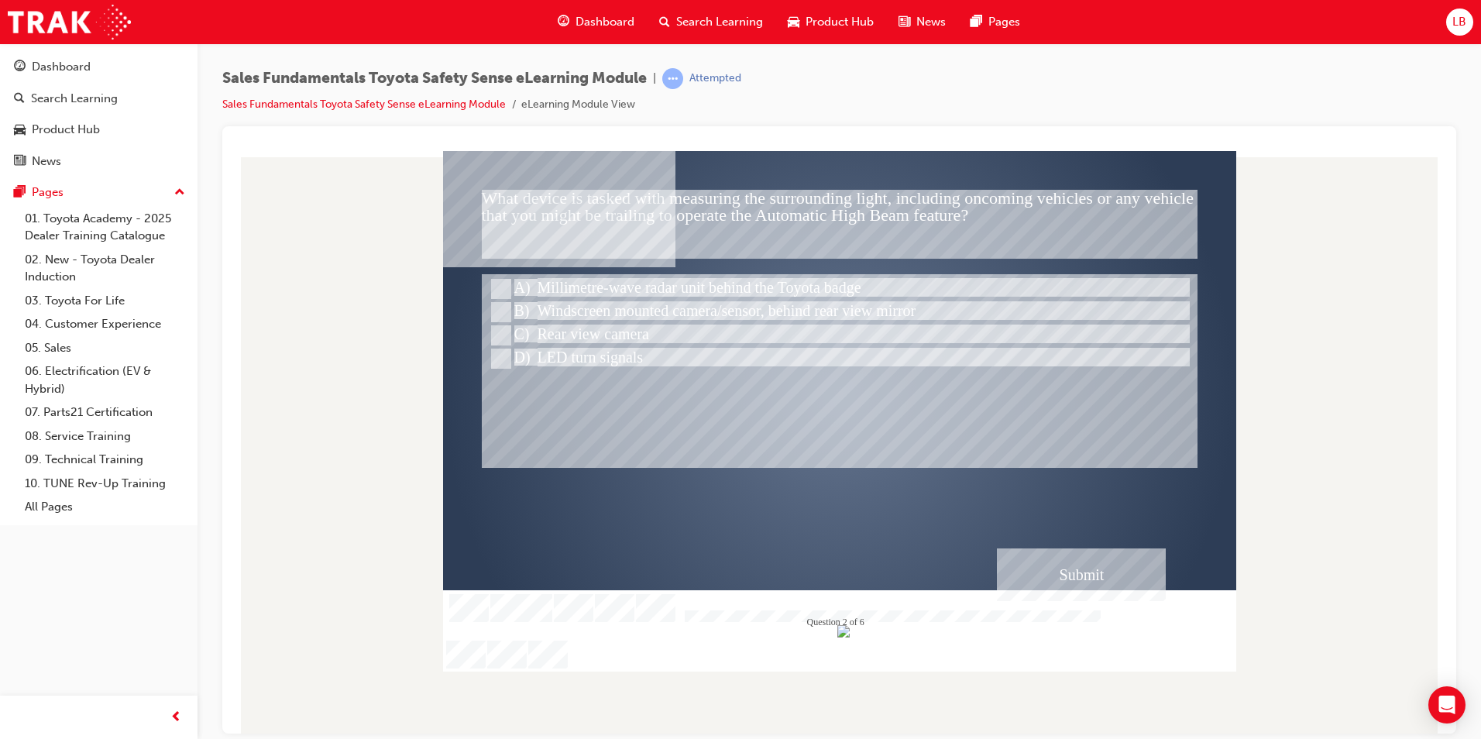
click at [1103, 569] on div "Submit" at bounding box center [1081, 574] width 169 height 53
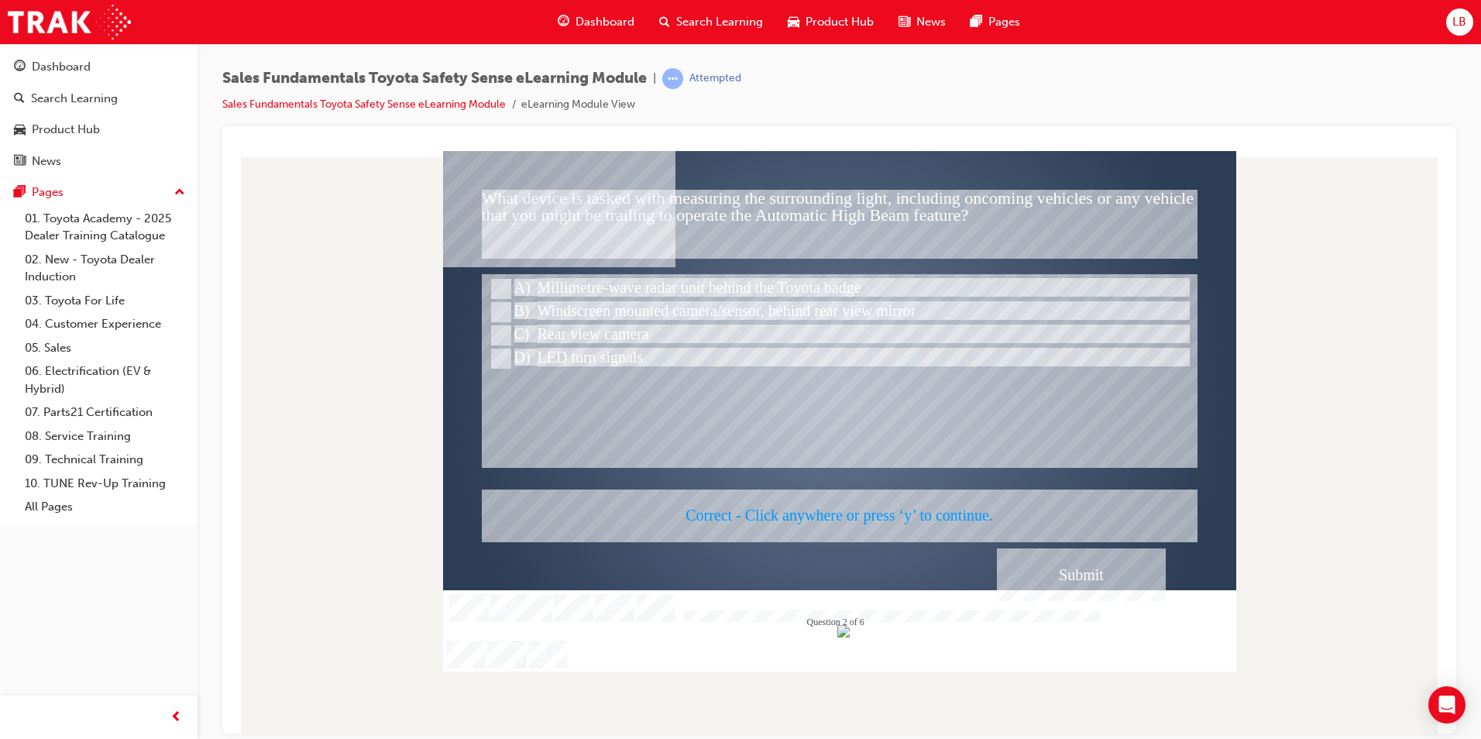
click at [822, 502] on div at bounding box center [839, 410] width 793 height 521
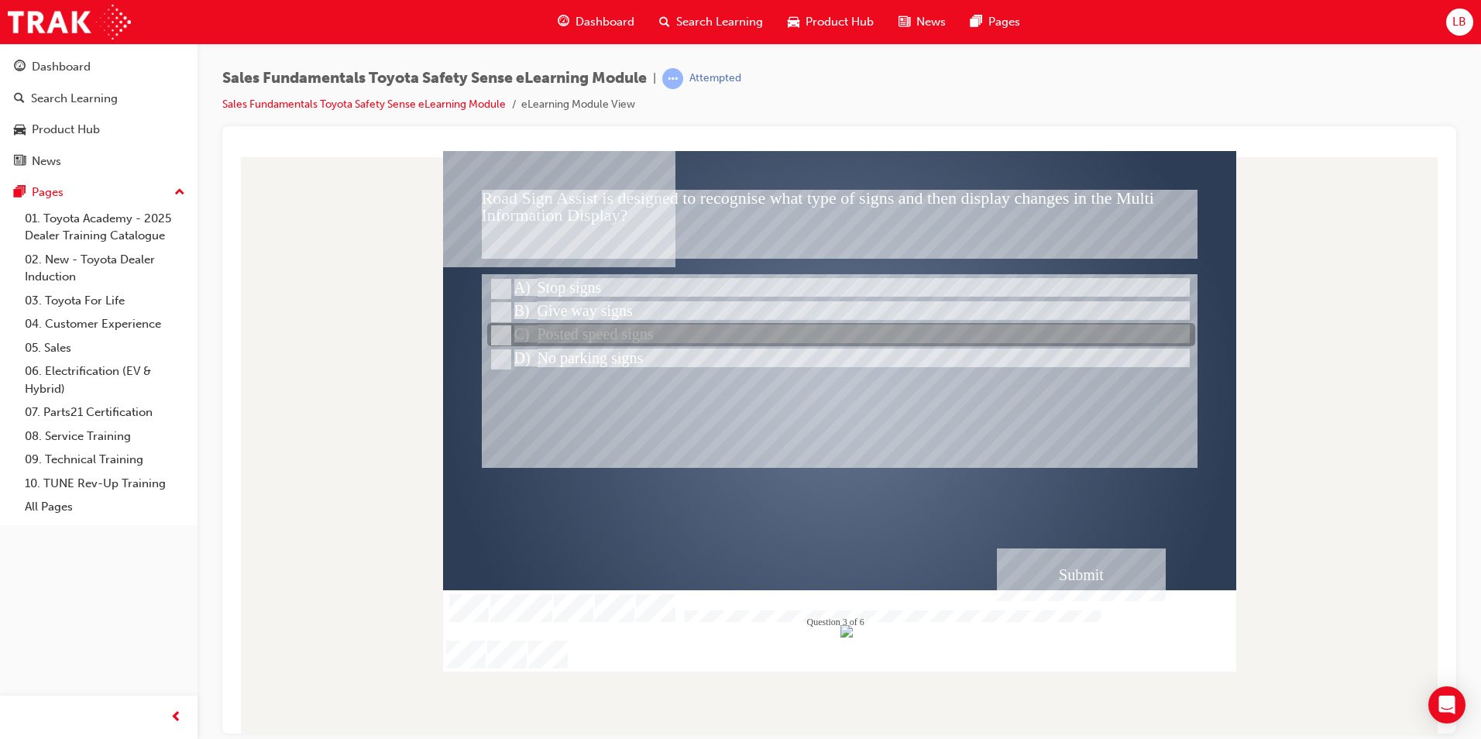
click at [594, 339] on div at bounding box center [841, 335] width 708 height 23
radio input "true"
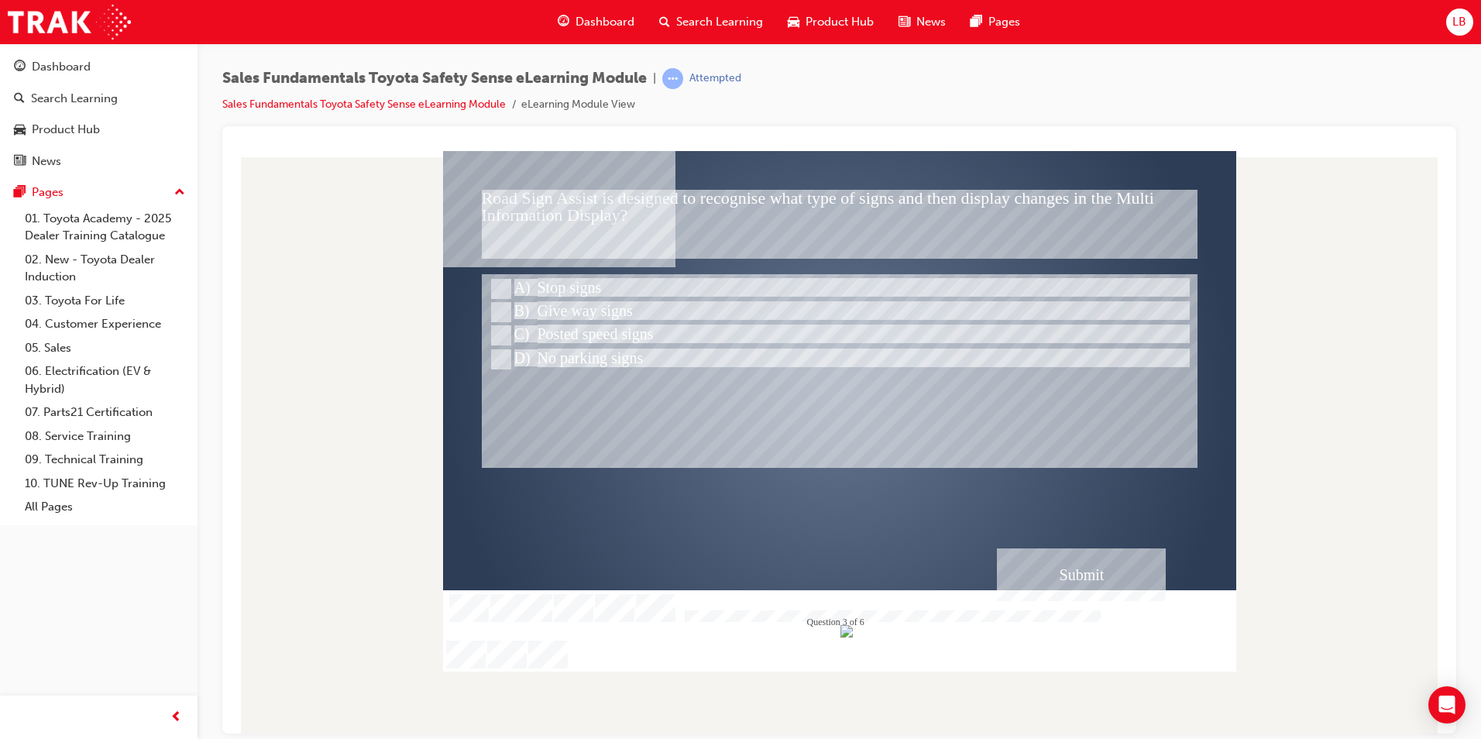
click at [1068, 579] on div "Submit" at bounding box center [1081, 574] width 169 height 53
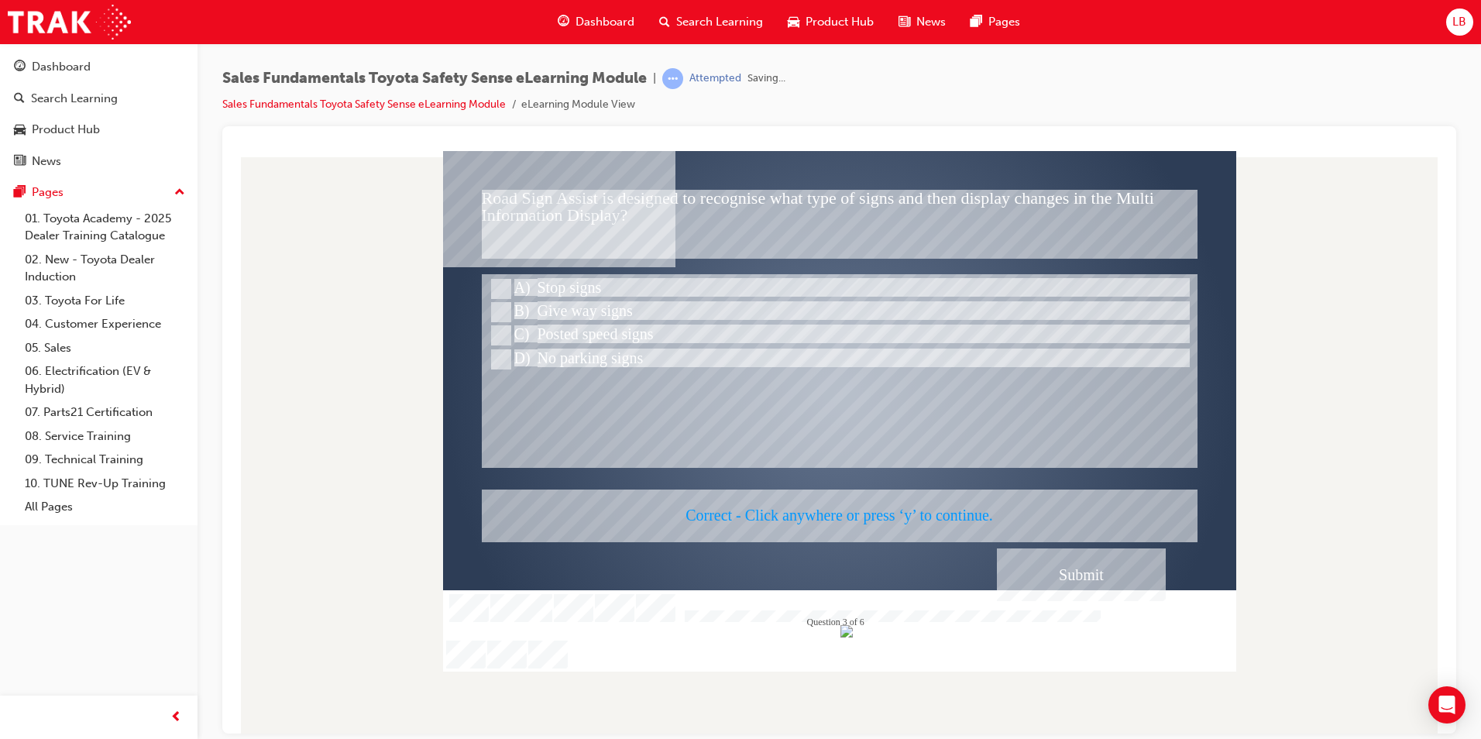
click at [783, 521] on div at bounding box center [839, 410] width 793 height 521
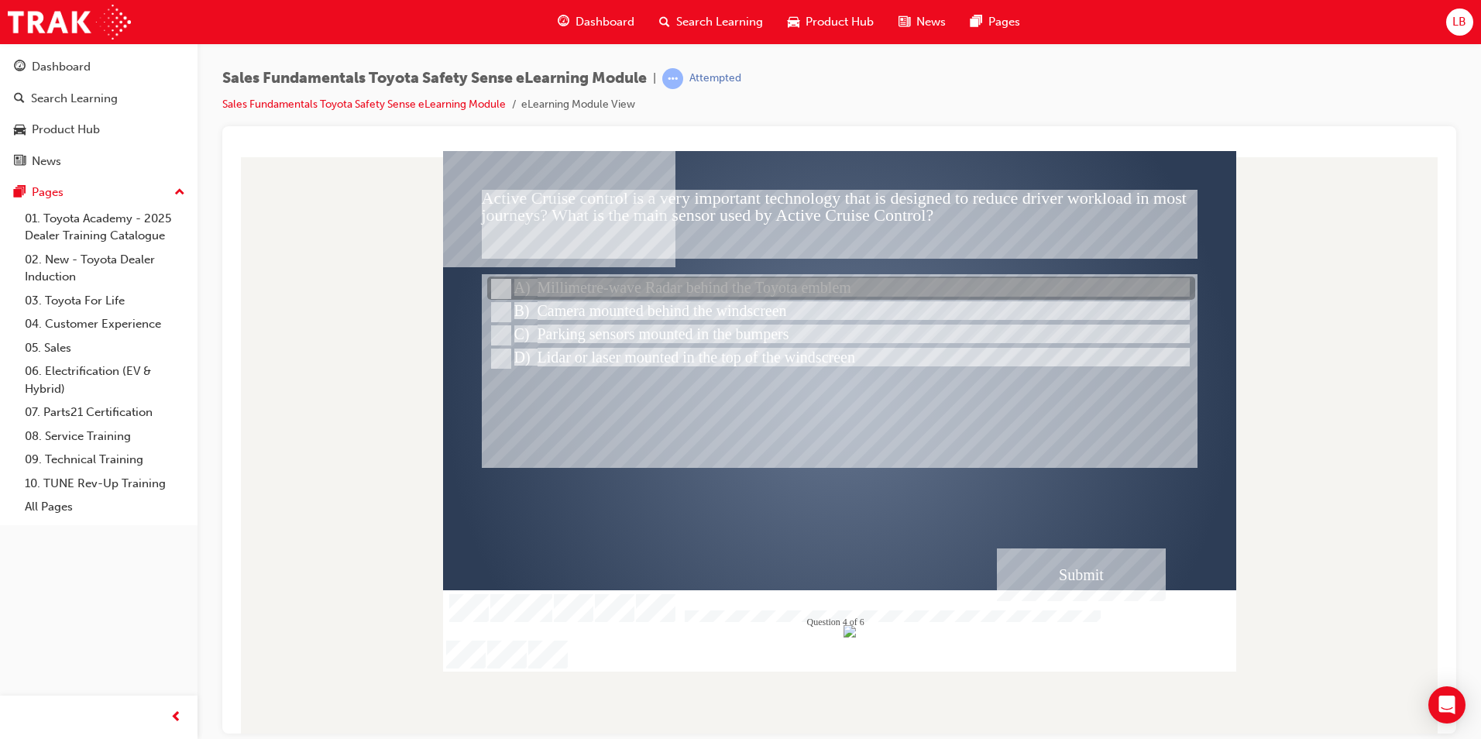
click at [656, 291] on div at bounding box center [841, 288] width 708 height 23
radio input "true"
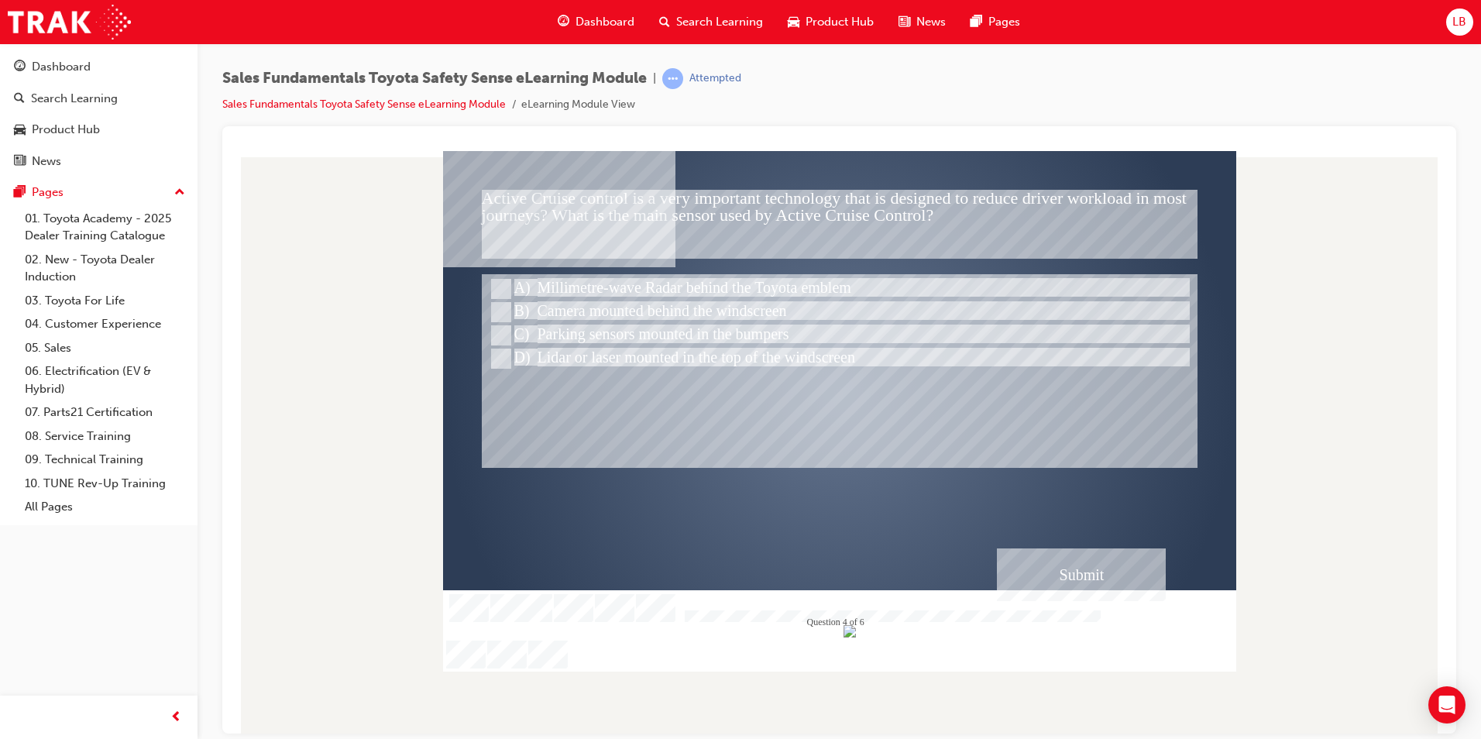
click at [1072, 571] on div "Submit" at bounding box center [1081, 574] width 169 height 53
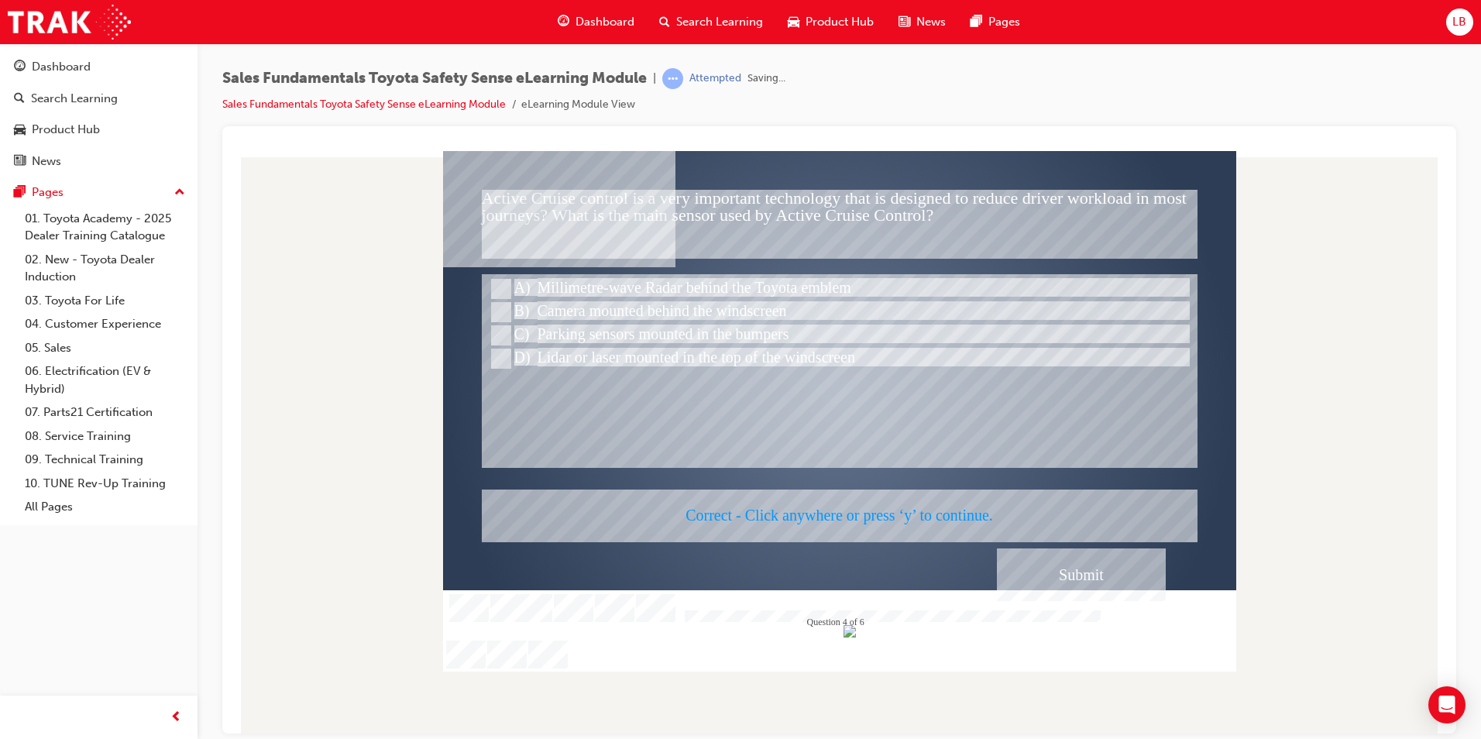
click at [783, 494] on div at bounding box center [839, 410] width 793 height 521
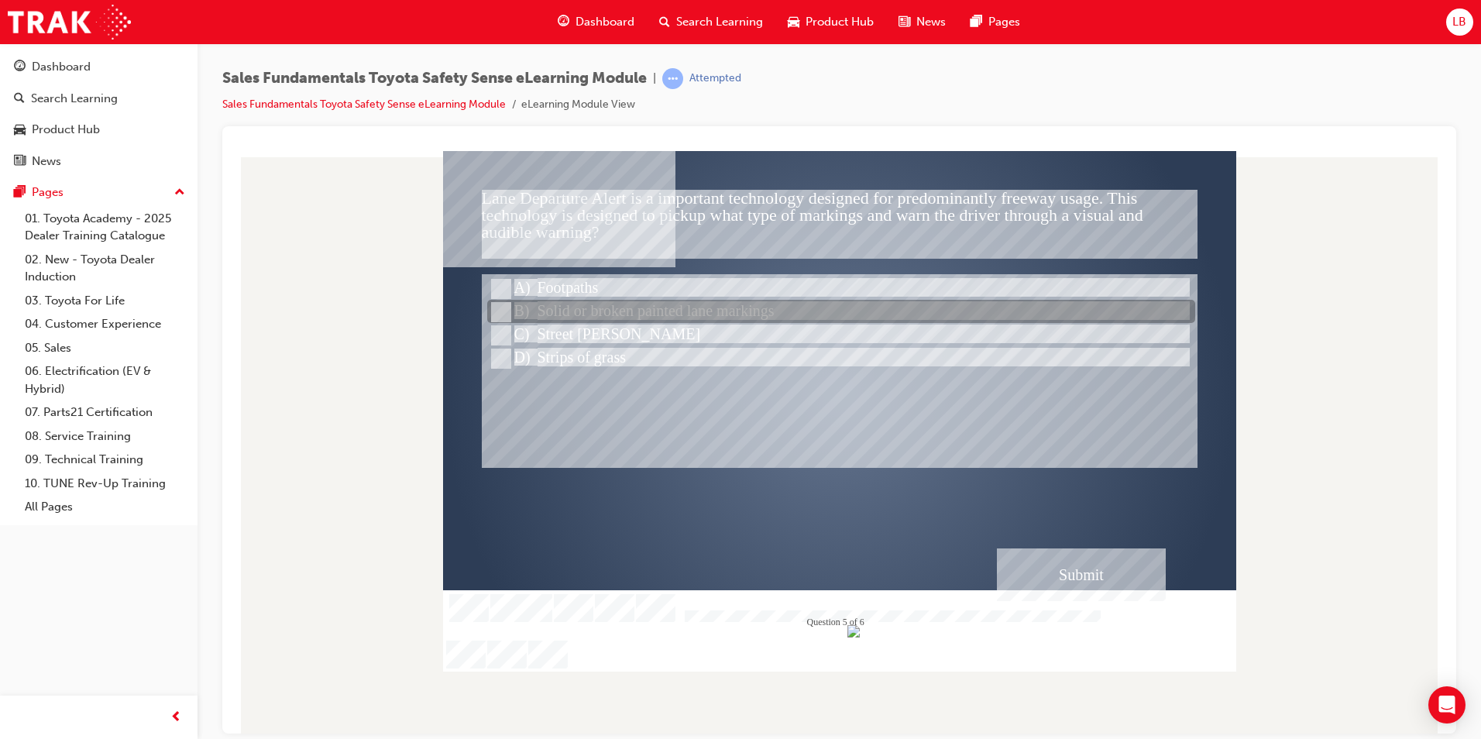
click at [585, 308] on div at bounding box center [841, 312] width 708 height 23
radio input "true"
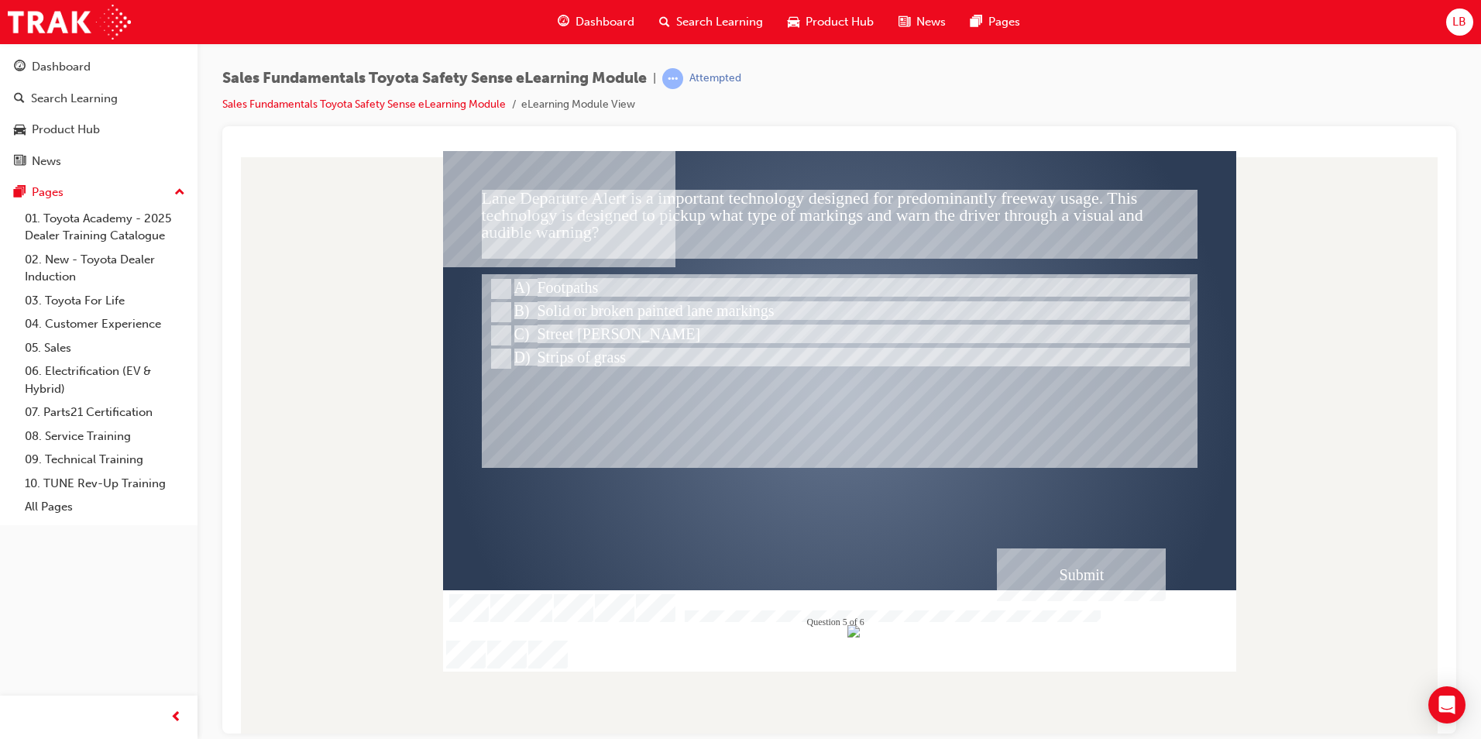
click at [1051, 564] on div "Submit" at bounding box center [1081, 574] width 169 height 53
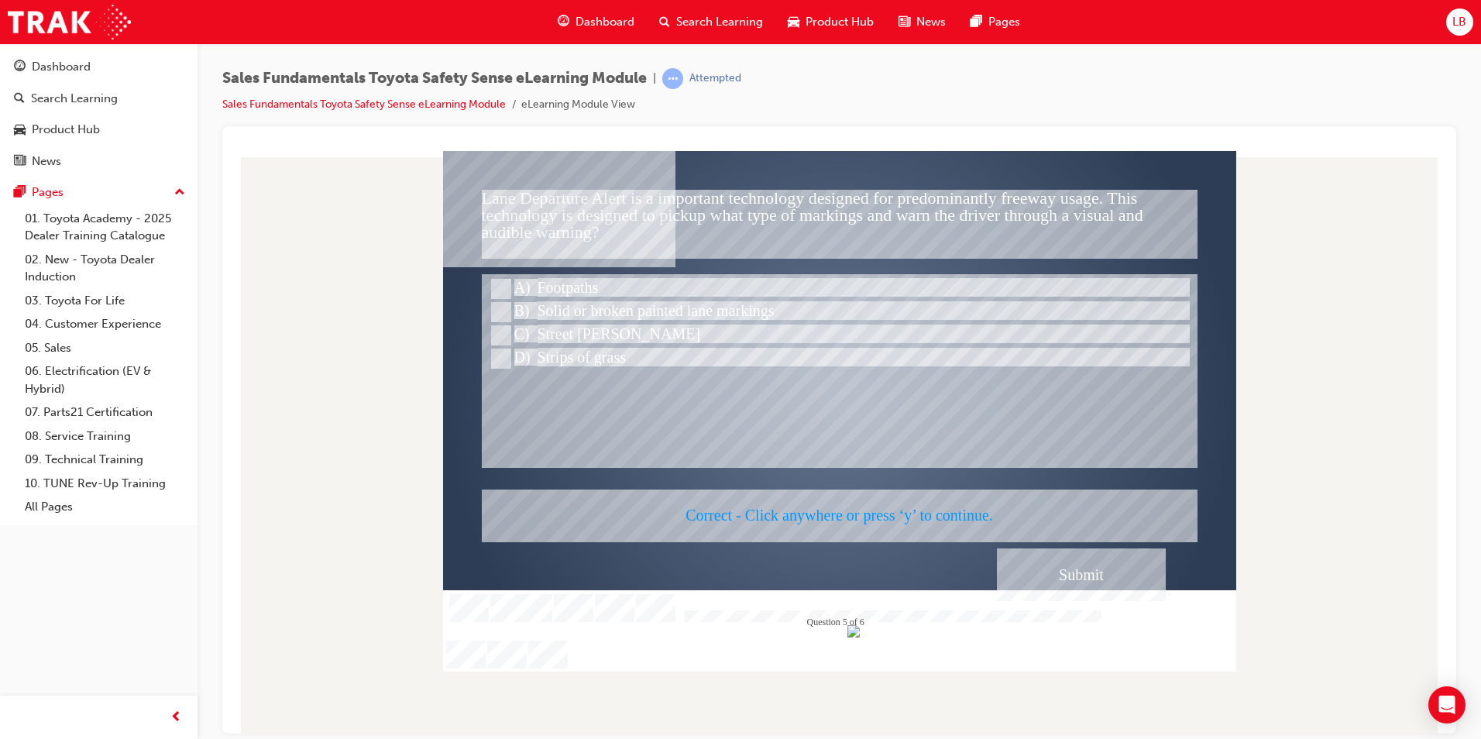
click at [806, 478] on div at bounding box center [839, 410] width 793 height 521
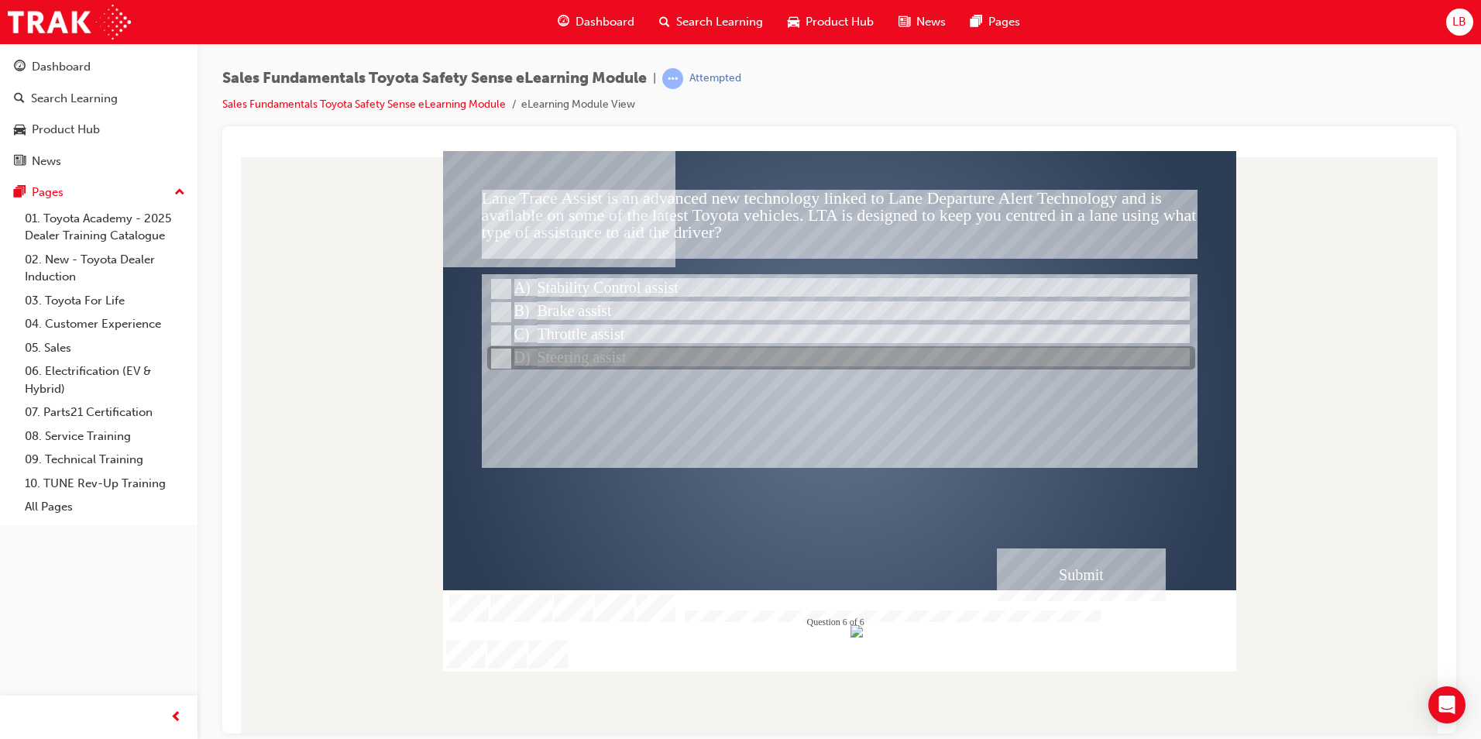
click at [592, 356] on div at bounding box center [841, 358] width 708 height 23
radio input "true"
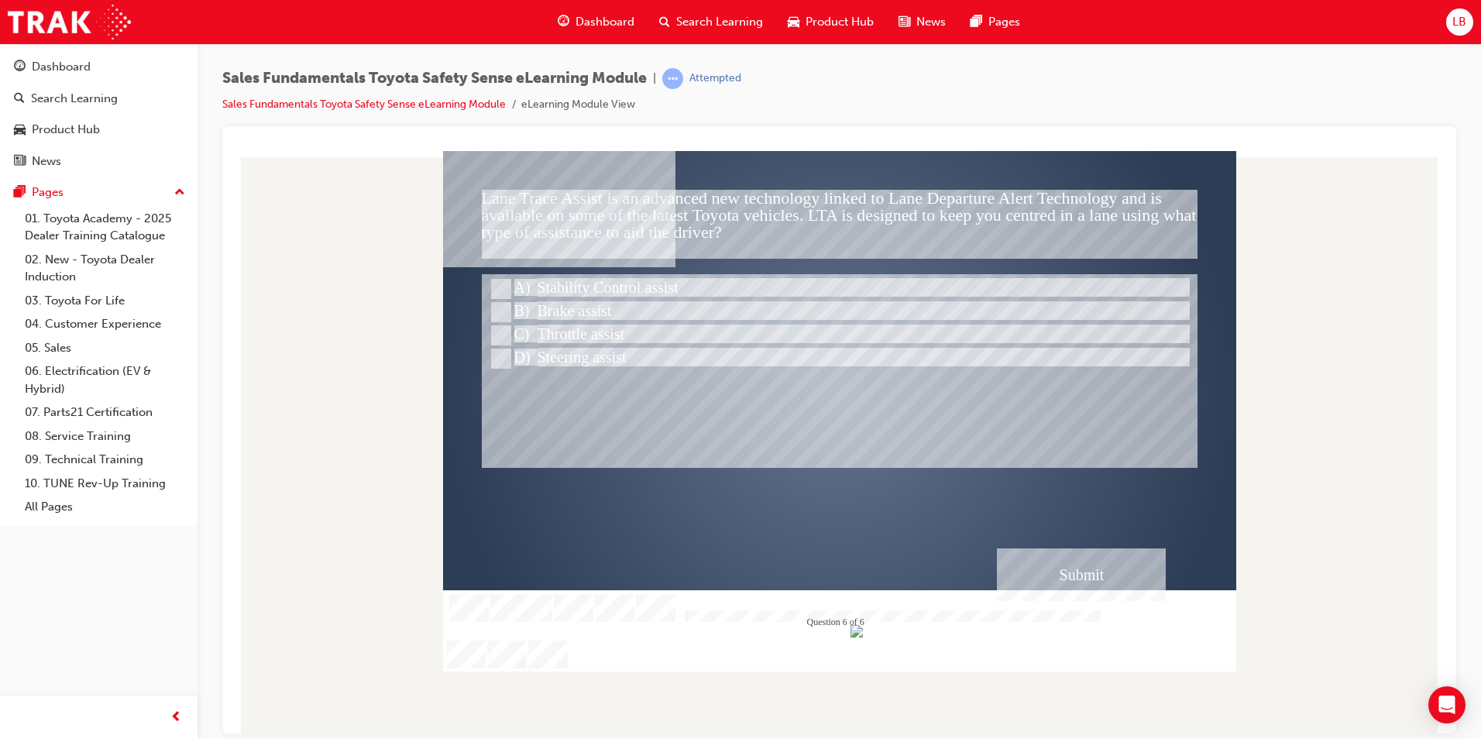
click at [1113, 573] on div "Submit" at bounding box center [1081, 574] width 169 height 53
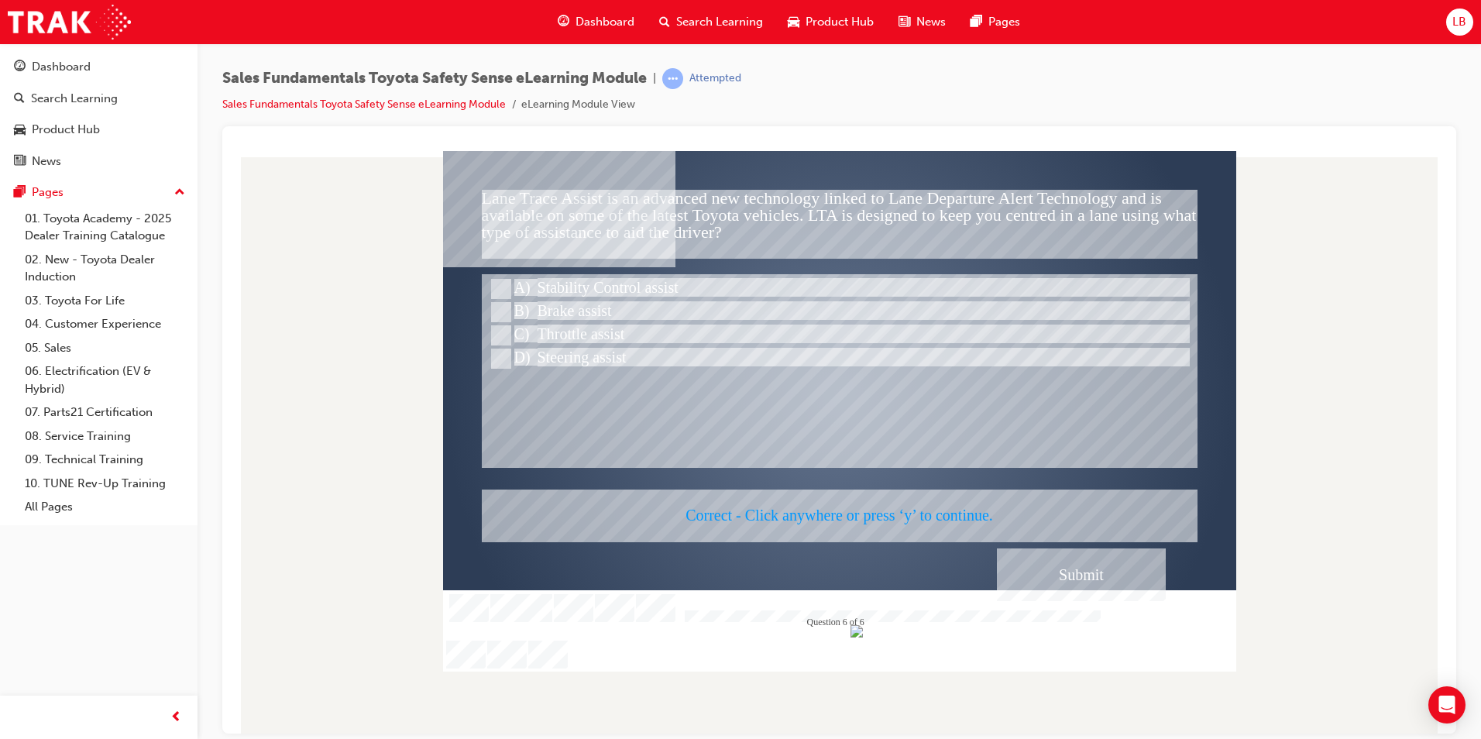
click at [753, 511] on div at bounding box center [839, 410] width 793 height 521
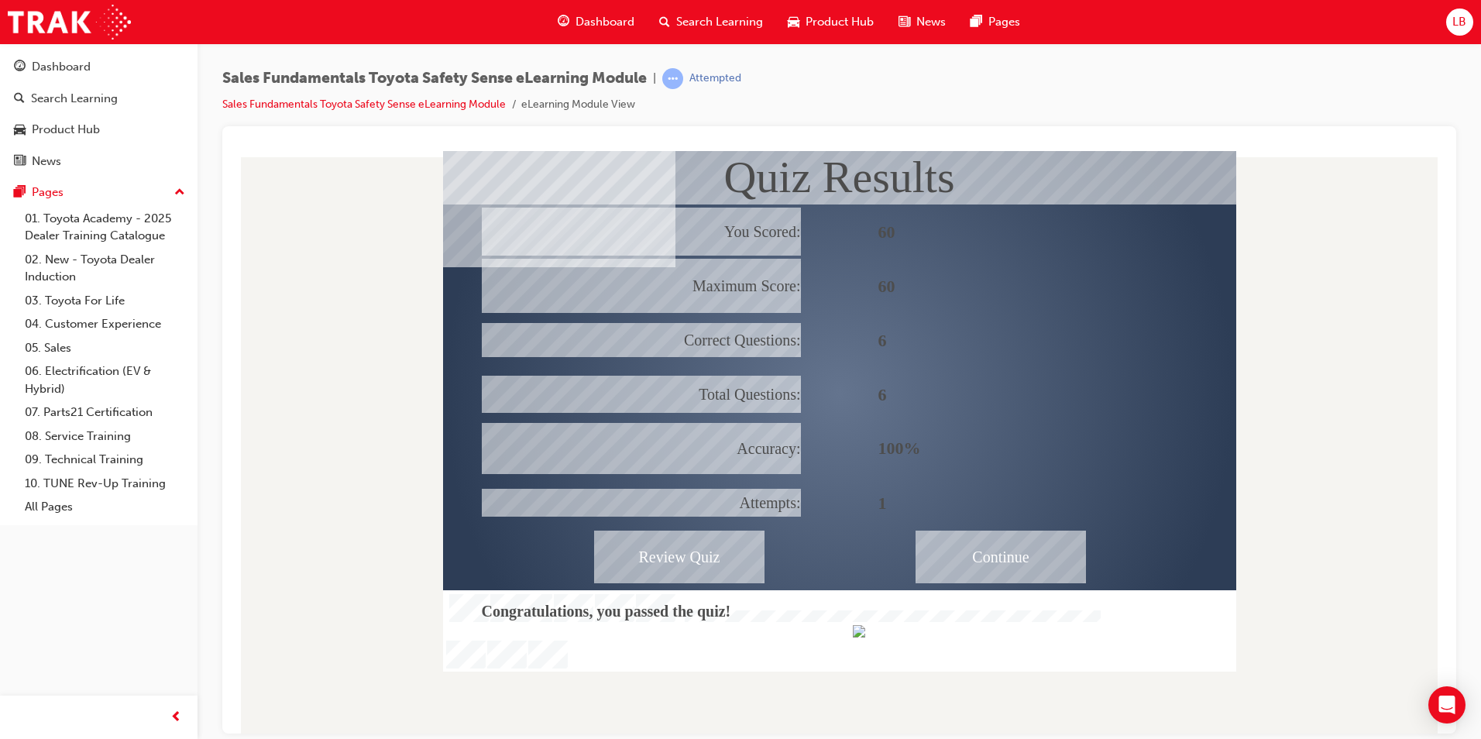
click at [1006, 564] on div "Continue" at bounding box center [1001, 556] width 170 height 53
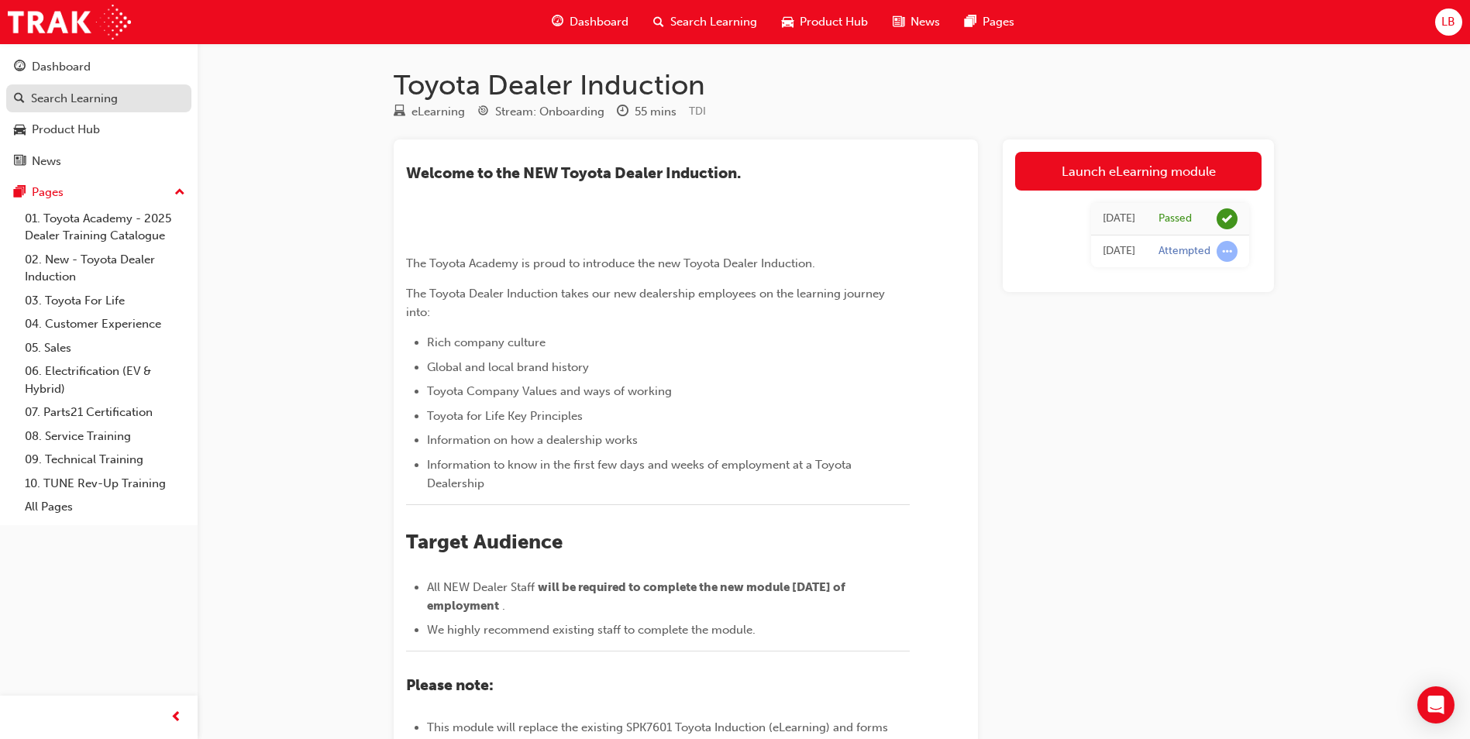
click at [50, 100] on div "Search Learning" at bounding box center [74, 99] width 87 height 18
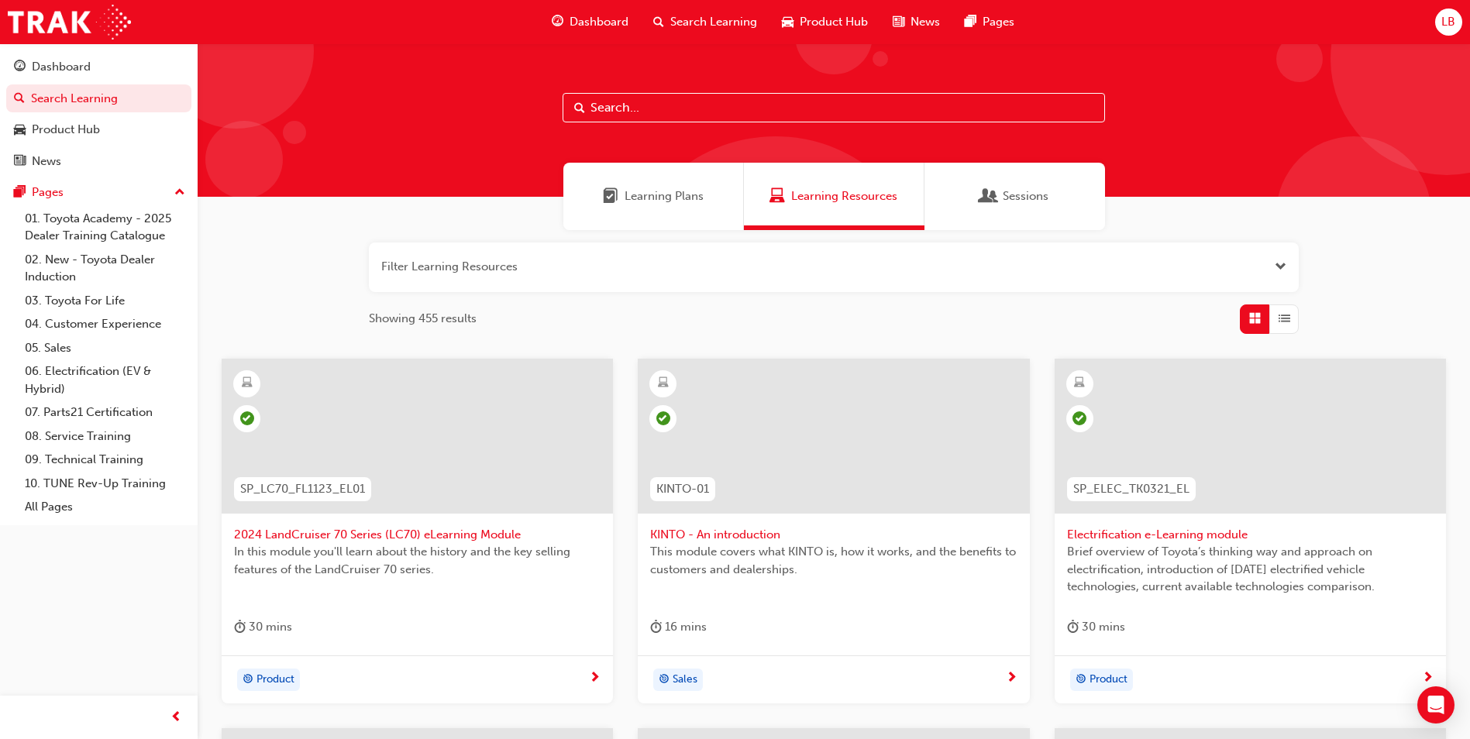
click at [681, 108] on input "text" at bounding box center [834, 107] width 542 height 29
type input "fundamental"
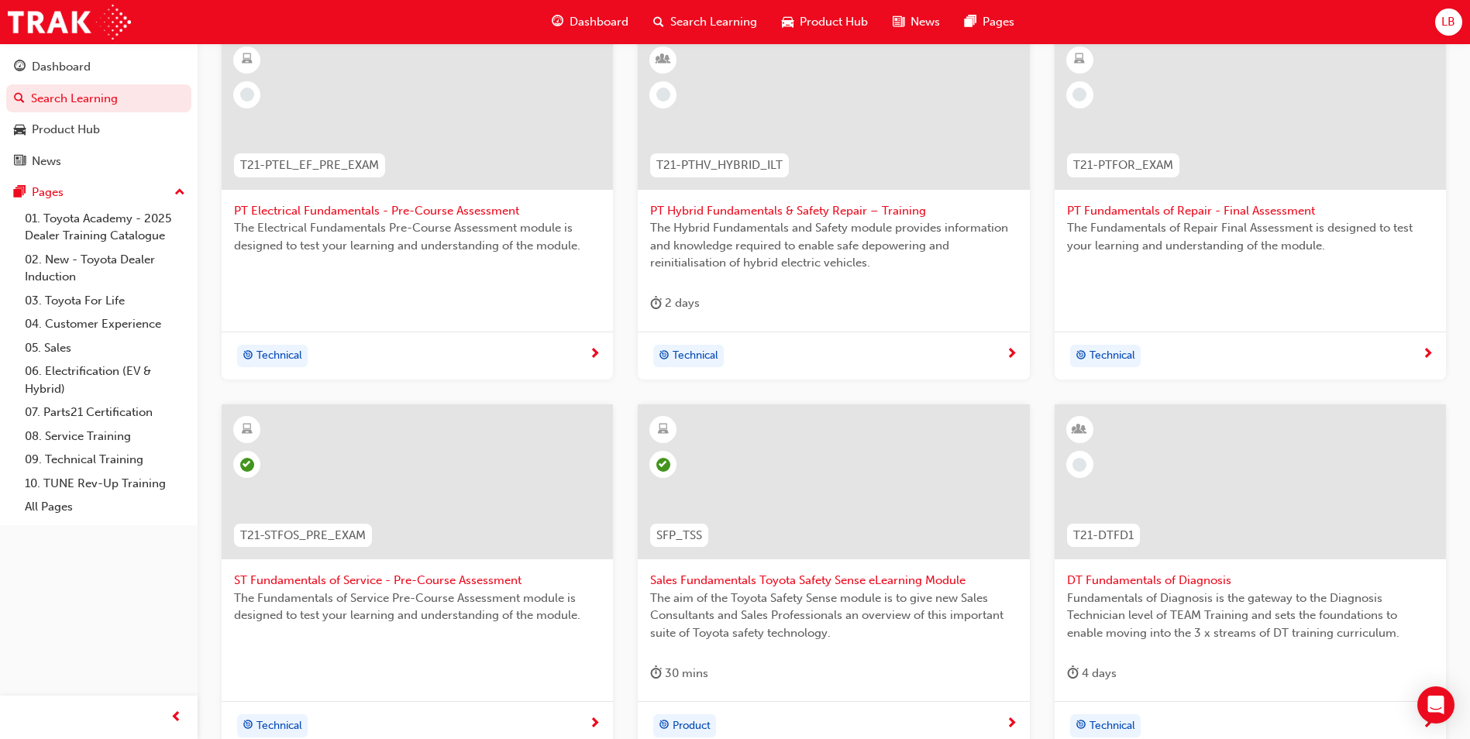
scroll to position [525, 0]
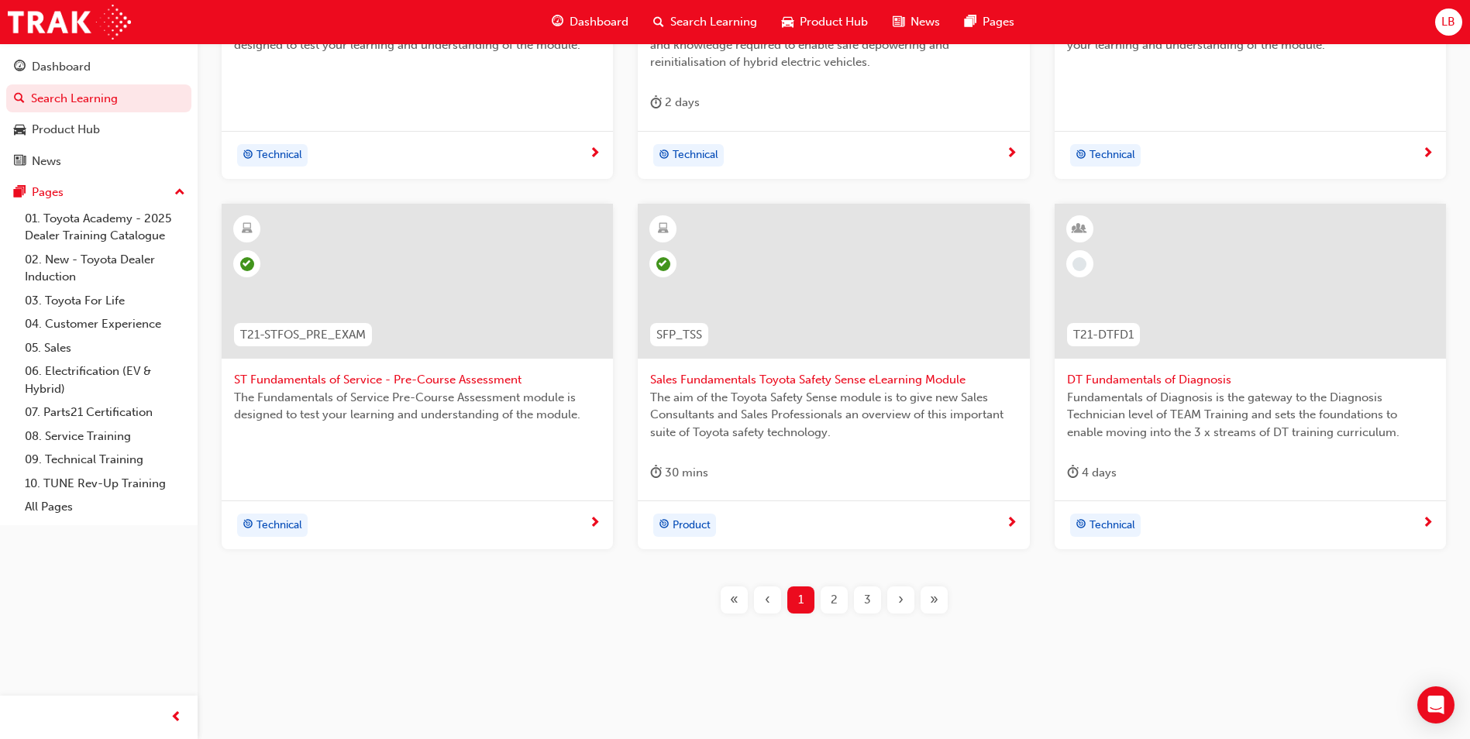
click at [833, 604] on span "2" at bounding box center [834, 600] width 7 height 18
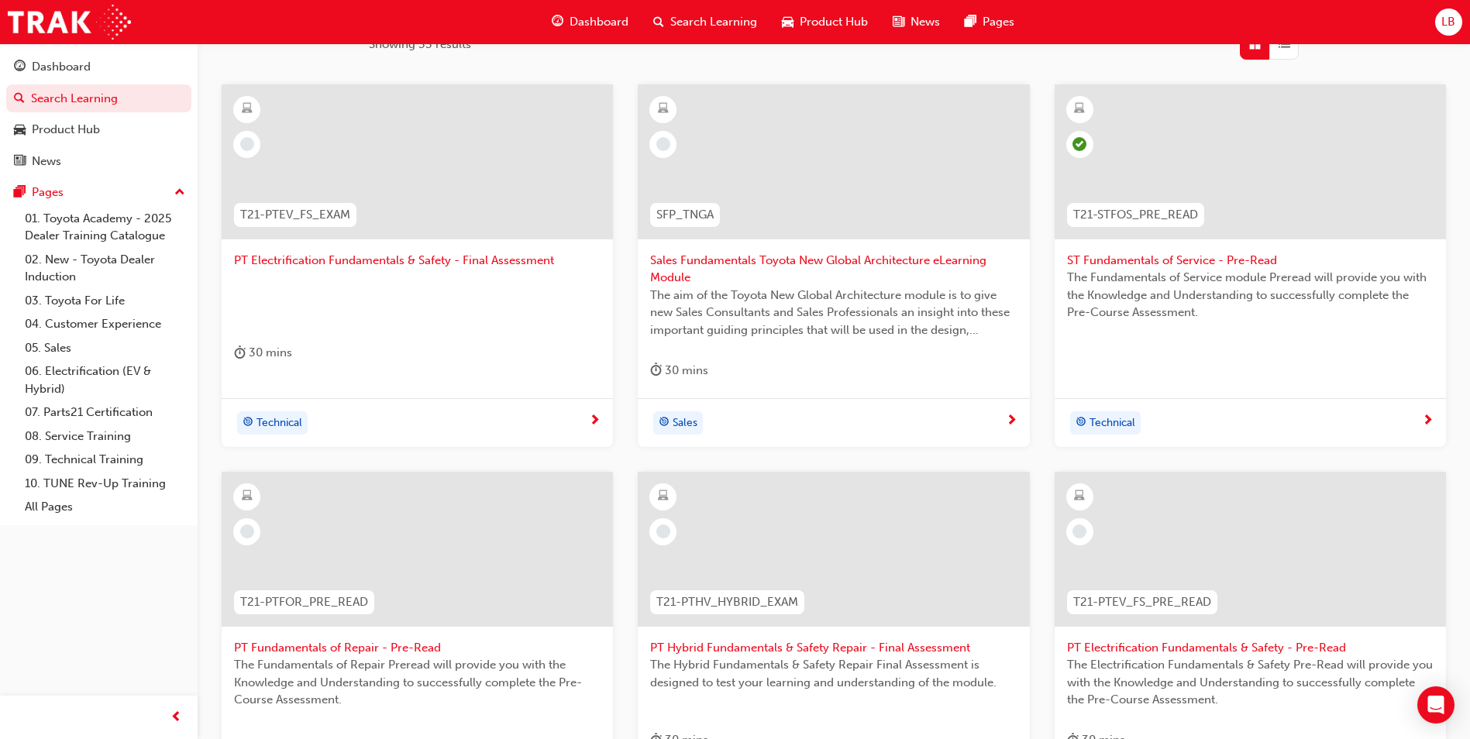
scroll to position [447, 0]
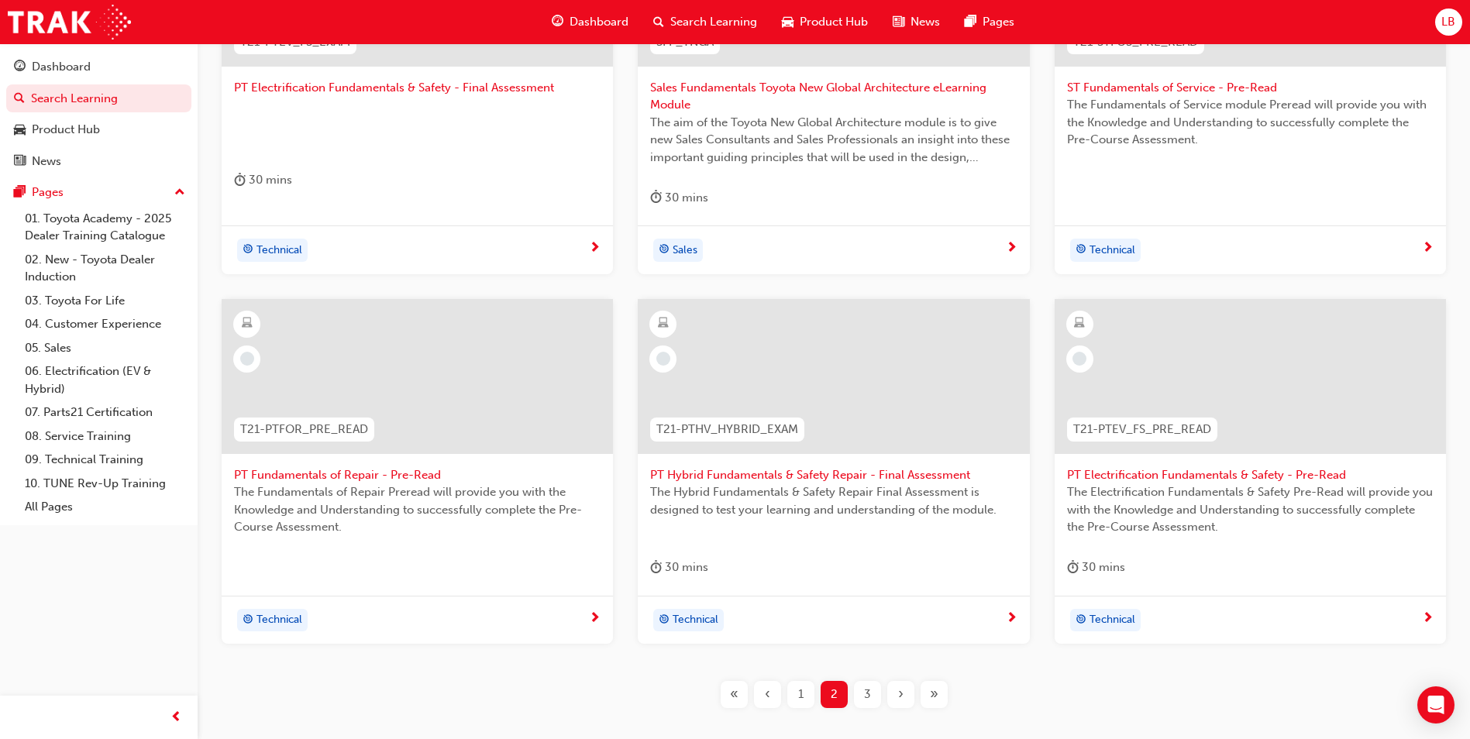
click at [866, 693] on span "3" at bounding box center [867, 695] width 7 height 18
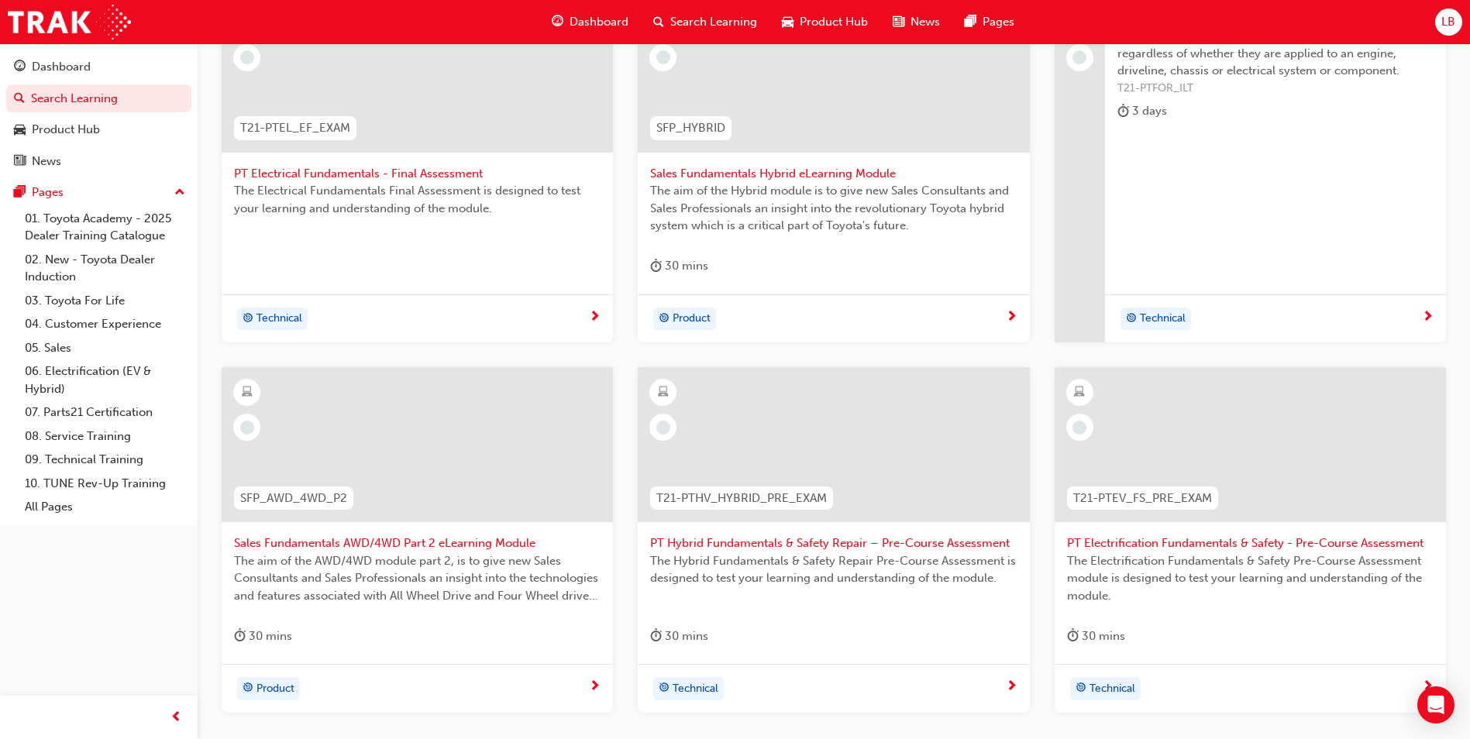
scroll to position [370, 0]
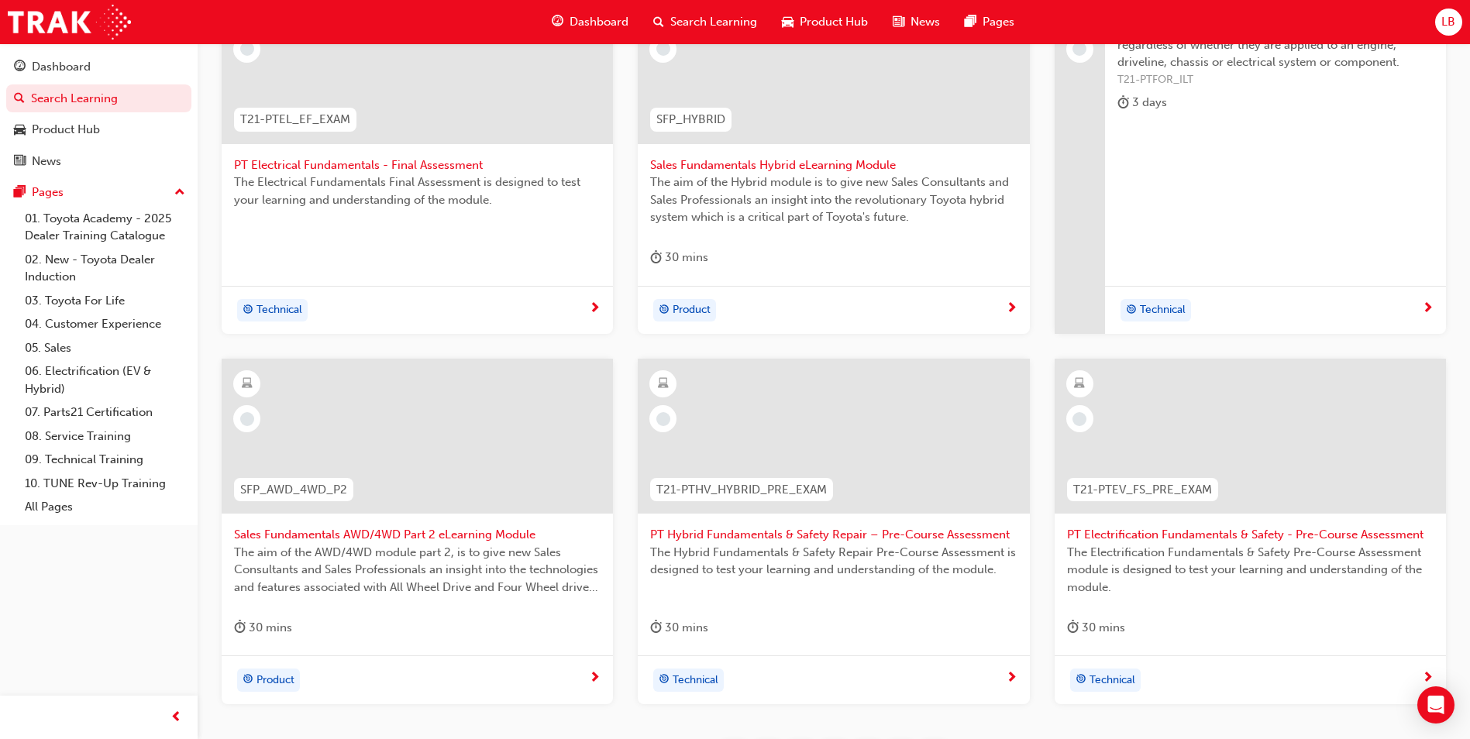
click at [487, 541] on span "Sales Fundamentals AWD/4WD Part 2 eLearning Module" at bounding box center [417, 535] width 366 height 18
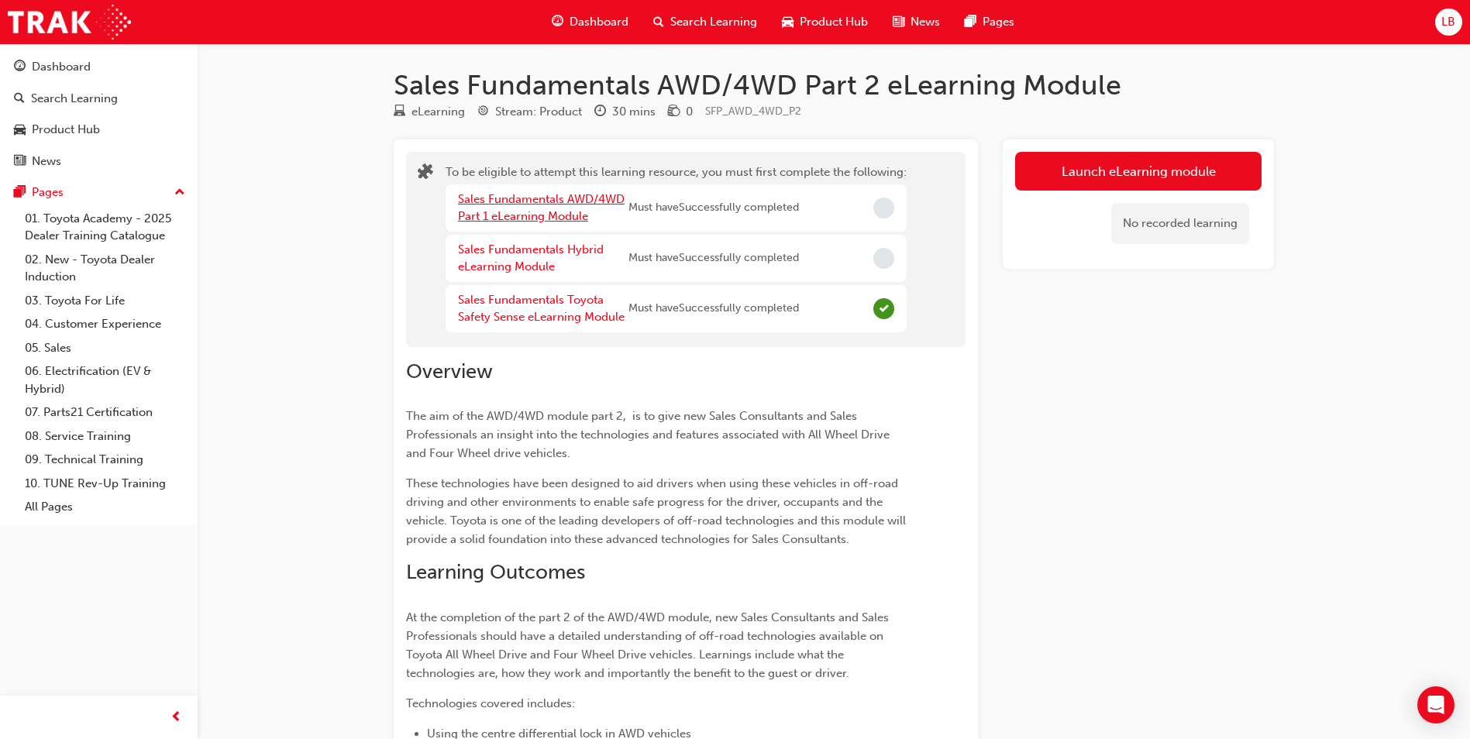
click at [543, 203] on link "Sales Fundamentals AWD/4WD Part 1 eLearning Module" at bounding box center [541, 208] width 167 height 32
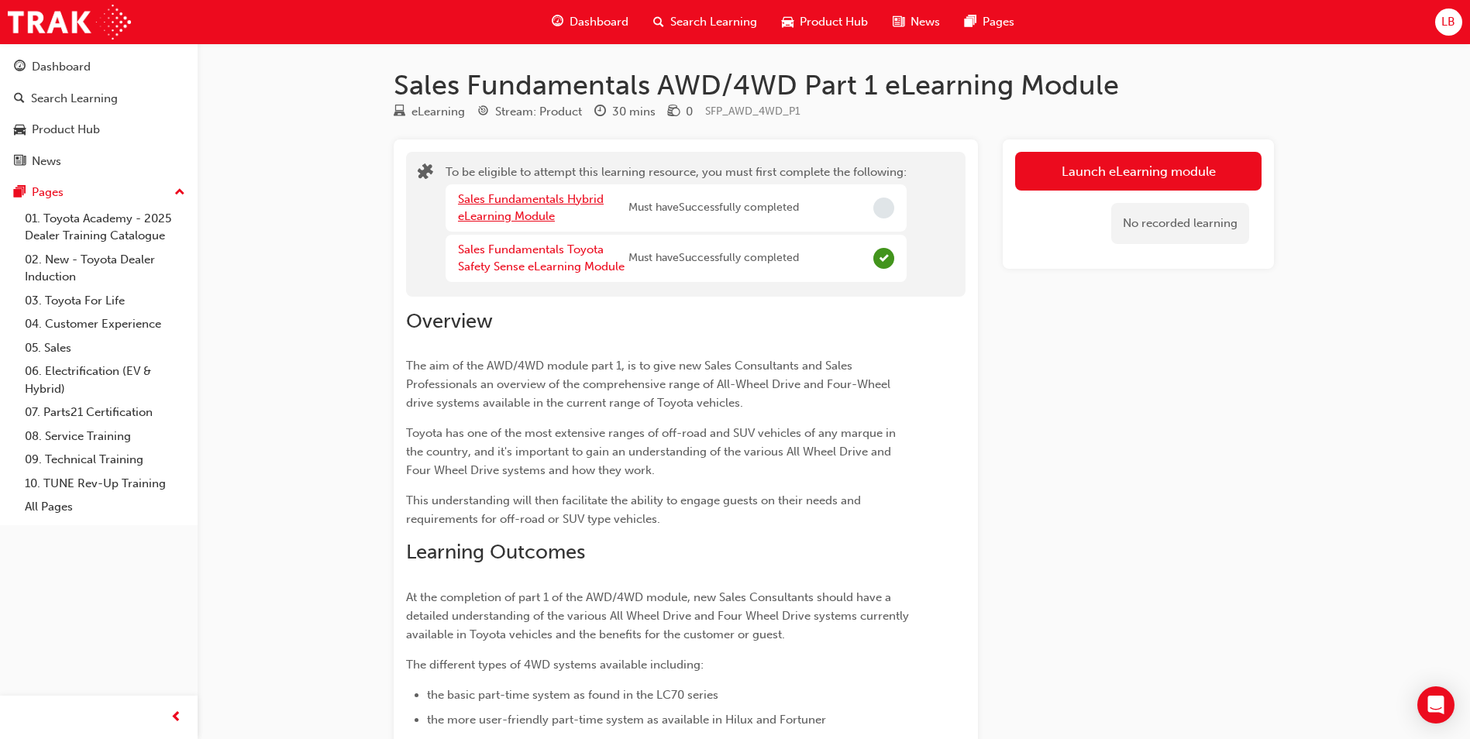
click at [517, 201] on link "Sales Fundamentals Hybrid eLearning Module" at bounding box center [531, 208] width 146 height 32
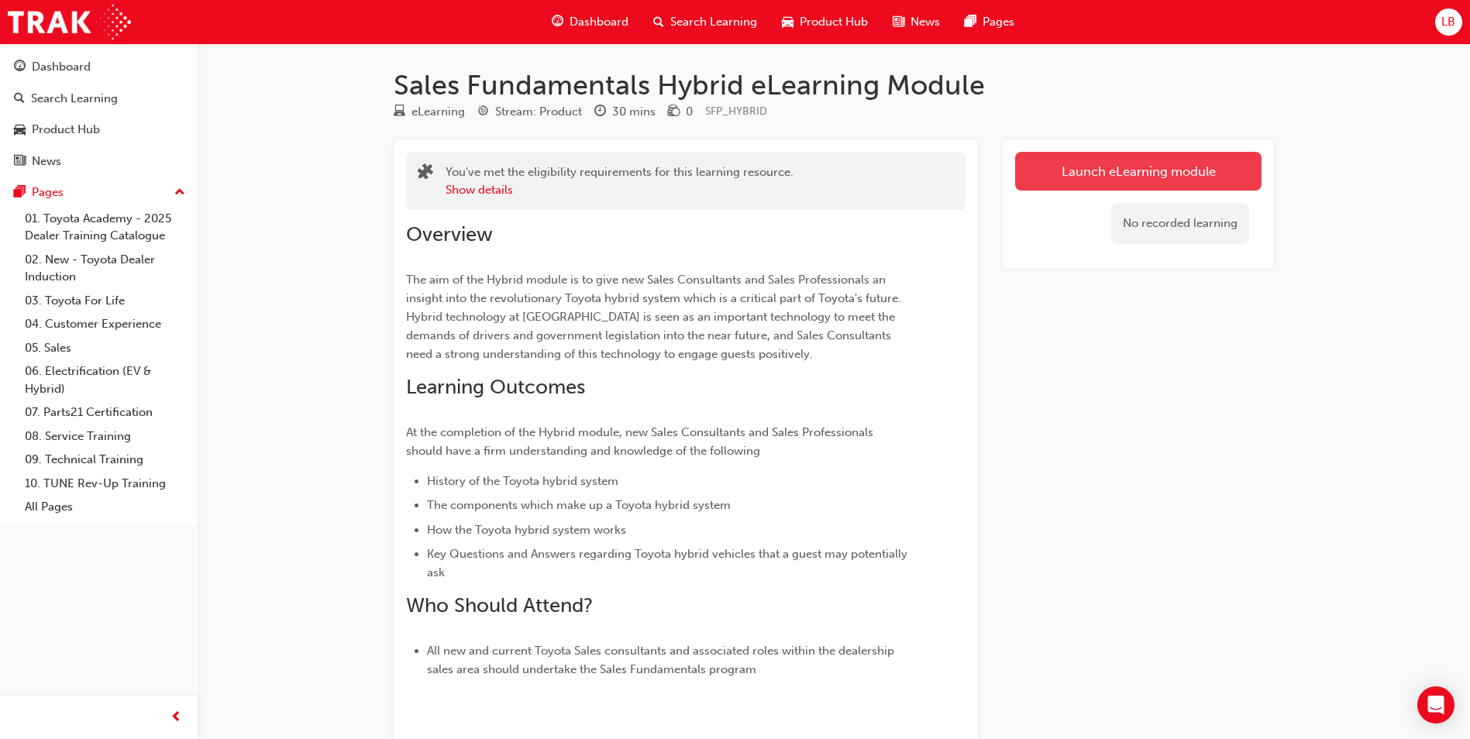
click at [1154, 177] on link "Launch eLearning module" at bounding box center [1138, 171] width 246 height 39
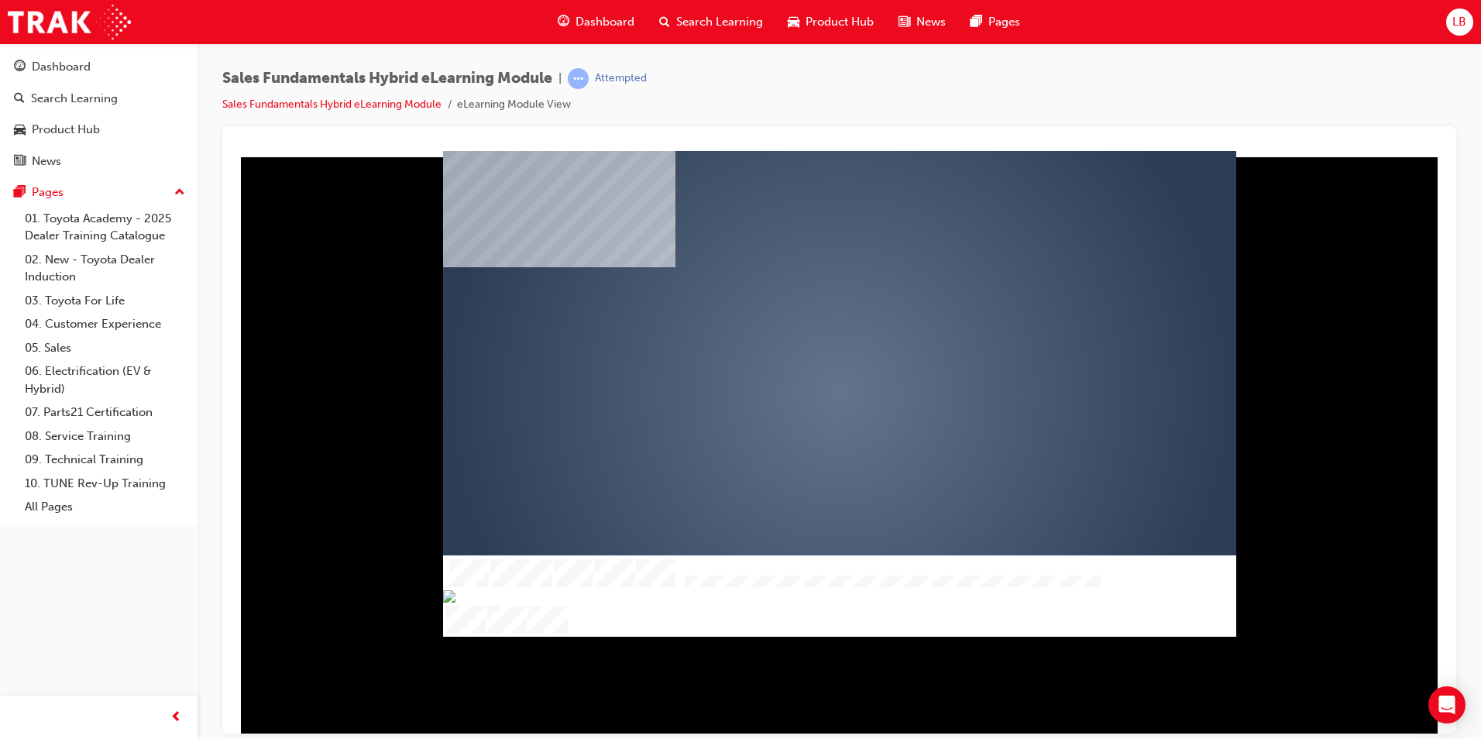
click at [795, 349] on div "play" at bounding box center [795, 349] width 0 height 0
